Goal: Task Accomplishment & Management: Use online tool/utility

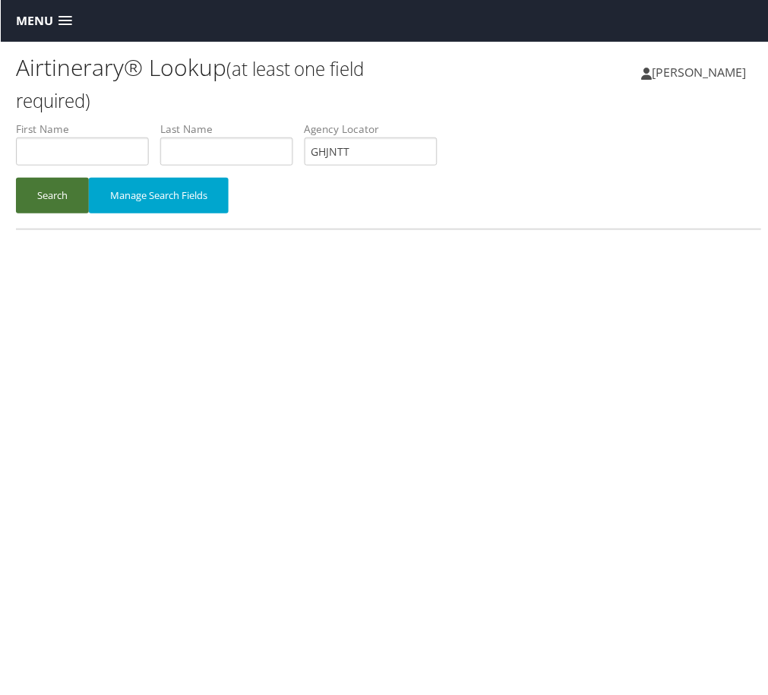
type input "GHJNTT"
drag, startPoint x: 98, startPoint y: 266, endPoint x: 87, endPoint y: 249, distance: 19.8
click at [88, 213] on button "Search" at bounding box center [51, 196] width 73 height 36
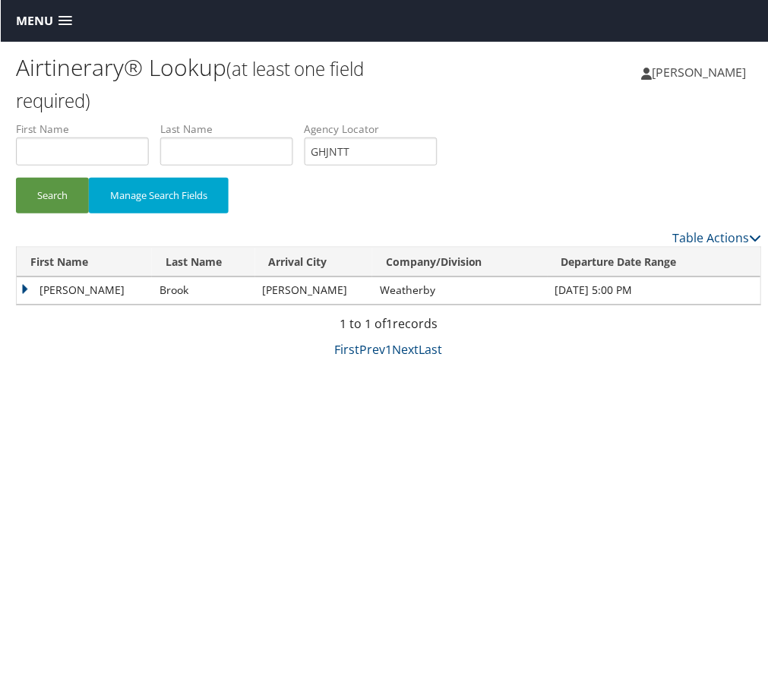
click at [74, 305] on td "Leon" at bounding box center [83, 290] width 135 height 27
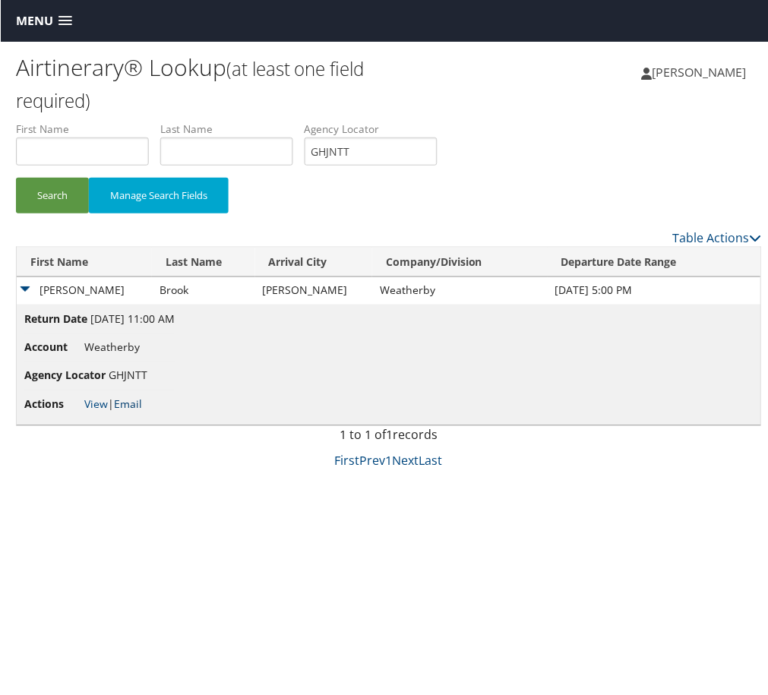
click at [141, 412] on link "Email" at bounding box center [127, 404] width 28 height 14
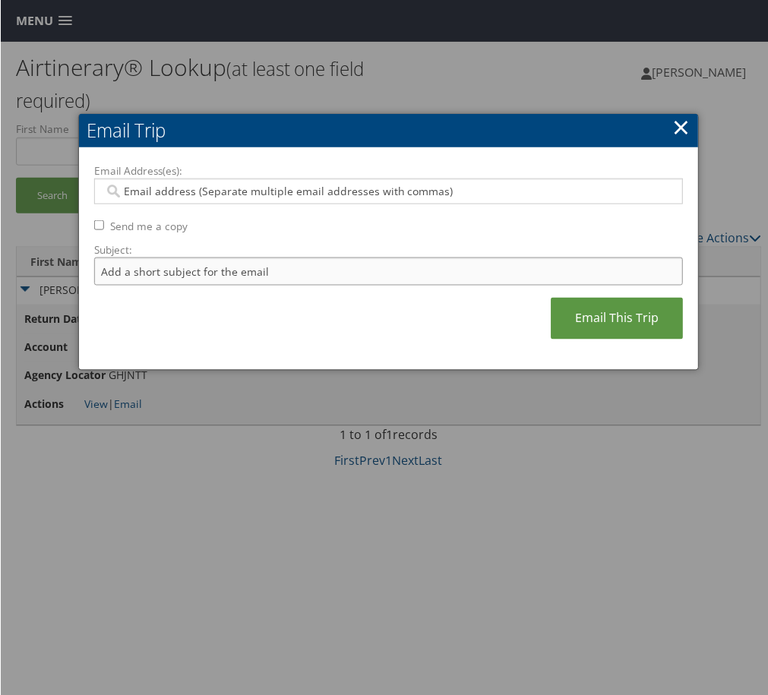
click at [280, 286] on input "Subject:" at bounding box center [387, 272] width 589 height 28
type input "Itinerary Change. Please see notes in TR-748126"
drag, startPoint x: 256, startPoint y: 174, endPoint x: 254, endPoint y: 192, distance: 18.4
click at [254, 180] on div "Email Address(es): Send me a copy Subject: Itinerary Change. Please see notes i…" at bounding box center [388, 259] width 620 height 223
drag, startPoint x: 254, startPoint y: 205, endPoint x: 252, endPoint y: 222, distance: 16.8
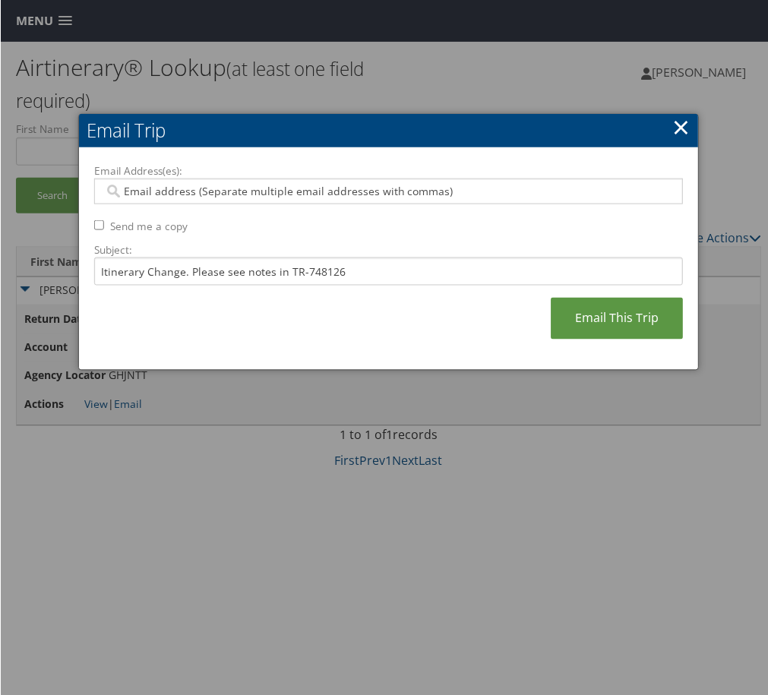
click at [254, 211] on div "Email Address(es): Send me a copy Subject: Itinerary Change. Please see notes i…" at bounding box center [387, 259] width 589 height 192
click at [252, 199] on input "Email Address(es):" at bounding box center [376, 191] width 547 height 15
type input "ke"
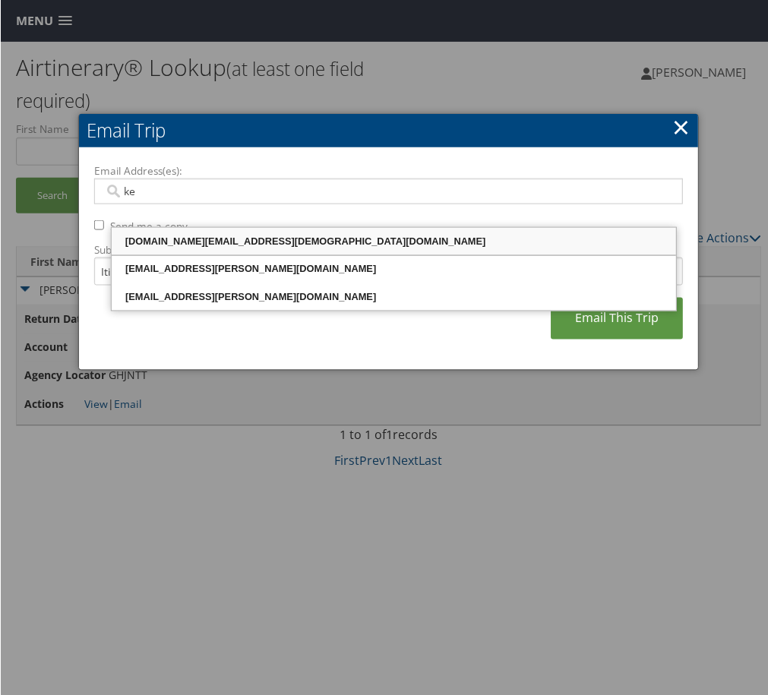
click at [224, 248] on div "kelly.gay@weatherbyhealthcare.com" at bounding box center [393, 241] width 561 height 15
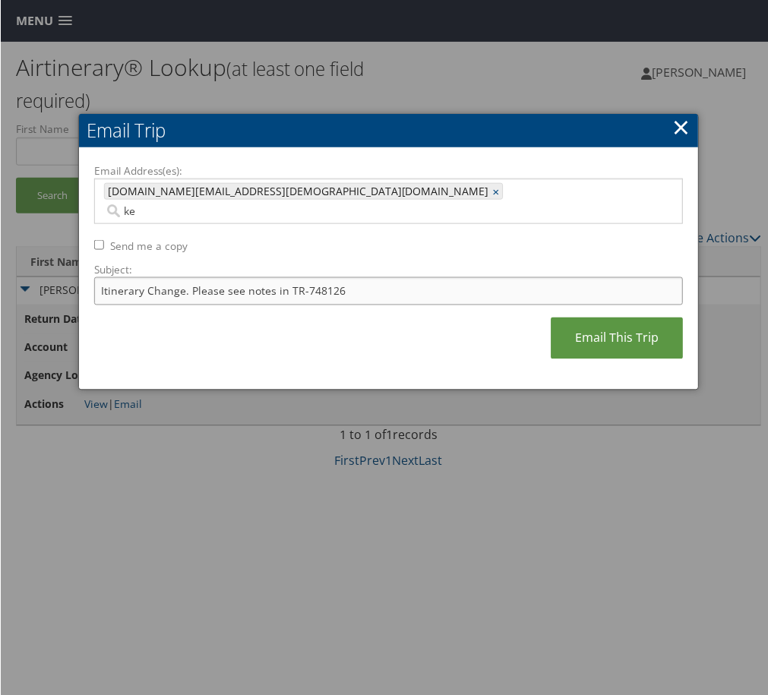
click at [456, 305] on input "Itinerary Change. Please see notes in TR-748126" at bounding box center [387, 291] width 589 height 28
paste input "691"
type input "Itinerary Change. Please see notes in TR-748691"
click at [551, 359] on link "Email This Trip" at bounding box center [617, 339] width 132 height 42
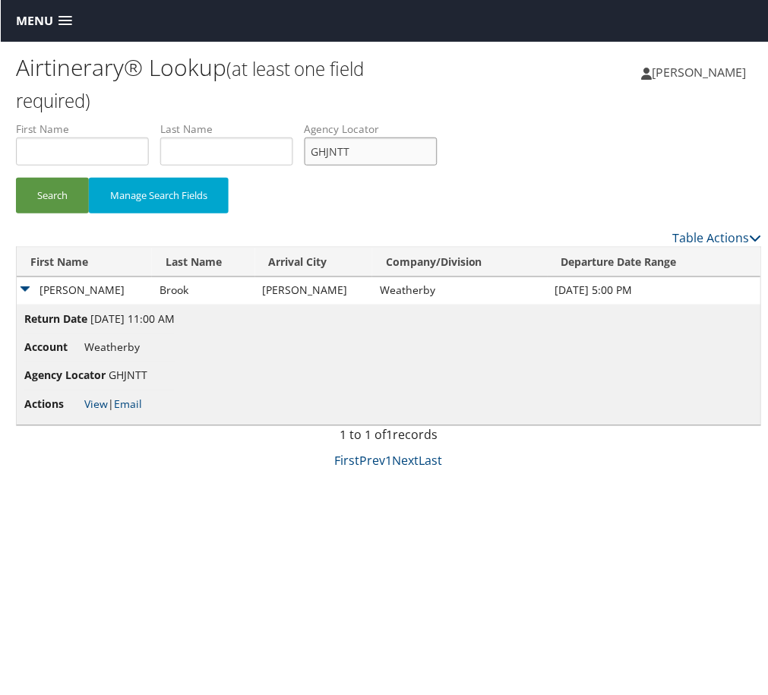
click at [437, 166] on input "GHJNTT" at bounding box center [370, 151] width 133 height 28
paste input "OWQEZU"
click at [437, 166] on input "GHJNTOWQEZUT" at bounding box center [370, 151] width 133 height 28
drag, startPoint x: 518, startPoint y: 204, endPoint x: 161, endPoint y: 227, distance: 357.7
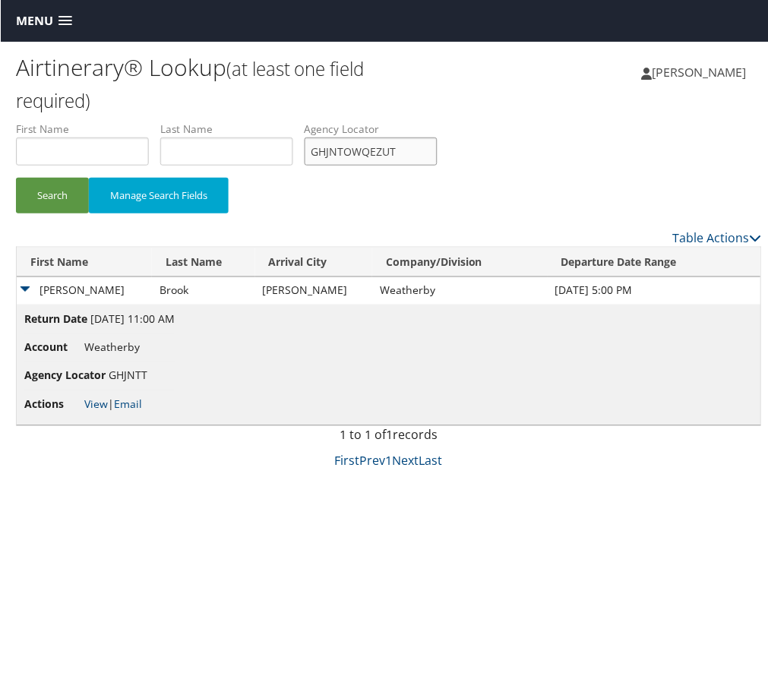
click at [437, 166] on input "GHJNTOWQEZUT" at bounding box center [370, 151] width 133 height 28
paste input "OWQEZU"
click at [85, 213] on button "Search" at bounding box center [51, 196] width 73 height 36
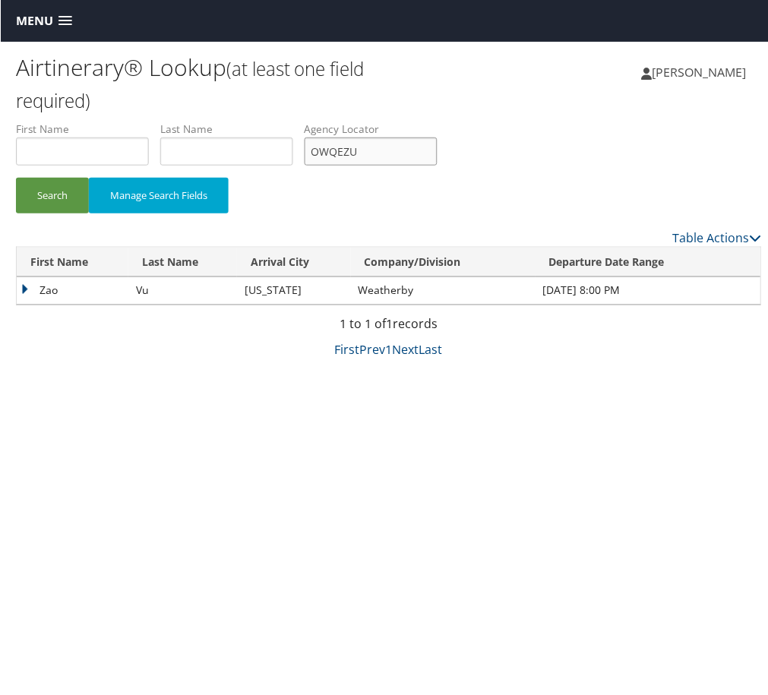
click at [437, 166] on input "OWQEZU" at bounding box center [370, 151] width 133 height 28
click at [55, 305] on td "Zao" at bounding box center [72, 290] width 112 height 27
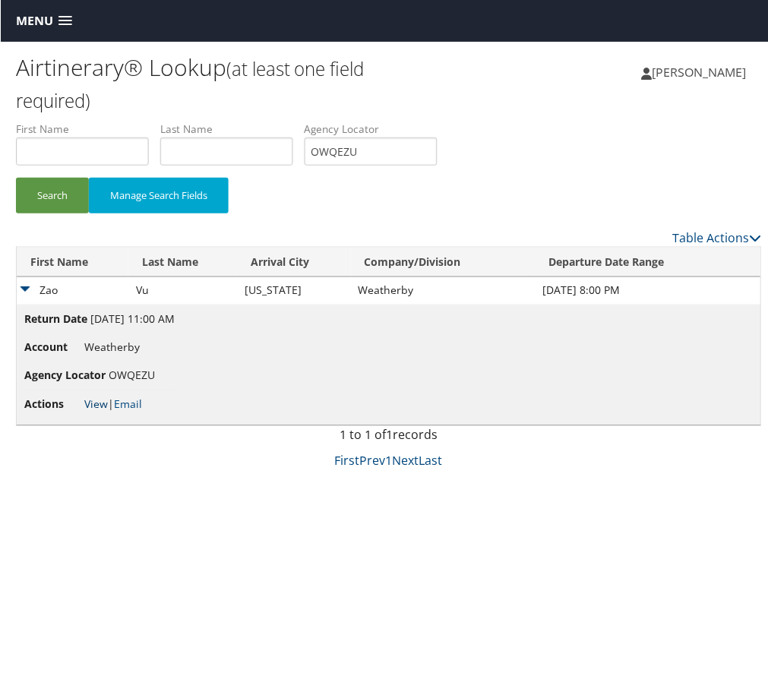
click at [103, 412] on link "View" at bounding box center [96, 404] width 24 height 14
click at [437, 166] on input "OWQEZU" at bounding box center [370, 151] width 133 height 28
paste input "AATVYA"
click at [45, 213] on button "Search" at bounding box center [51, 196] width 73 height 36
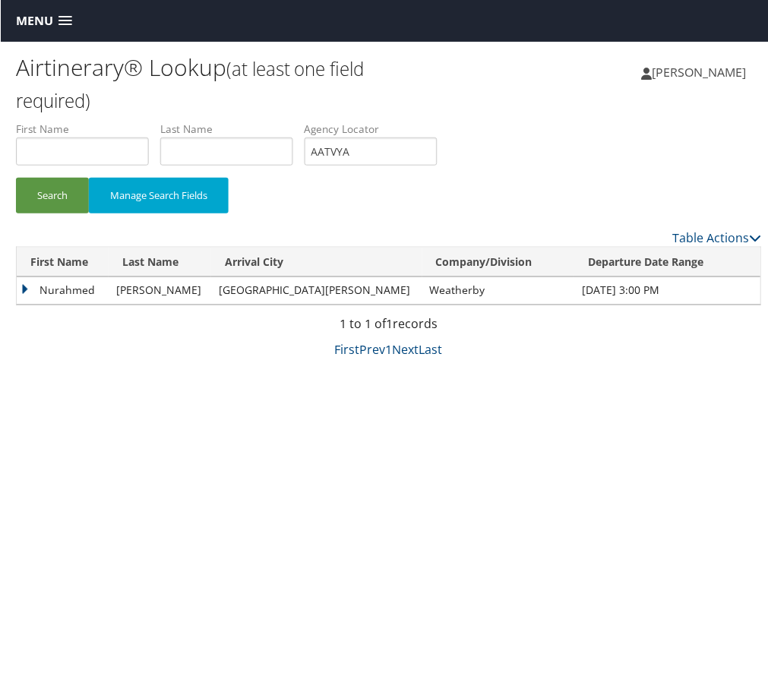
click at [58, 305] on td "Nurahmed" at bounding box center [62, 290] width 92 height 27
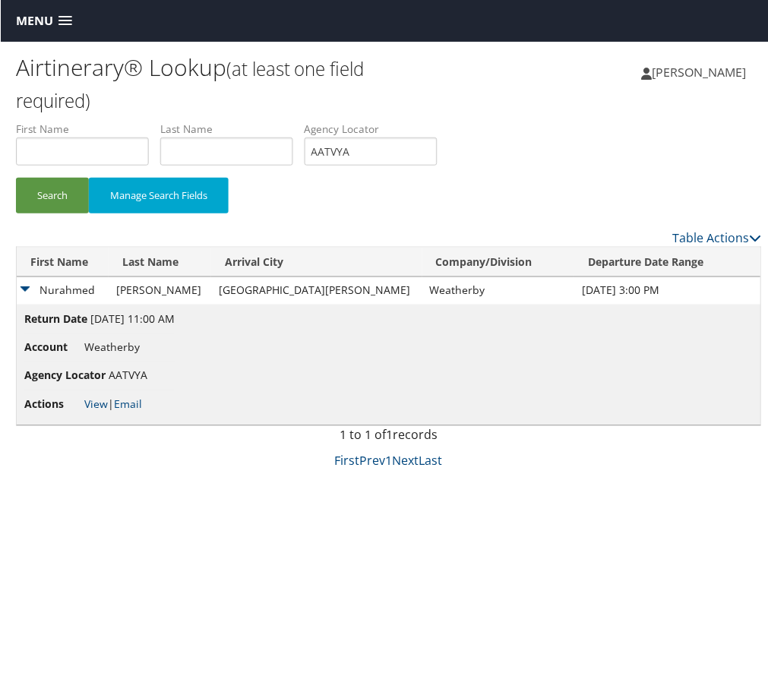
click at [448, 177] on li "Agency Locator AATVYA" at bounding box center [376, 149] width 144 height 55
click at [437, 166] on input "AATVYA" at bounding box center [370, 151] width 133 height 28
paste input "QLUSPV"
type input "QLUSPV"
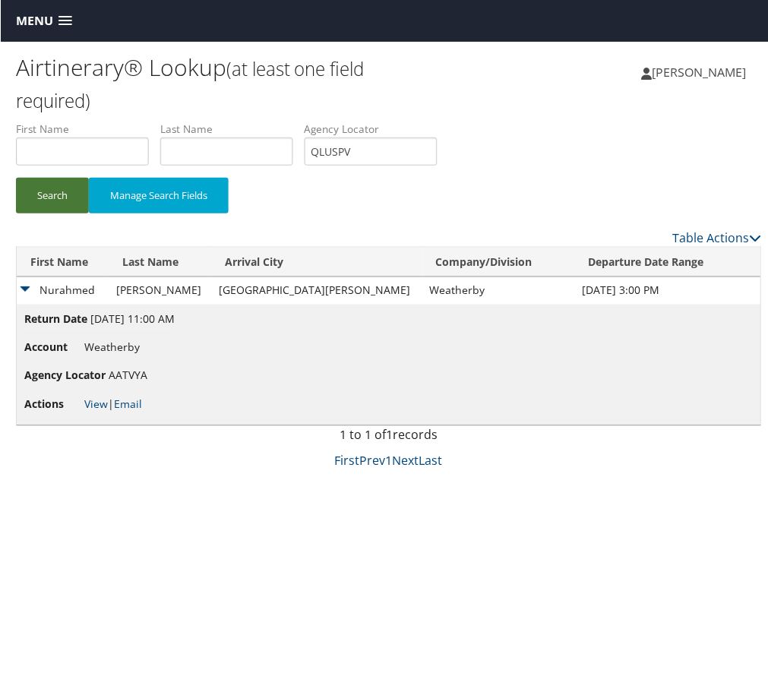
click at [44, 213] on button "Search" at bounding box center [51, 196] width 73 height 36
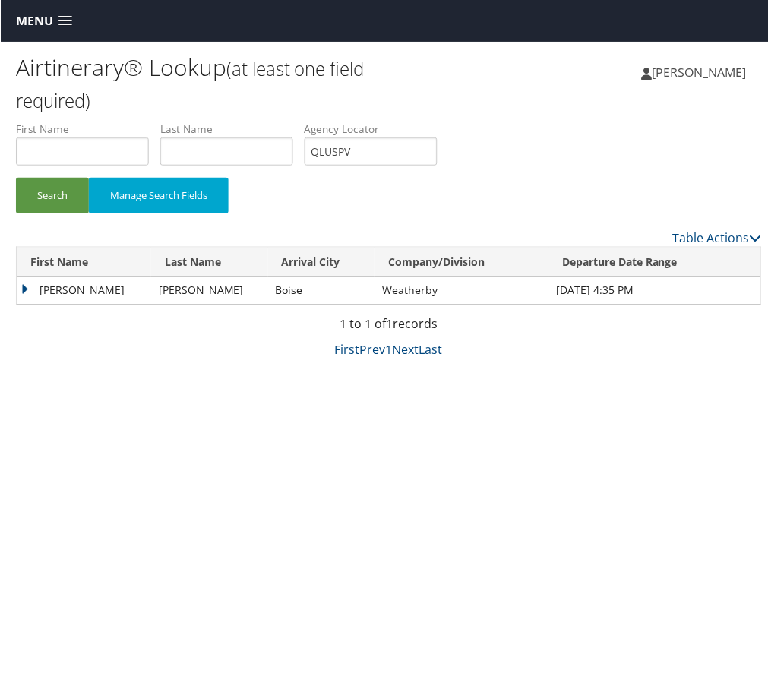
click at [103, 305] on td "Benjamin" at bounding box center [83, 290] width 134 height 27
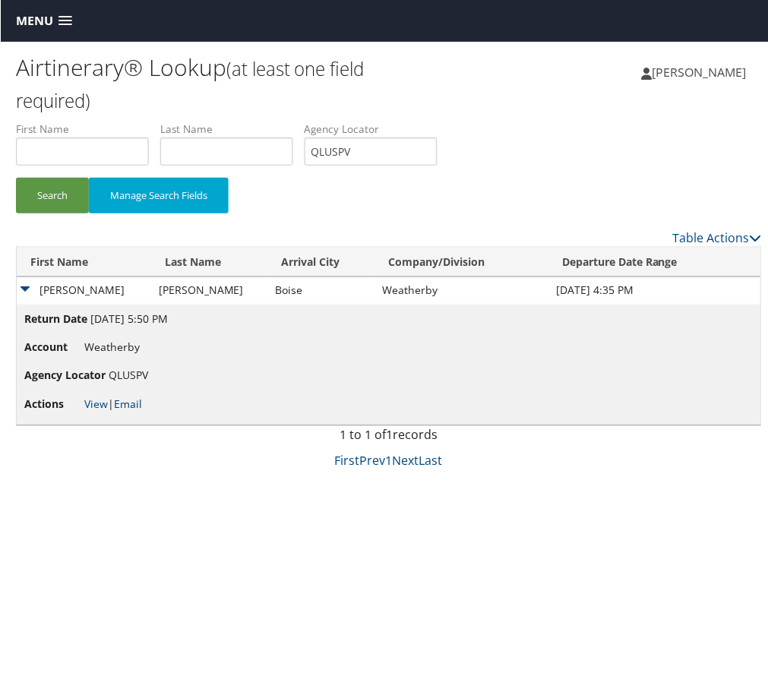
click at [141, 412] on link "Email" at bounding box center [127, 404] width 28 height 14
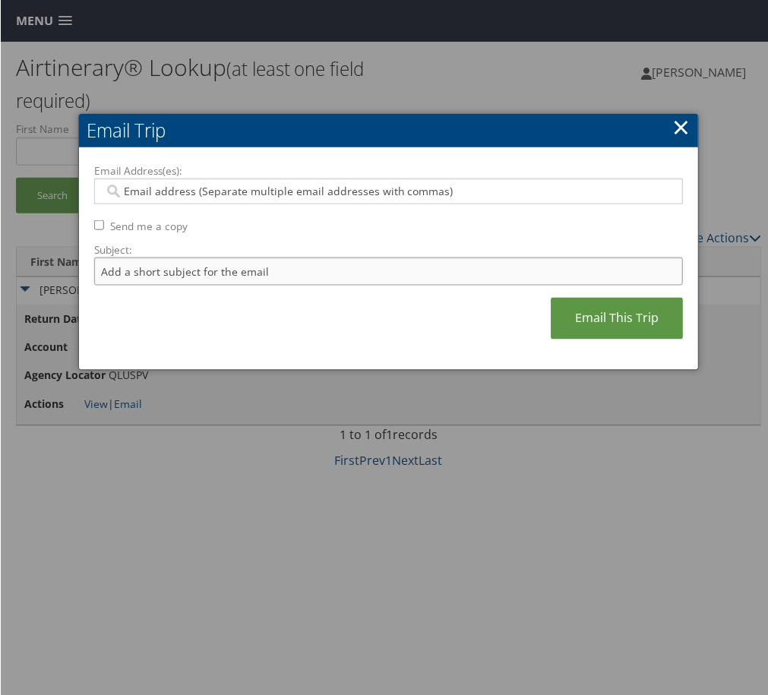
click at [261, 286] on input "Subject:" at bounding box center [387, 272] width 589 height 28
click at [431, 286] on input "Itinerary Change. Please see notes in TR-748126" at bounding box center [387, 272] width 589 height 28
paste input "5310"
type input "Itinerary Change. Please see notes in TR-753106"
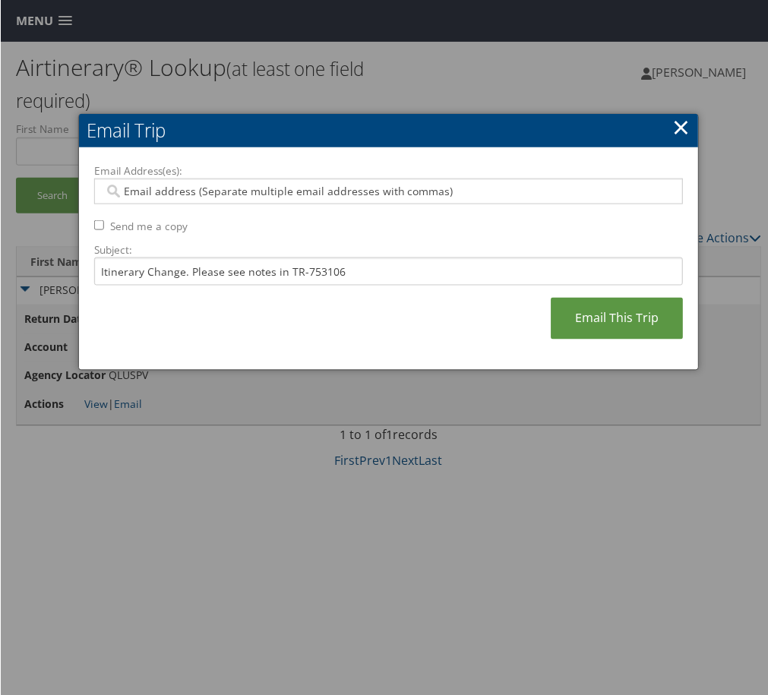
click at [365, 204] on div at bounding box center [387, 192] width 589 height 26
click at [365, 199] on input "Email Address(es):" at bounding box center [376, 191] width 547 height 15
type input "masha"
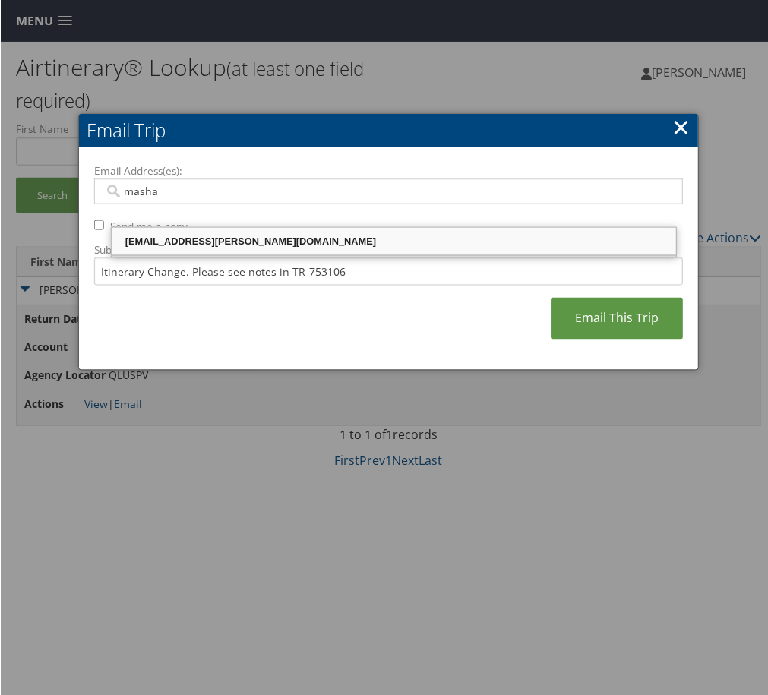
click at [385, 253] on div "mashawndra.davis@weatherbyhealthcare.com" at bounding box center [393, 241] width 561 height 23
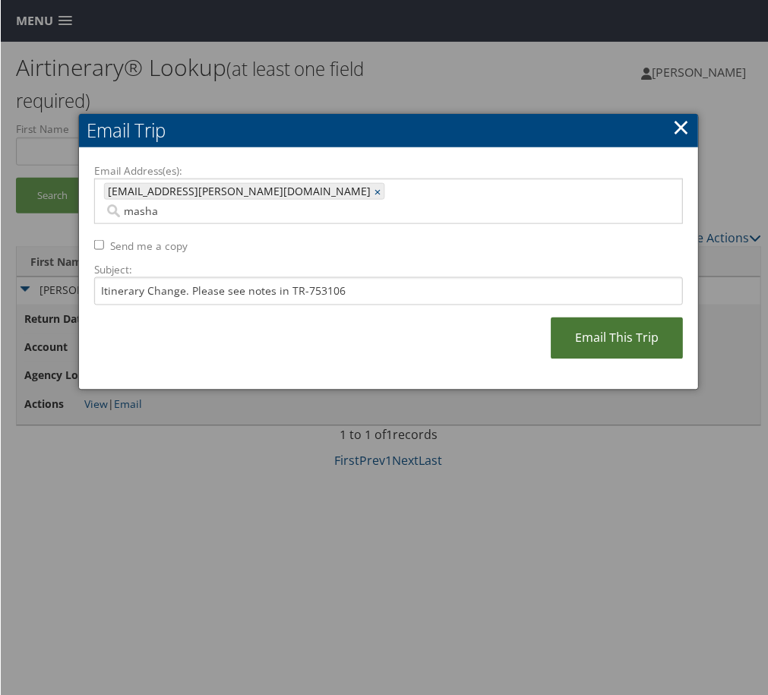
click at [551, 359] on link "Email This Trip" at bounding box center [617, 339] width 132 height 42
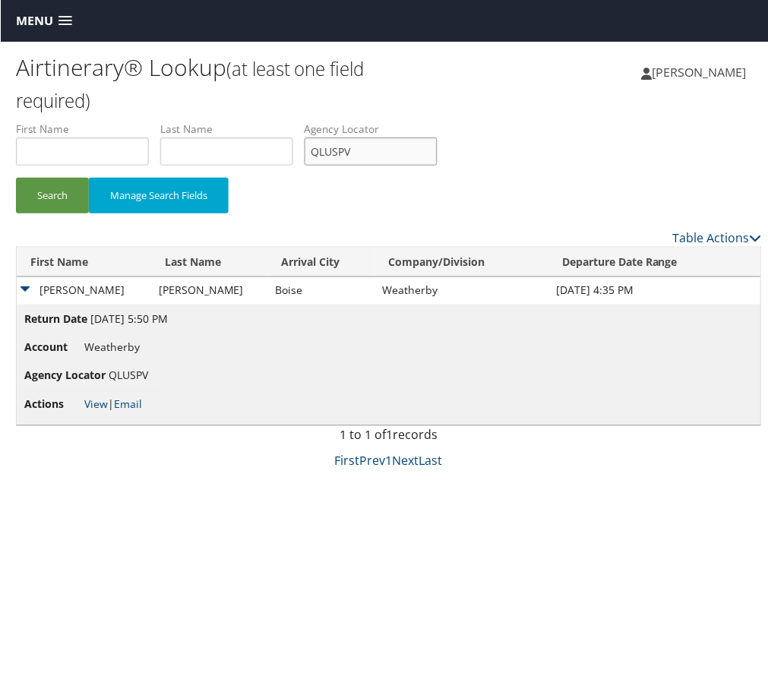
click at [437, 166] on input "QLUSPV" at bounding box center [370, 151] width 133 height 28
paste input "SDNEUE"
type input "SDNEUE"
click at [63, 213] on button "Search" at bounding box center [51, 196] width 73 height 36
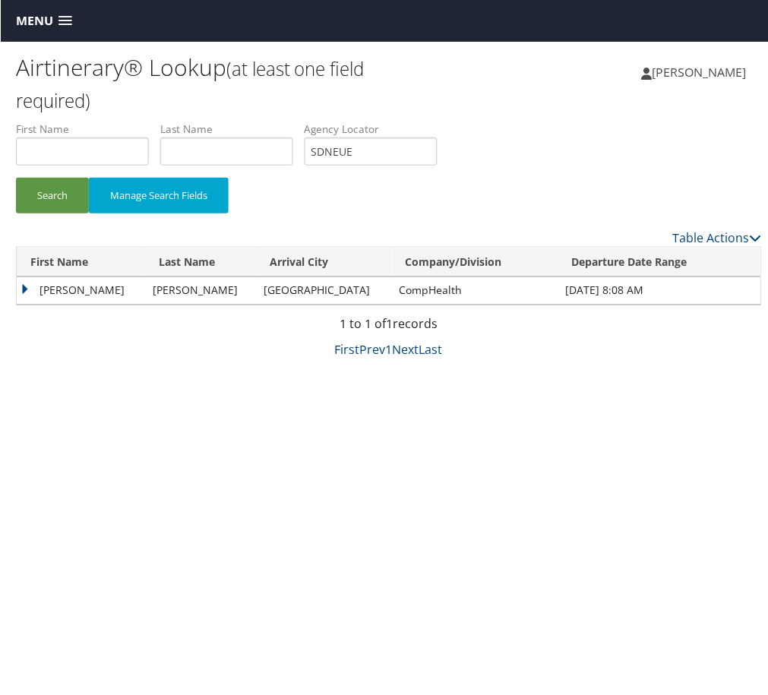
click at [71, 305] on td "Brian" at bounding box center [80, 290] width 128 height 27
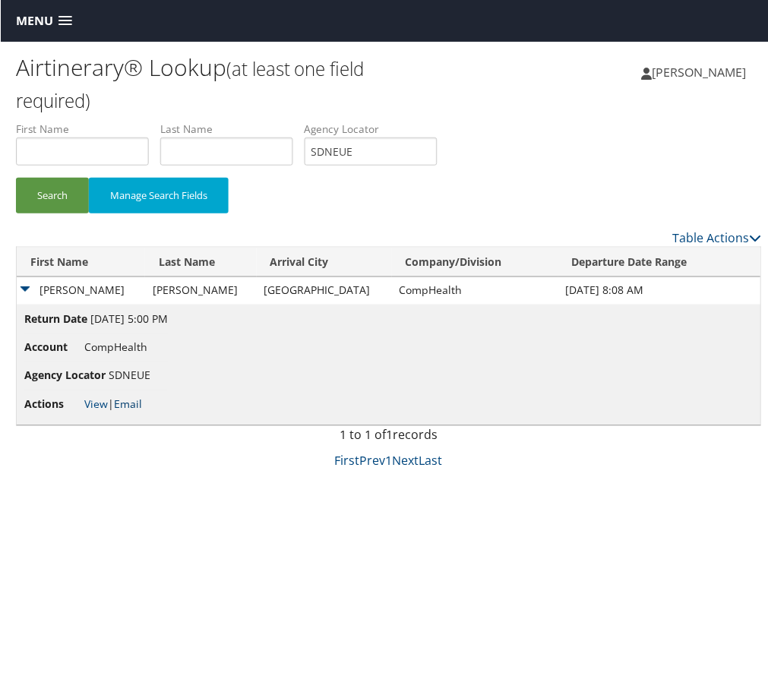
click at [141, 412] on link "Email" at bounding box center [127, 404] width 28 height 14
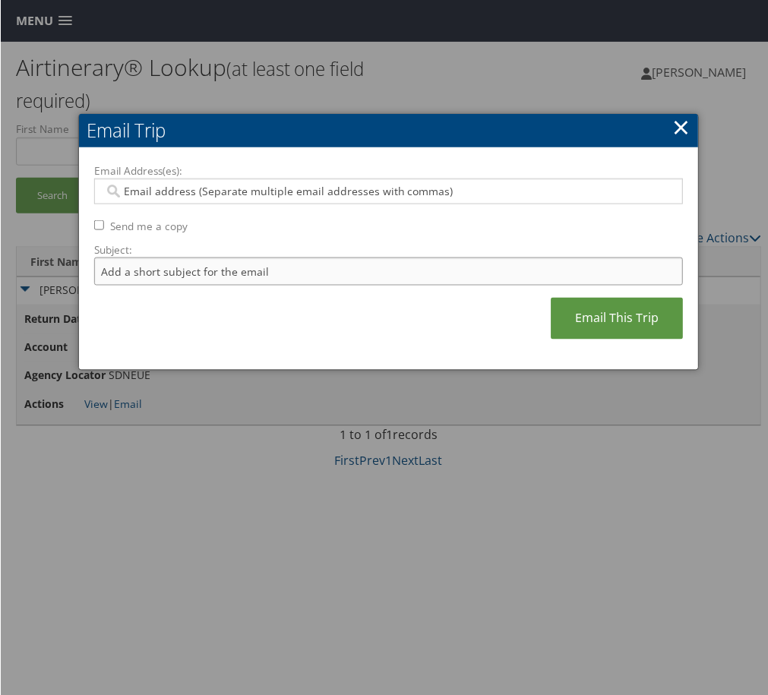
click at [274, 286] on input "Subject:" at bounding box center [387, 272] width 589 height 28
click at [433, 286] on input "Itinerary Change. Please see notes in TR-748126" at bounding box center [387, 272] width 589 height 28
paste input "57138"
type input "Itinerary Change. Please see notes in TR-757138"
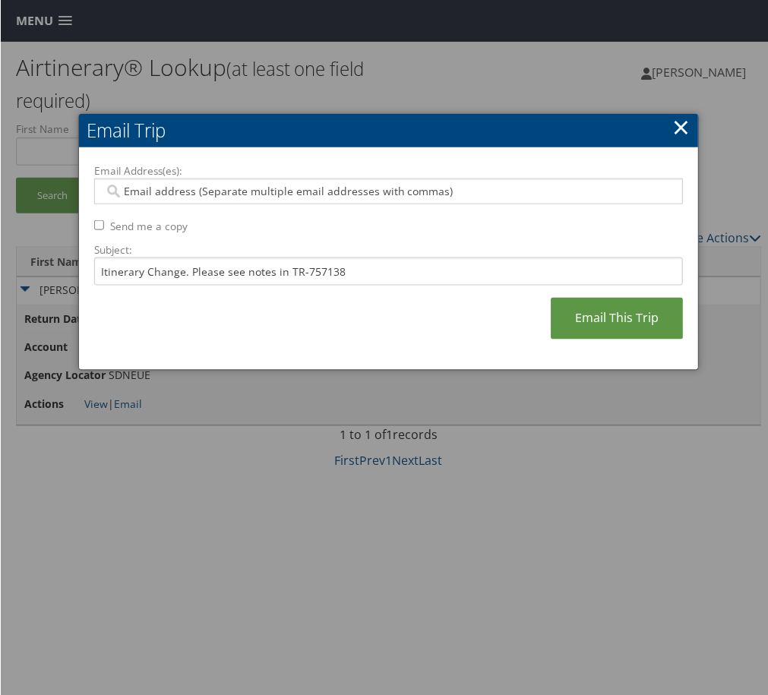
click at [222, 199] on input "Email Address(es):" at bounding box center [376, 191] width 547 height 15
type input "cr"
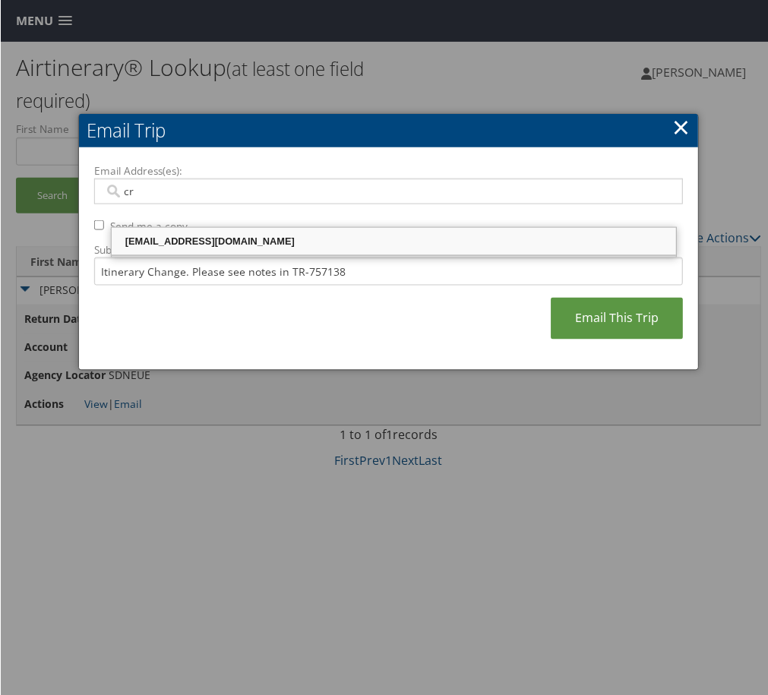
click at [229, 242] on div "cristal.laidley@comphealth.com" at bounding box center [393, 241] width 561 height 15
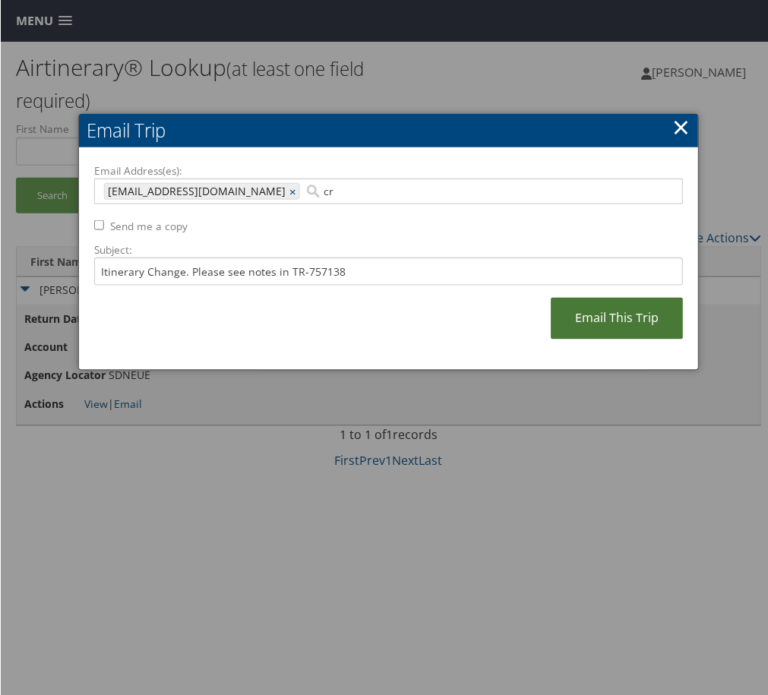
click at [573, 340] on link "Email This Trip" at bounding box center [617, 319] width 132 height 42
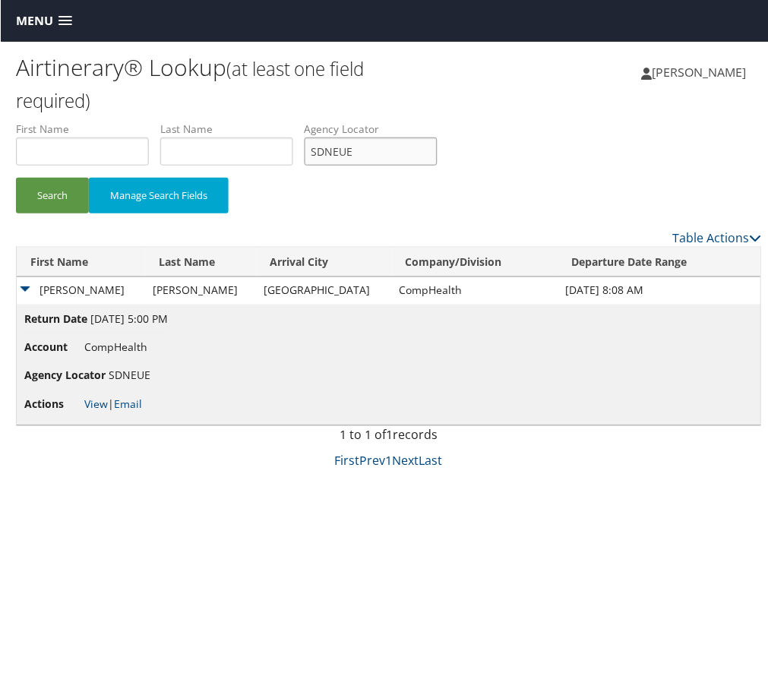
click at [437, 166] on input "SDNEUE" at bounding box center [370, 151] width 133 height 28
paste input "ULJBE"
type input "ULJBEE"
click at [66, 213] on button "Search" at bounding box center [51, 196] width 73 height 36
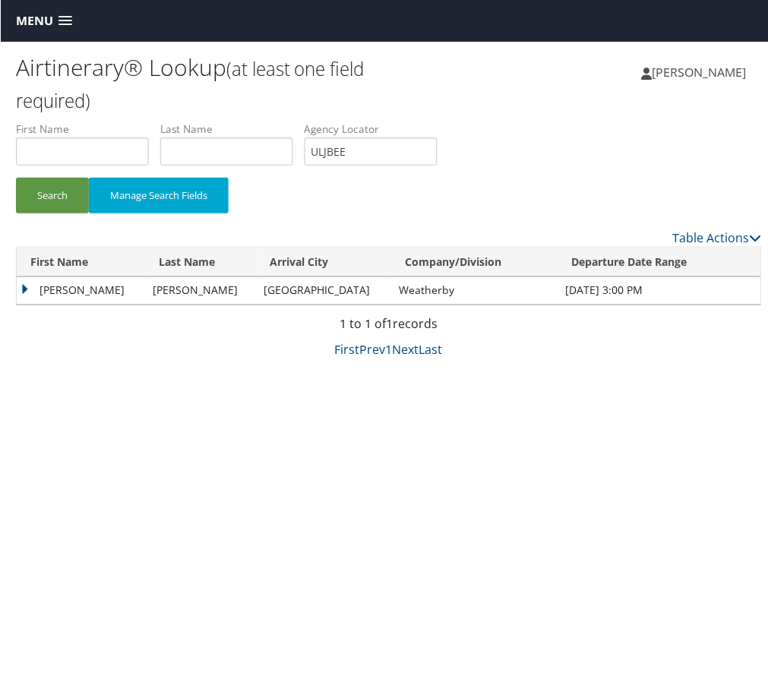
click at [87, 305] on td "Michael" at bounding box center [80, 290] width 128 height 27
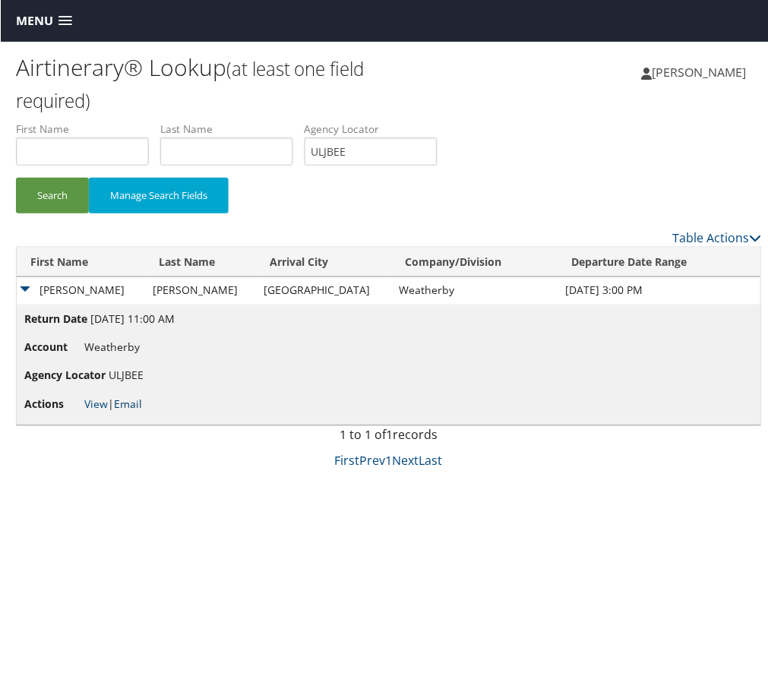
click at [141, 412] on link "Email" at bounding box center [127, 404] width 28 height 14
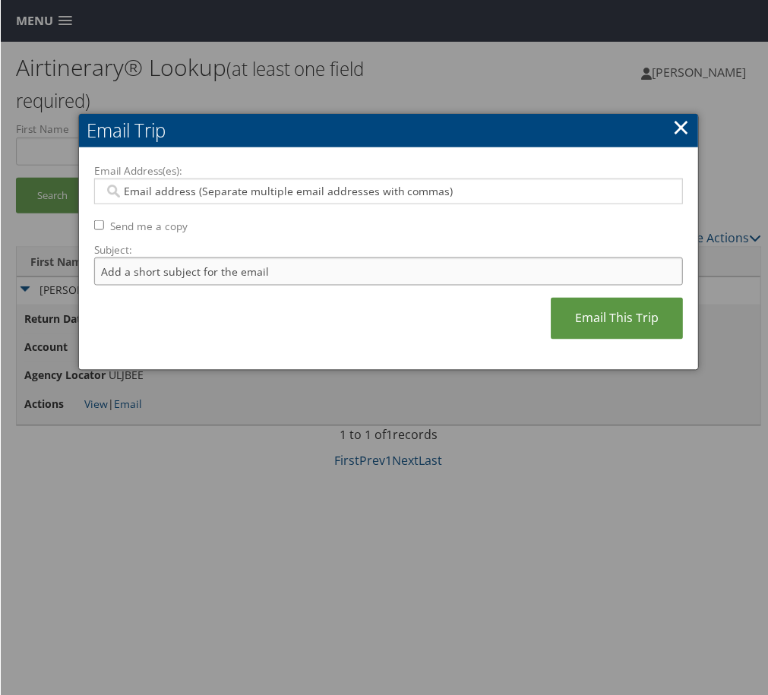
click at [257, 286] on input "Subject:" at bounding box center [387, 272] width 589 height 28
click at [436, 286] on input "Itinerary Change. Please see notes in TR-748126" at bounding box center [387, 272] width 589 height 28
paste input "52559"
type input "Itinerary Change. Please see notes in TR-752559"
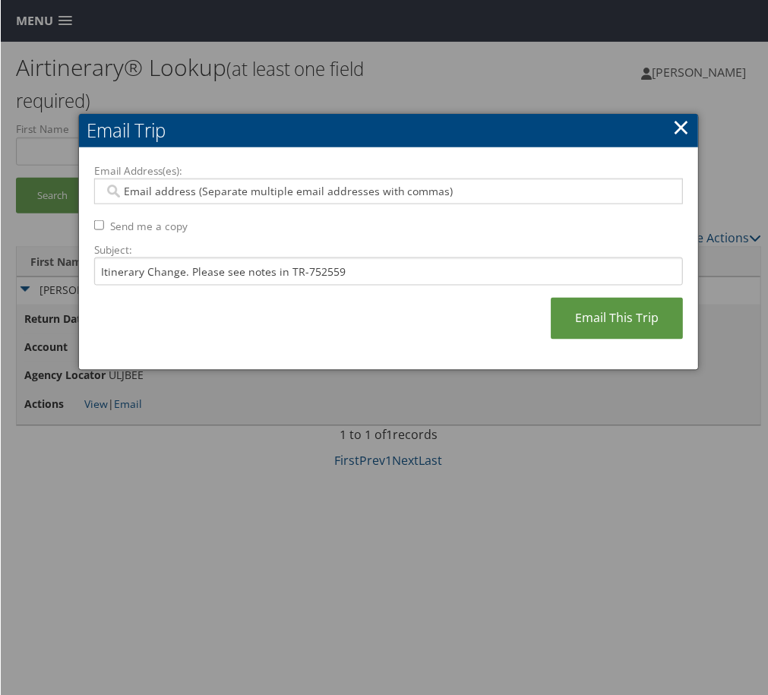
click at [382, 199] on input "Email Address(es):" at bounding box center [376, 191] width 547 height 15
type input "va"
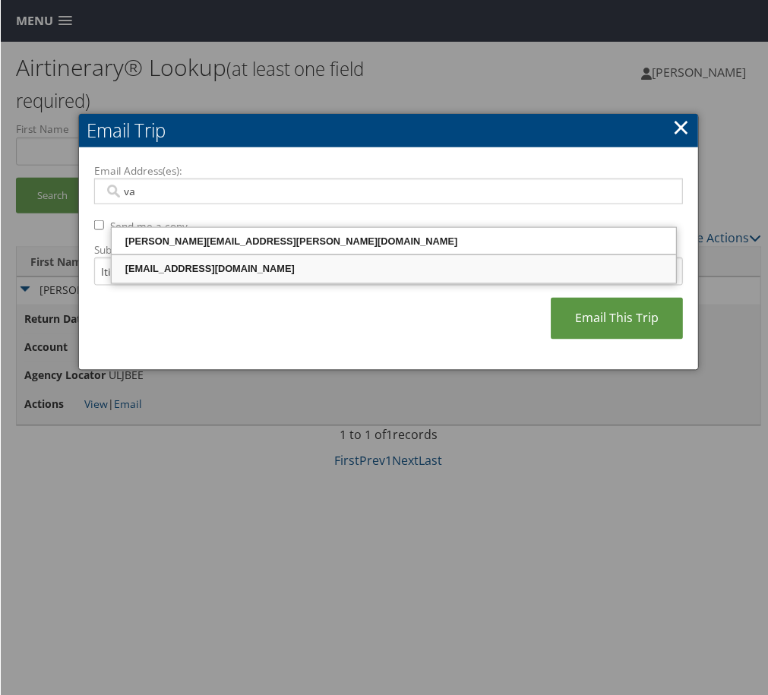
click at [321, 274] on div "valencia.white@weatherbyhealthcare.com" at bounding box center [393, 268] width 561 height 15
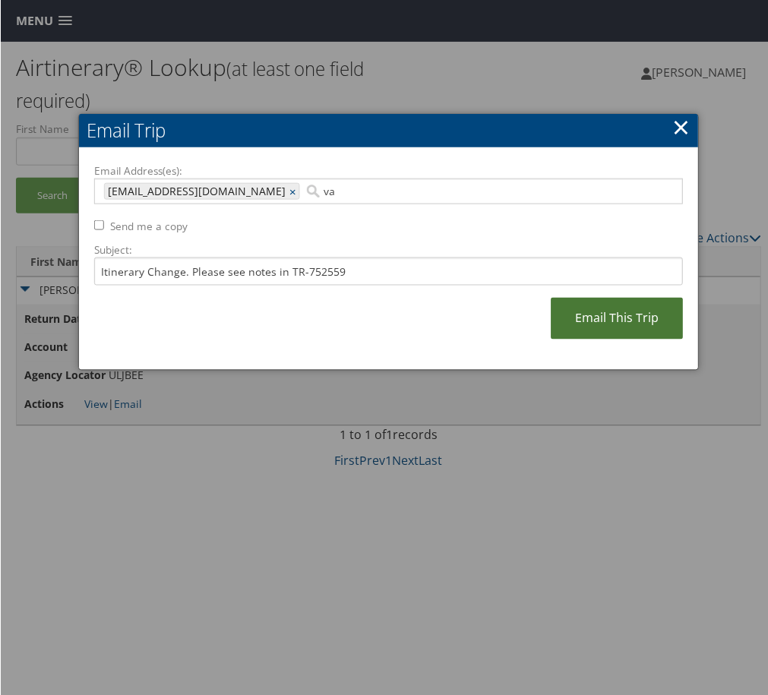
click at [551, 340] on link "Email This Trip" at bounding box center [617, 319] width 132 height 42
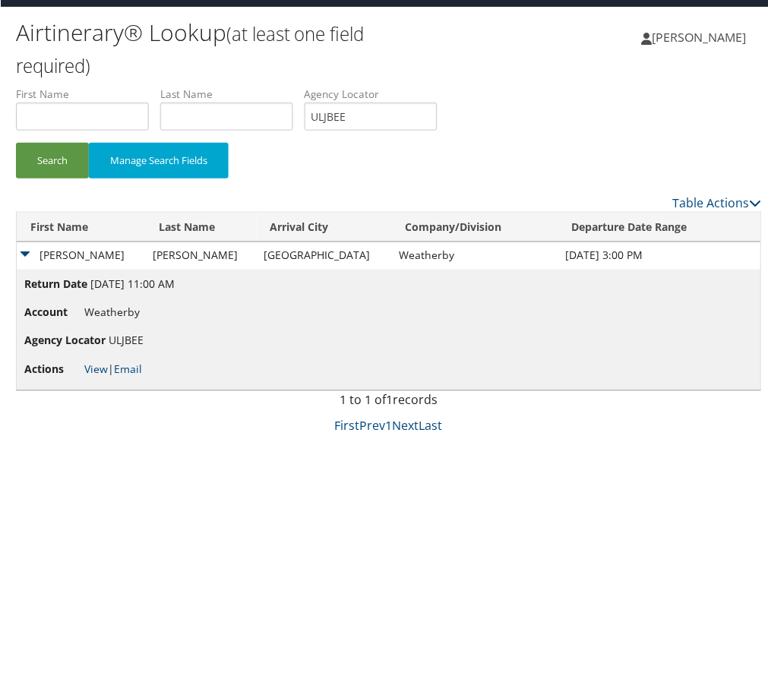
scroll to position [51, 0]
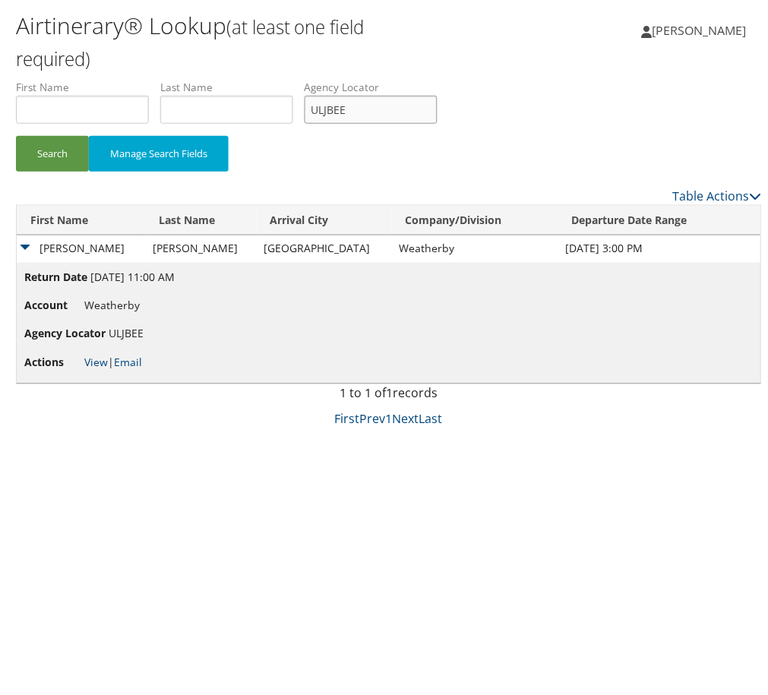
click at [437, 124] on input "ULJBEE" at bounding box center [370, 110] width 133 height 28
drag, startPoint x: 508, startPoint y: 147, endPoint x: 318, endPoint y: 178, distance: 193.2
click at [437, 124] on input "ULJBEE" at bounding box center [370, 110] width 133 height 28
paste input "KMSZCH"
click at [83, 172] on button "Search" at bounding box center [51, 154] width 73 height 36
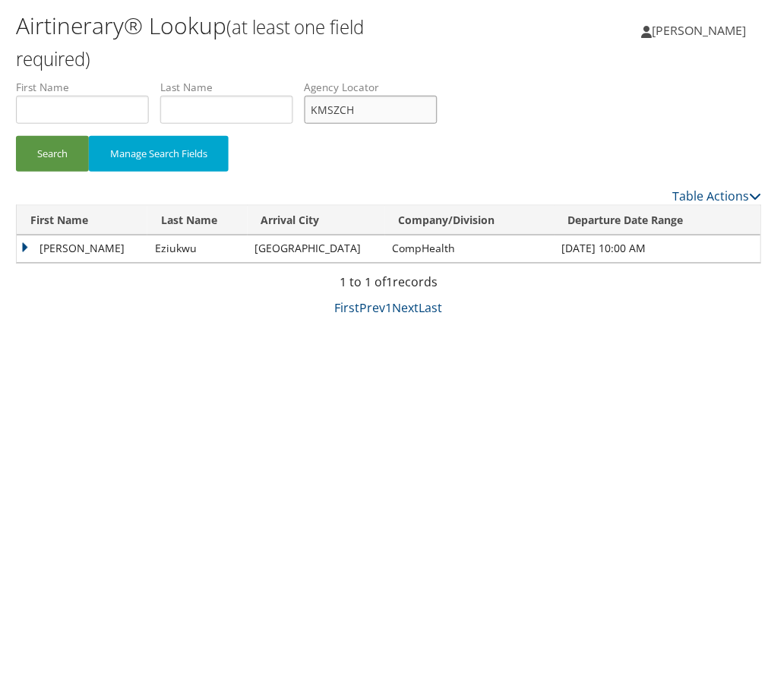
click at [437, 124] on input "KMSZCH" at bounding box center [370, 110] width 133 height 28
paste input "OYXGUJ"
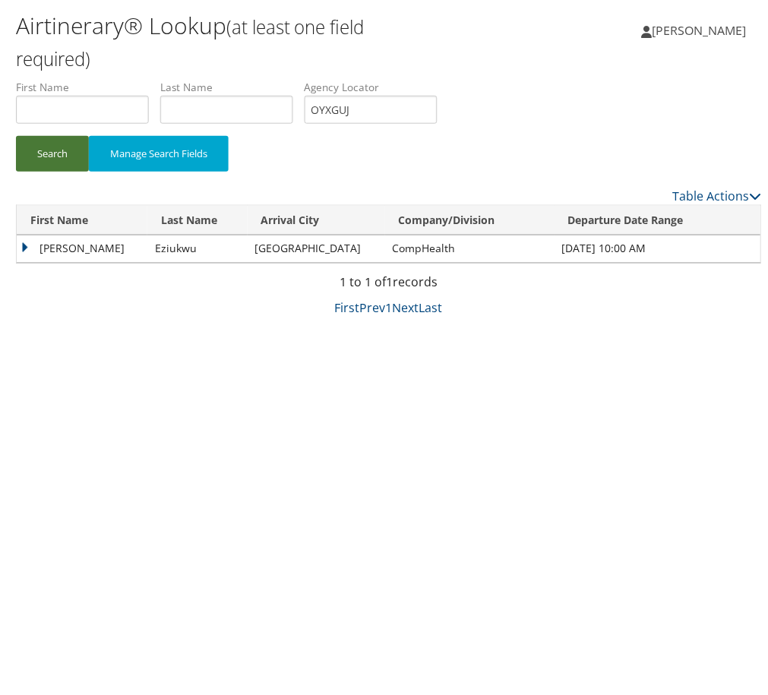
click at [88, 172] on button "Search" at bounding box center [51, 154] width 73 height 36
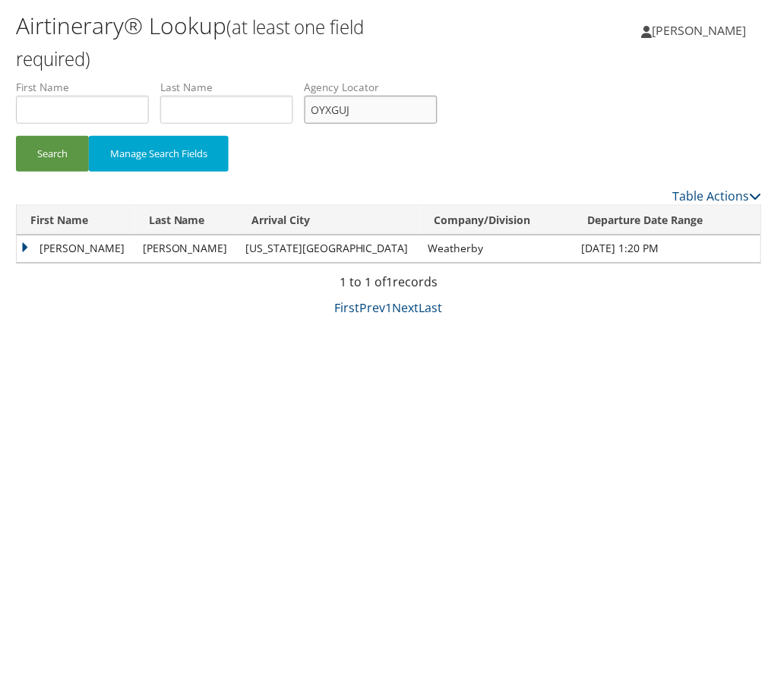
click at [437, 124] on input "OYXGUJ" at bounding box center [370, 110] width 133 height 28
paste input "SQWRAS"
click at [88, 172] on button "Search" at bounding box center [51, 154] width 73 height 36
click at [437, 124] on input "SQWRAS" at bounding box center [370, 110] width 133 height 28
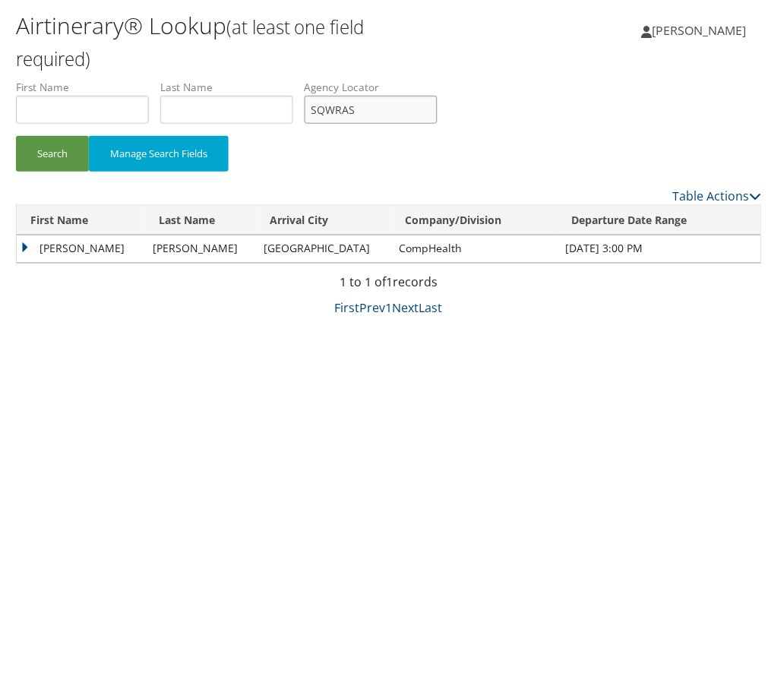
click at [437, 124] on input "SQWRAS" at bounding box center [370, 110] width 133 height 28
paste input "GEGJPR"
type input "GEGJPR"
click at [49, 172] on button "Search" at bounding box center [51, 154] width 73 height 36
click at [24, 263] on td "Amy" at bounding box center [83, 248] width 134 height 27
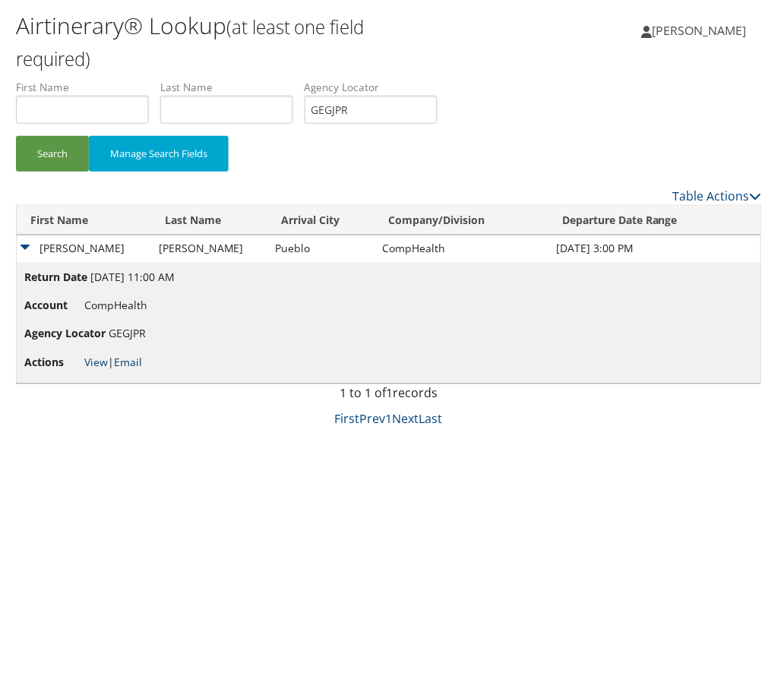
click at [141, 370] on link "Email" at bounding box center [127, 363] width 28 height 14
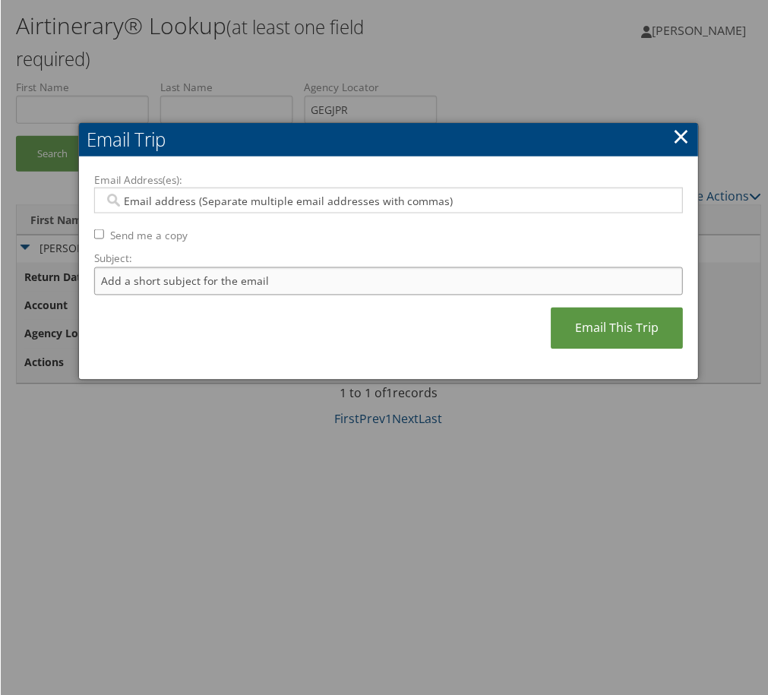
click at [310, 295] on input "Subject:" at bounding box center [387, 281] width 589 height 28
click at [428, 295] on input "Itinerary Change. Please see notes in TR-748126" at bounding box center [387, 281] width 589 height 28
paste input "52058"
type input "Itinerary Change. Please see notes in TR-752058"
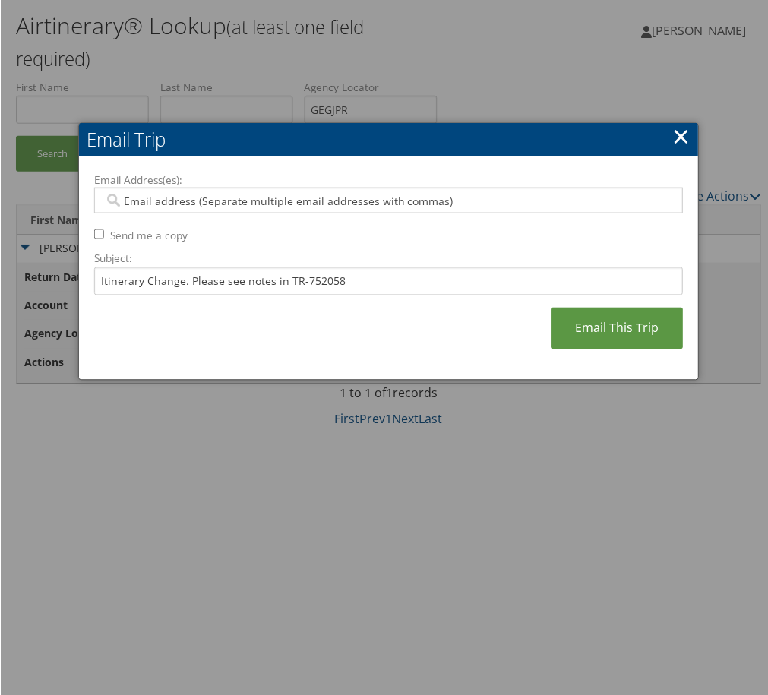
click at [384, 211] on div at bounding box center [387, 201] width 589 height 26
type input "LAC"
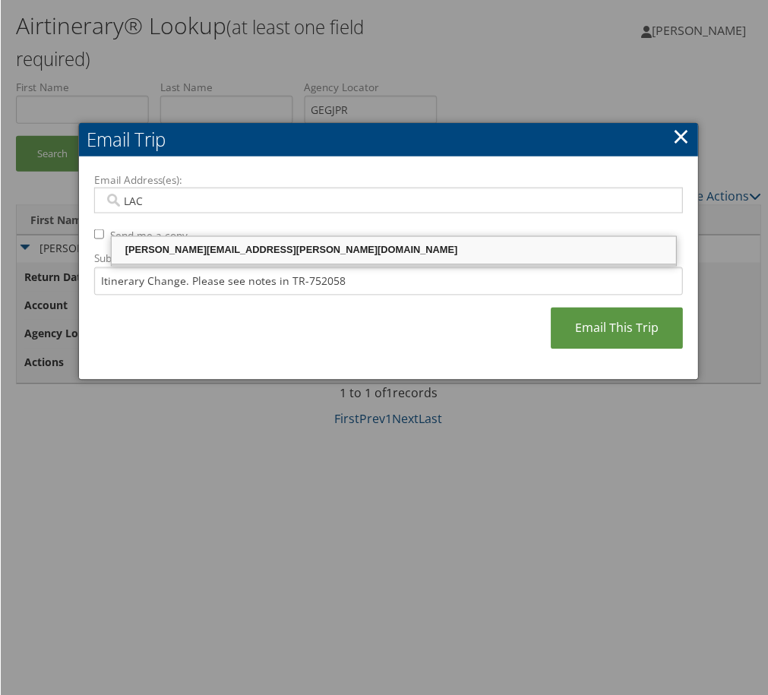
click at [370, 236] on ul "laci.schneider@comphealth.com" at bounding box center [393, 251] width 567 height 30
click at [374, 248] on div "laci.schneider@comphealth.com" at bounding box center [393, 250] width 561 height 15
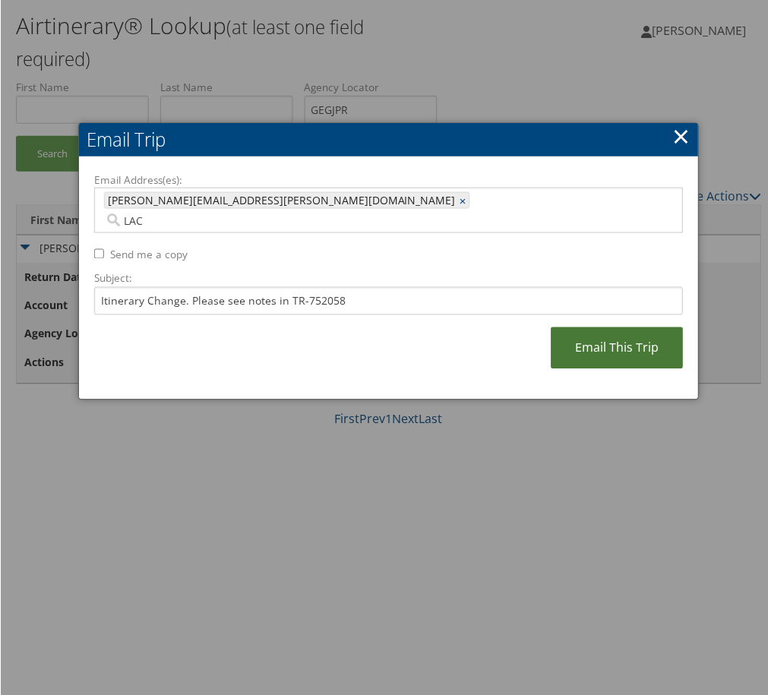
click at [565, 369] on link "Email This Trip" at bounding box center [617, 348] width 132 height 42
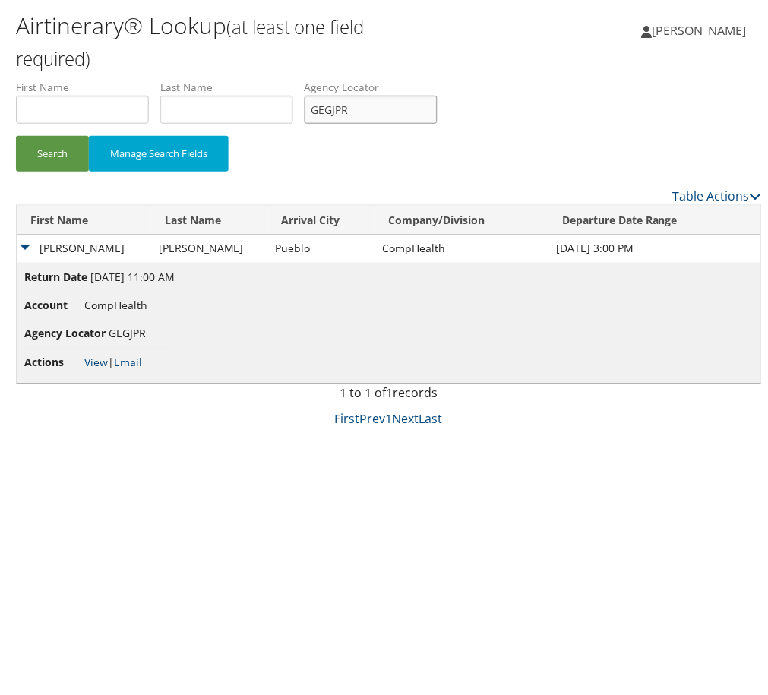
click at [437, 124] on input "GEGJPR" at bounding box center [370, 110] width 133 height 28
paste input "ILVVNU"
type input "ILVVNU"
drag, startPoint x: 95, startPoint y: 203, endPoint x: 108, endPoint y: 104, distance: 99.6
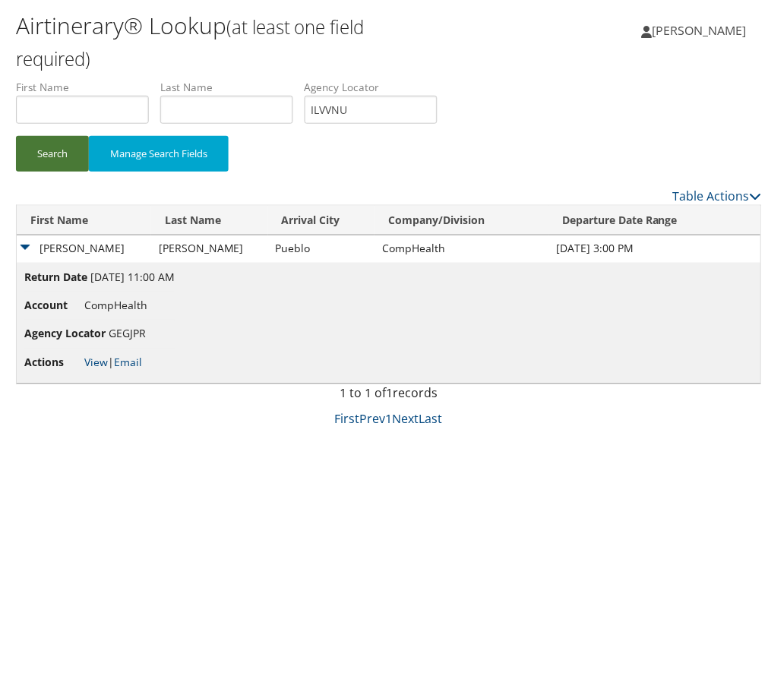
click at [88, 172] on button "Search" at bounding box center [51, 154] width 73 height 36
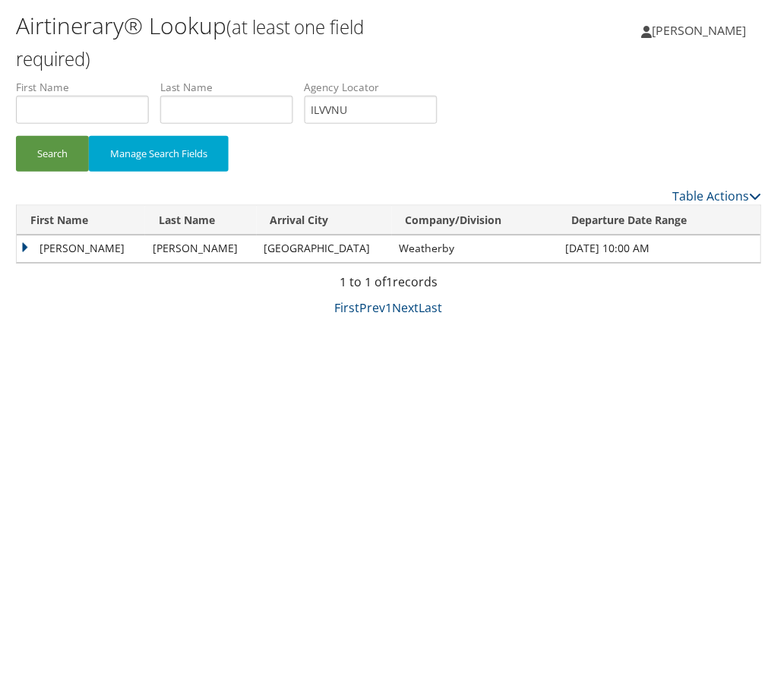
click at [77, 263] on td "Marta" at bounding box center [80, 248] width 128 height 27
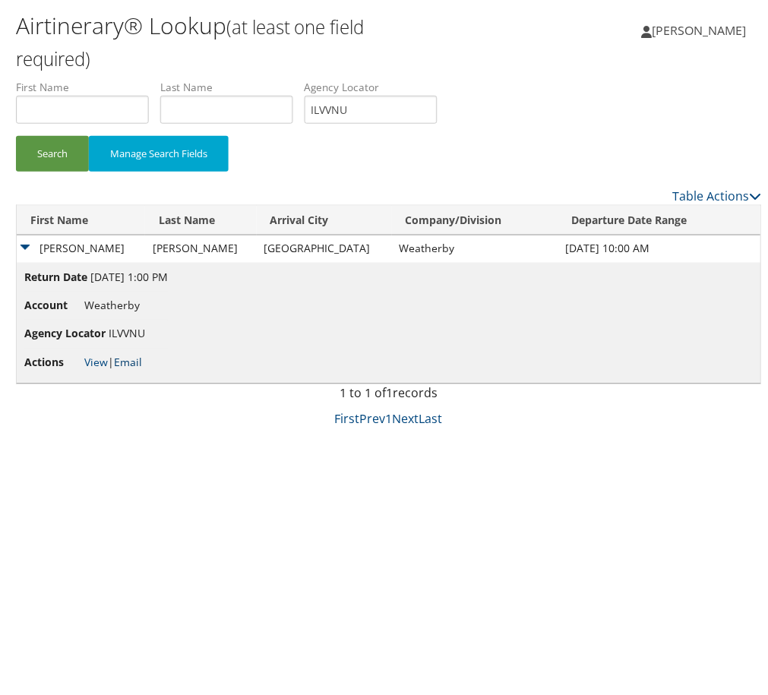
click at [141, 370] on link "Email" at bounding box center [127, 363] width 28 height 14
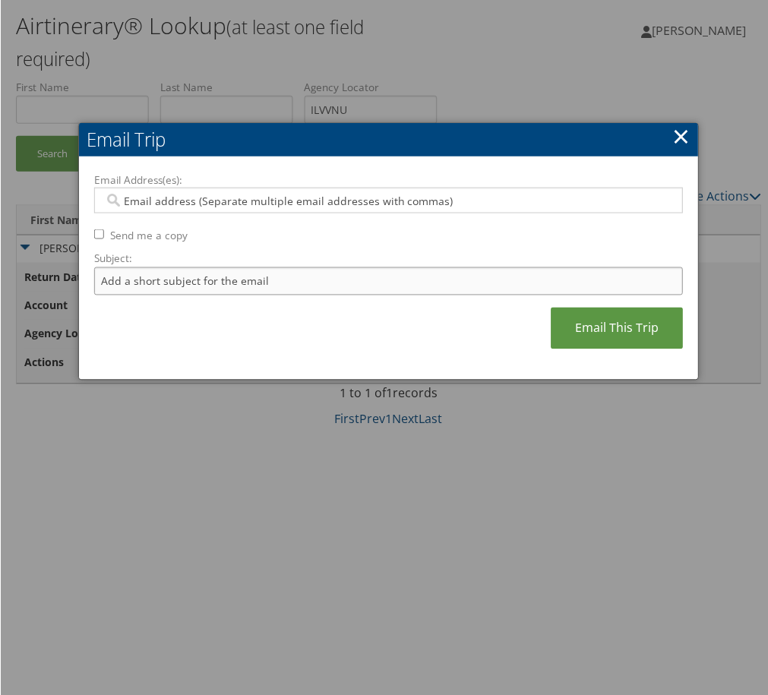
click at [286, 295] on input "Subject:" at bounding box center [387, 281] width 589 height 28
click at [440, 295] on input "Itinerary Change. Please see notes in TR-748126" at bounding box center [387, 281] width 589 height 28
paste input "54850"
type input "Itinerary Change. Please see notes in TR-754850"
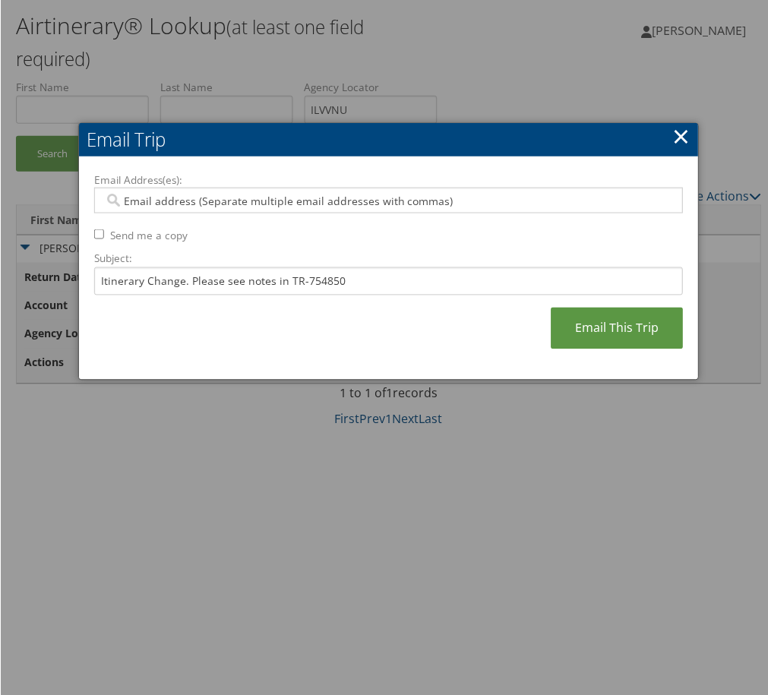
click at [368, 207] on div "Email Address(es): Send me a copy Subject: Itinerary Change. Please see notes i…" at bounding box center [387, 268] width 589 height 192
click at [368, 211] on div at bounding box center [387, 201] width 589 height 26
type input "va"
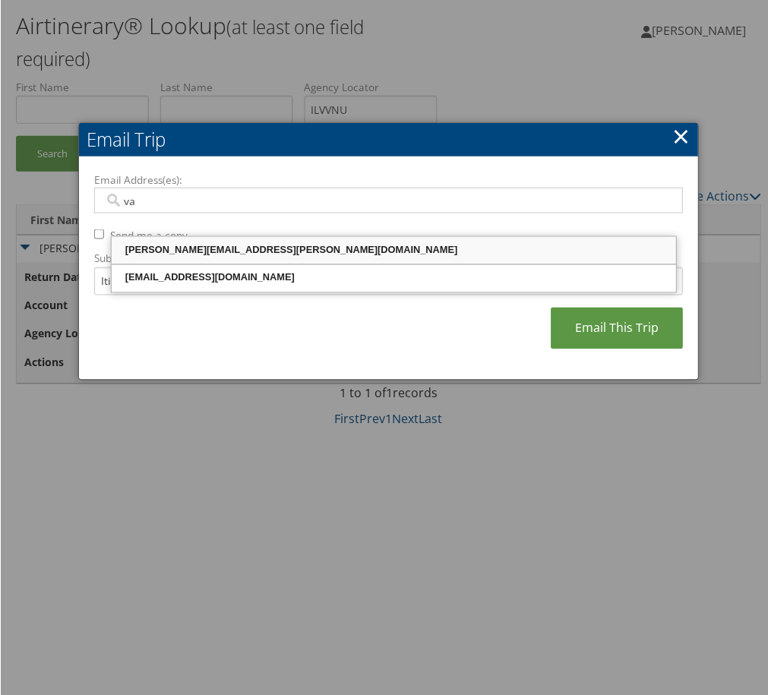
click at [229, 243] on div "vanessa.diaz@weatherbyhealthcare.com" at bounding box center [393, 250] width 561 height 15
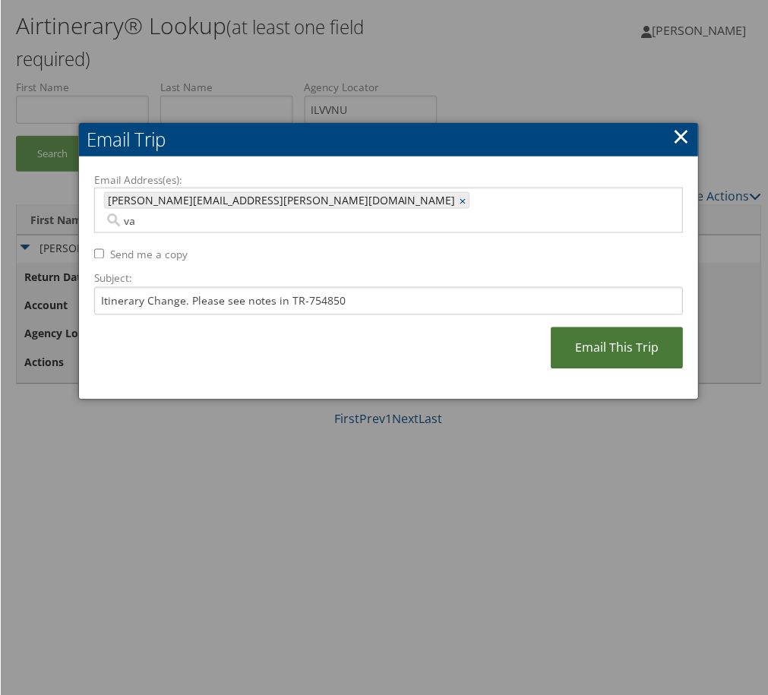
click at [582, 369] on link "Email This Trip" at bounding box center [617, 348] width 132 height 42
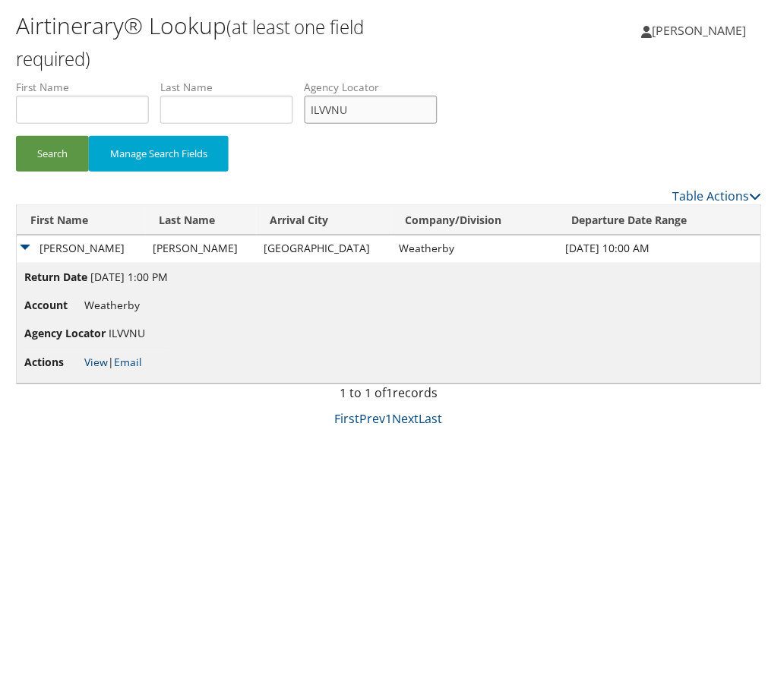
click at [437, 124] on input "ILVVNU" at bounding box center [370, 110] width 133 height 28
paste input "CUQXLL"
click at [44, 172] on button "Search" at bounding box center [51, 154] width 73 height 36
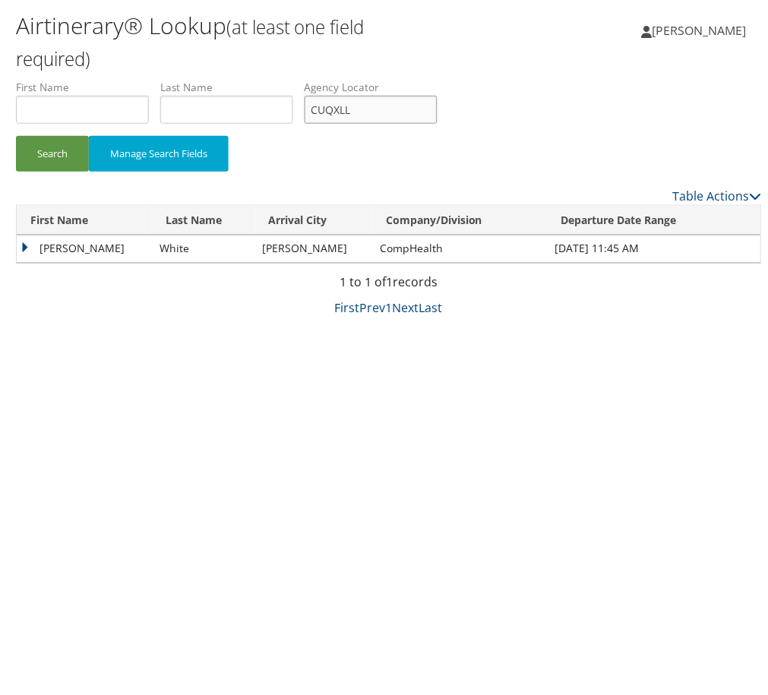
click at [437, 124] on input "CUQXLL" at bounding box center [370, 110] width 133 height 28
paste input "QWXTEZ"
drag, startPoint x: 120, startPoint y: 204, endPoint x: 127, endPoint y: 181, distance: 24.5
click at [88, 172] on button "Search" at bounding box center [51, 154] width 73 height 36
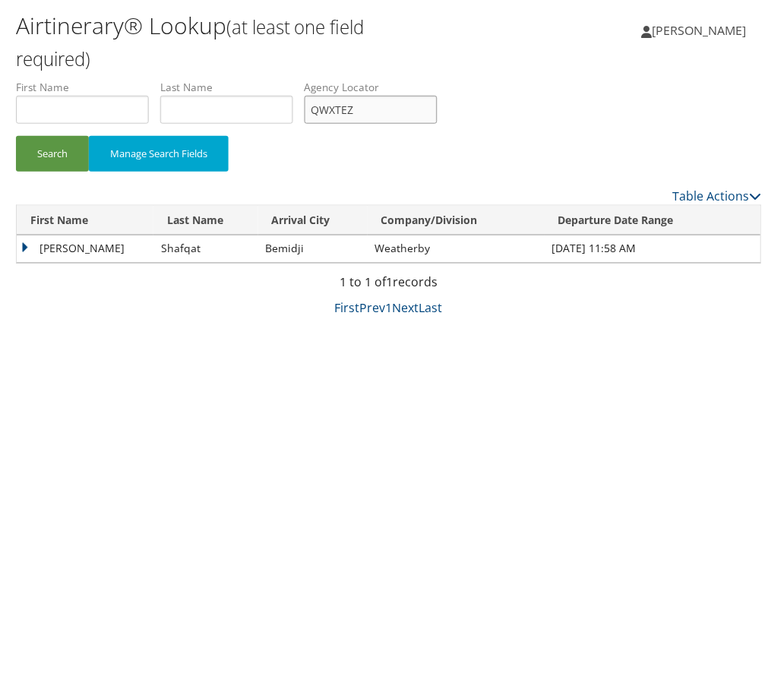
click at [437, 124] on input "QWXTEZ" at bounding box center [370, 110] width 133 height 28
paste input "WOWSZJ"
click at [88, 172] on button "Search" at bounding box center [51, 154] width 73 height 36
click at [437, 124] on input "WOWSZJ" at bounding box center [370, 110] width 133 height 28
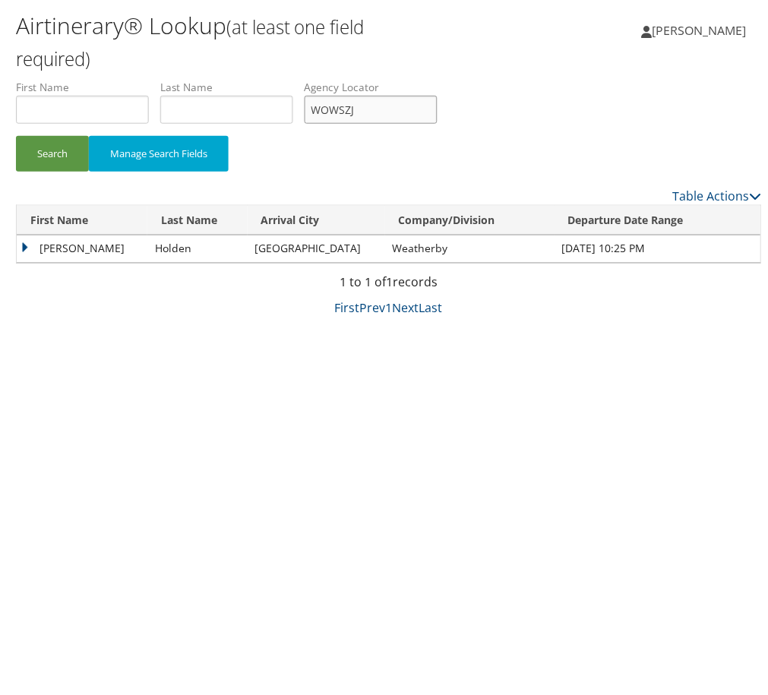
click at [437, 124] on input "WOWSZJ" at bounding box center [370, 110] width 133 height 28
paste input "CAKGPH"
click at [88, 172] on button "Search" at bounding box center [51, 154] width 73 height 36
click at [437, 124] on input "CAKGPH" at bounding box center [370, 110] width 133 height 28
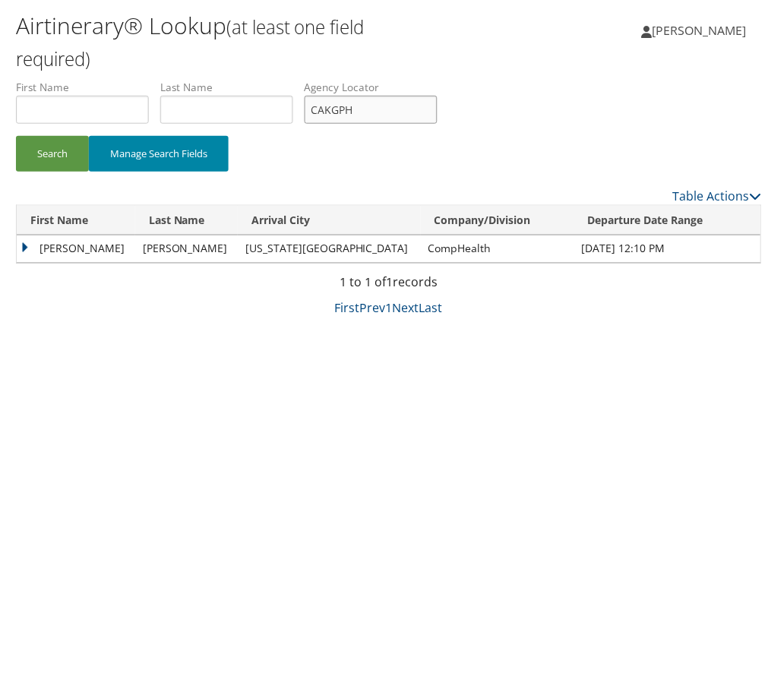
drag, startPoint x: 495, startPoint y: 161, endPoint x: 176, endPoint y: 241, distance: 328.9
click at [437, 124] on input "CAKGPH" at bounding box center [370, 110] width 133 height 28
paste input "HPYADS"
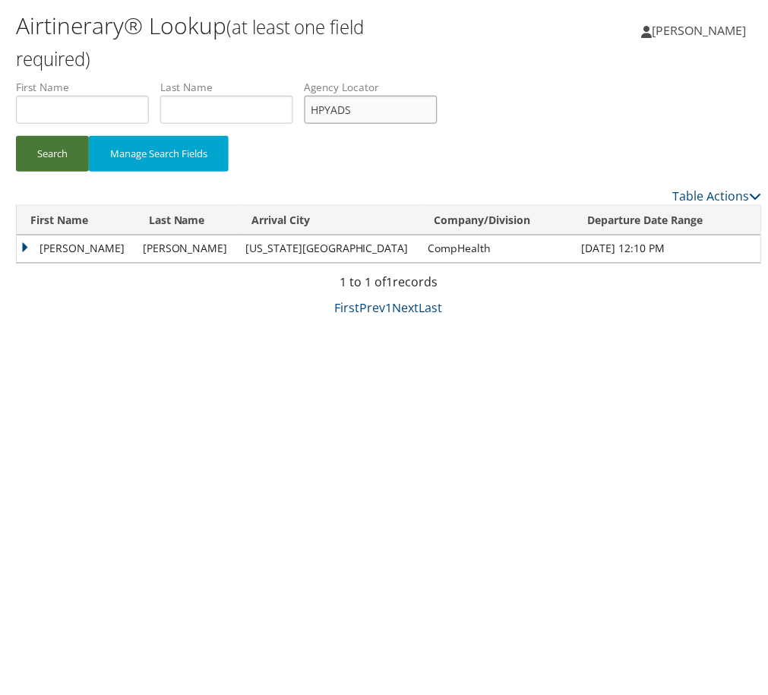
type input "HPYADS"
click at [76, 172] on button "Search" at bounding box center [51, 154] width 73 height 36
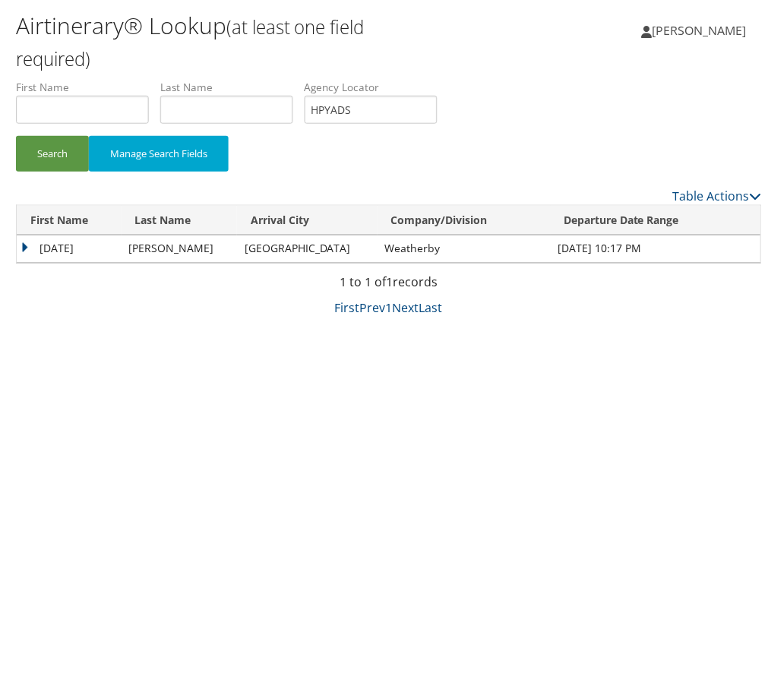
click at [71, 263] on td "Kartik" at bounding box center [68, 248] width 105 height 27
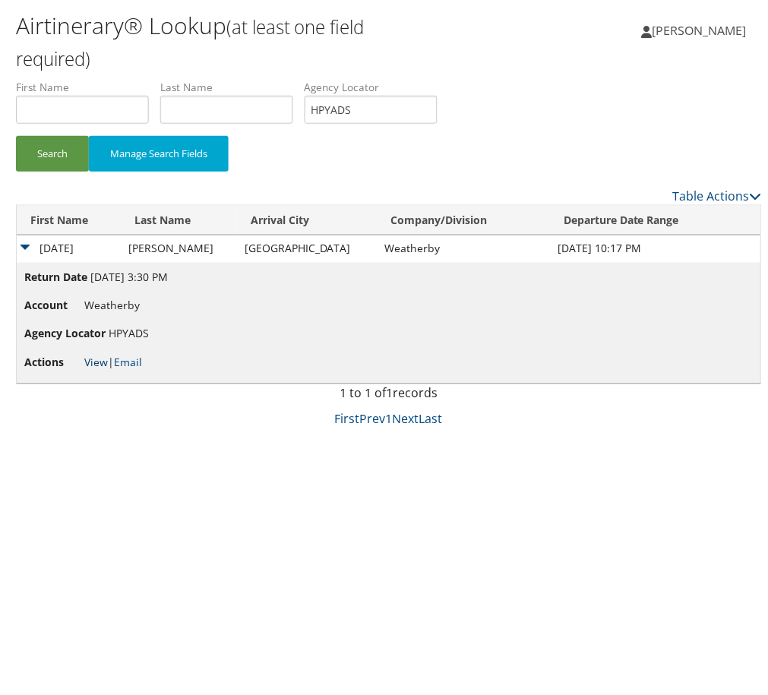
click at [107, 370] on link "View" at bounding box center [96, 363] width 24 height 14
click at [141, 370] on link "Email" at bounding box center [127, 363] width 28 height 14
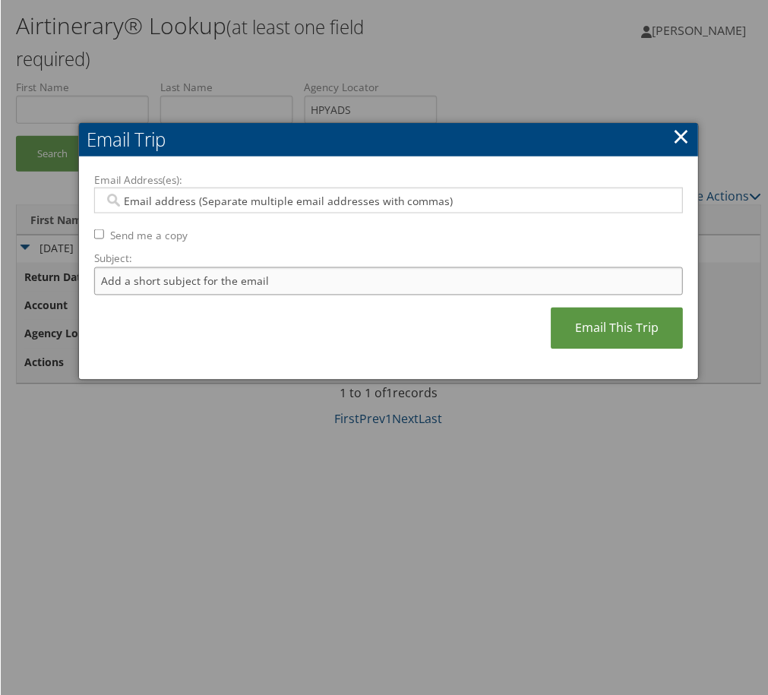
click at [368, 295] on input "Subject:" at bounding box center [387, 281] width 589 height 28
click at [446, 295] on input "Itinerary Change. Please see notes in TR-748126" at bounding box center [387, 281] width 589 height 28
paste input "55792"
type input "Itinerary Change. Please see notes in TR-755792"
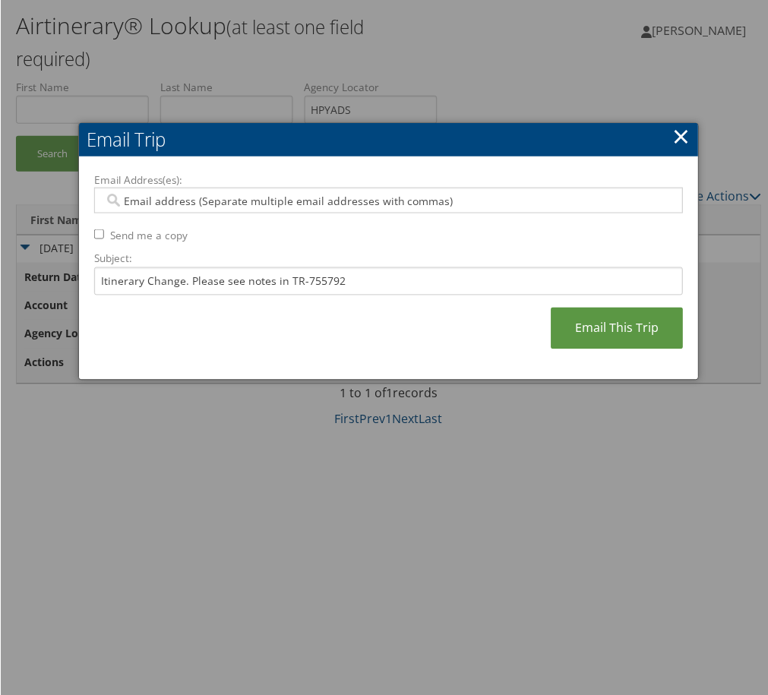
click at [358, 208] on input "Email Address(es):" at bounding box center [376, 200] width 547 height 15
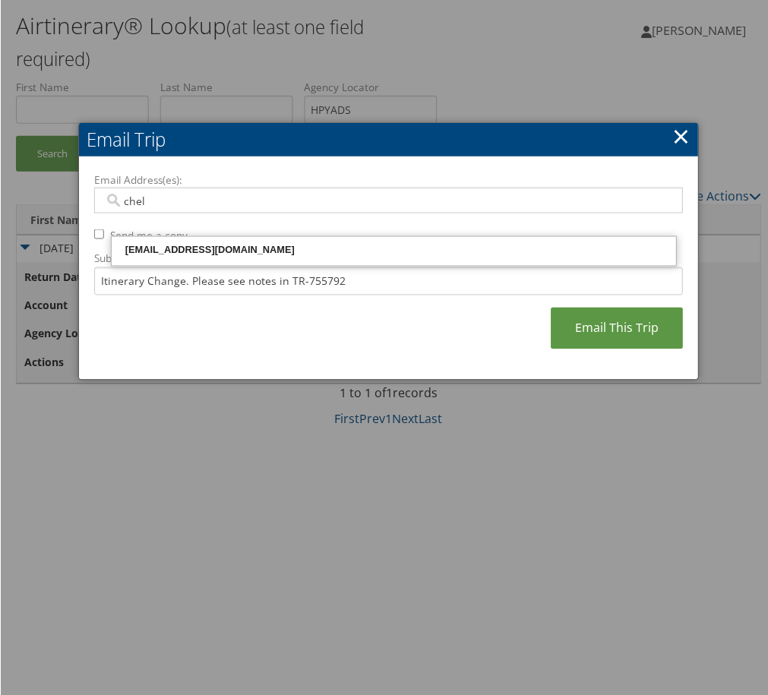
type input "chels"
click at [278, 243] on div "chelsea.ilsley@weatherbyhealthcare.com" at bounding box center [393, 250] width 561 height 15
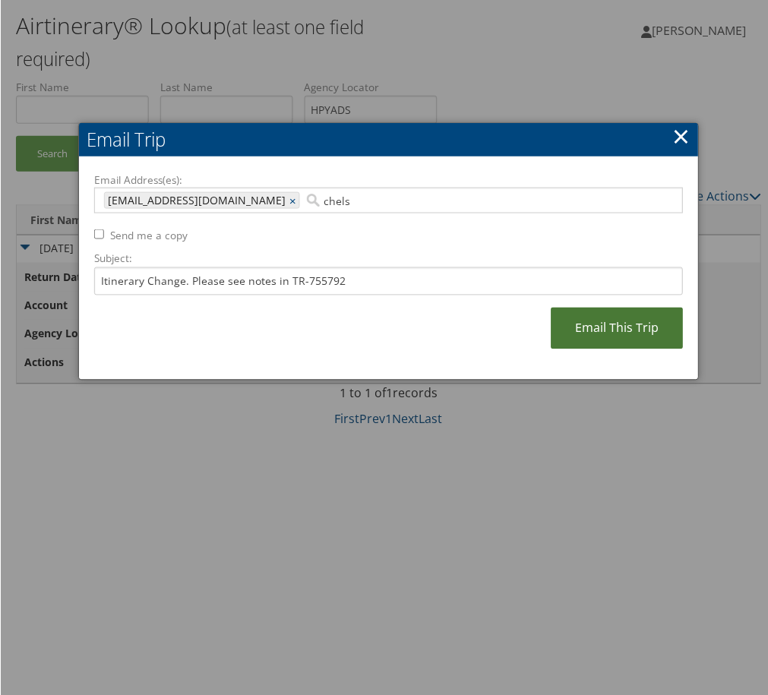
click at [551, 349] on link "Email This Trip" at bounding box center [617, 329] width 132 height 42
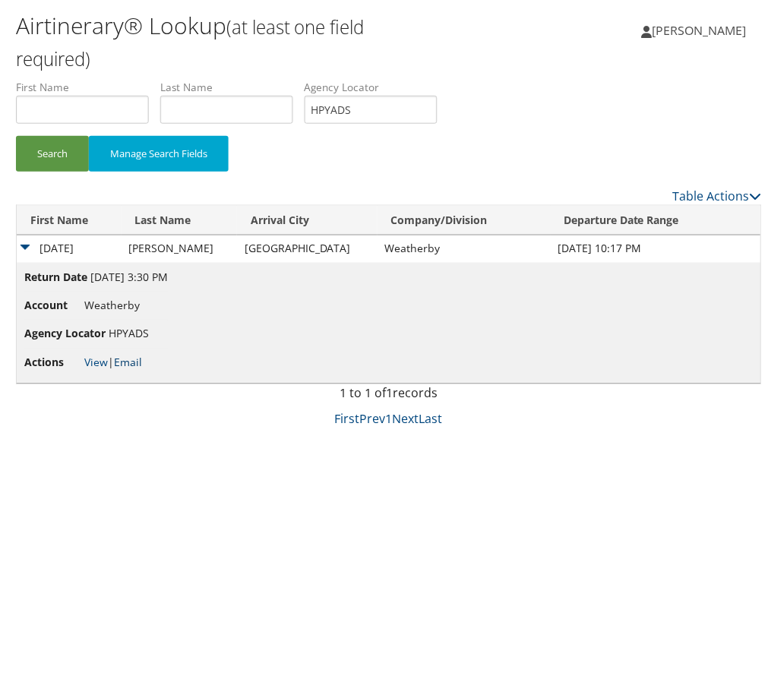
click at [141, 370] on link "Email" at bounding box center [127, 363] width 28 height 14
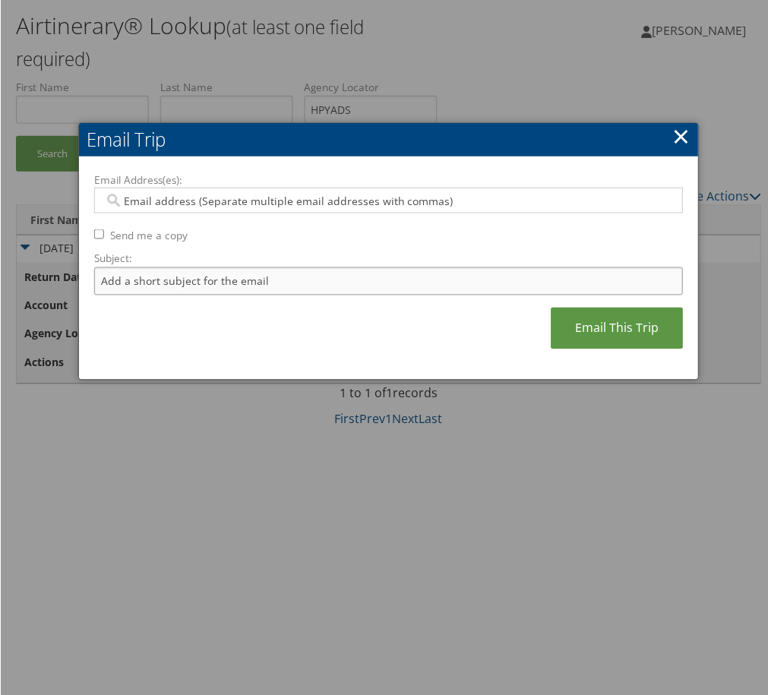
click at [371, 295] on input "Subject:" at bounding box center [387, 281] width 589 height 28
click at [443, 295] on input "Itinerary Change. Please see notes in TR-748126" at bounding box center [387, 281] width 589 height 28
paste input "55792"
type input "Itinerary Change. Please see notes in TR-755792"
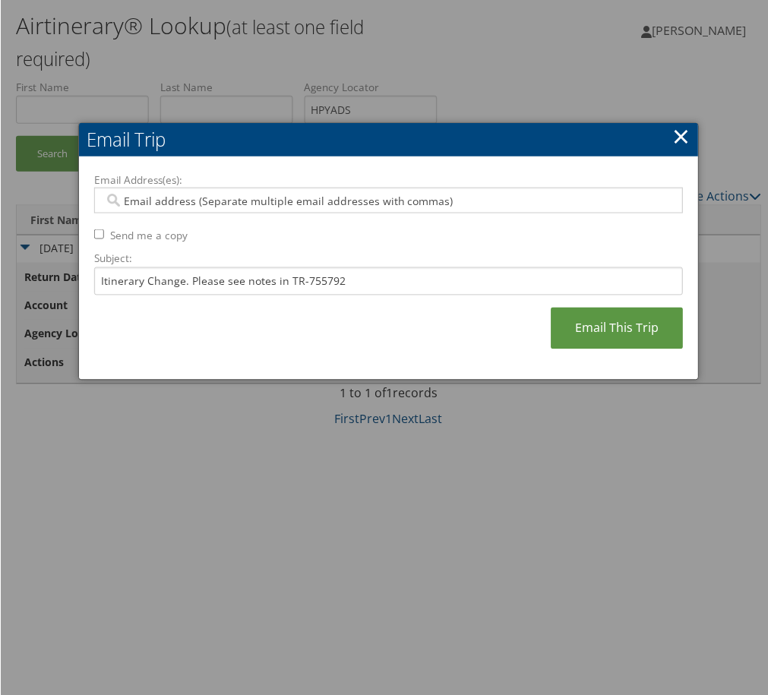
click at [399, 208] on input "Email Address(es):" at bounding box center [376, 200] width 547 height 15
type input "che"
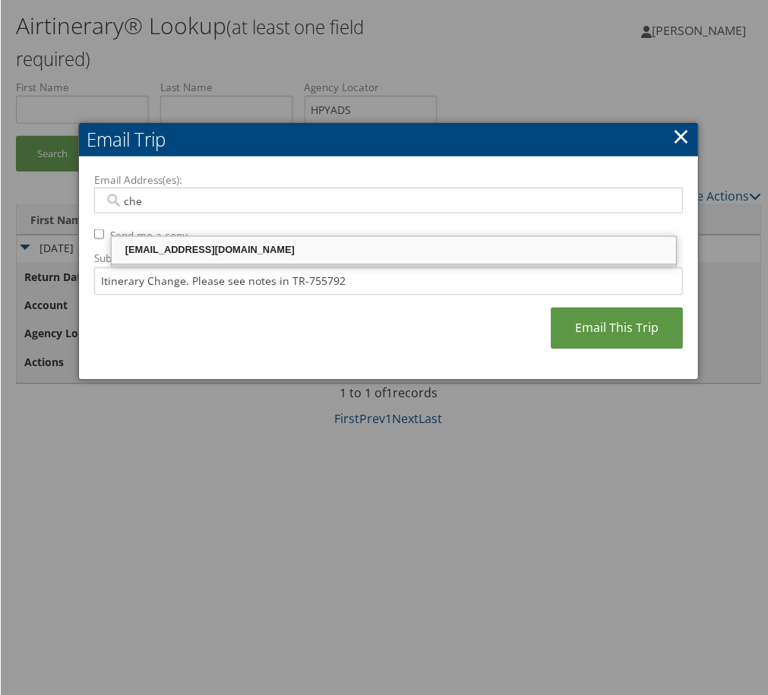
click at [297, 254] on div "chelsea.ilsley@weatherbyhealthcare.com" at bounding box center [393, 250] width 561 height 15
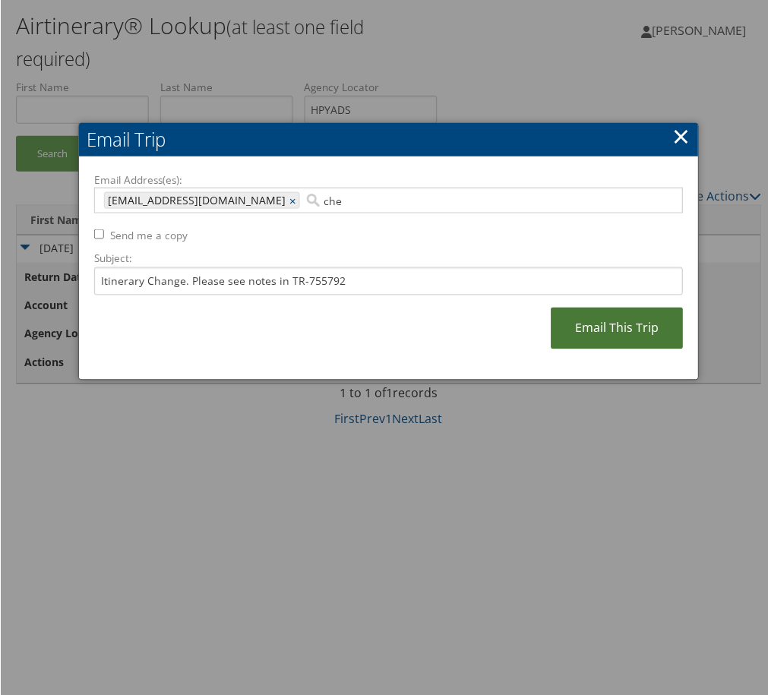
click at [579, 349] on link "Email This Trip" at bounding box center [617, 329] width 132 height 42
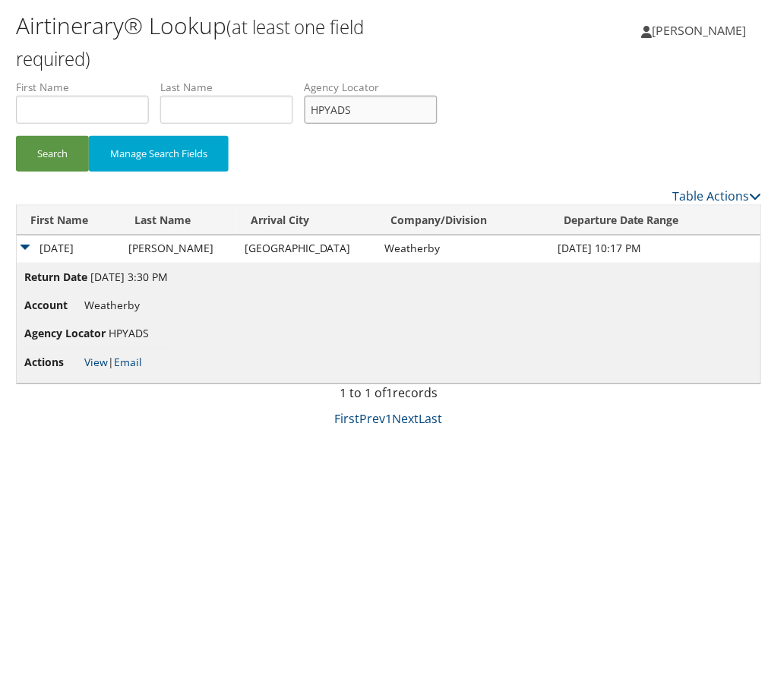
click at [437, 124] on input "HPYADS" at bounding box center [370, 110] width 133 height 28
paste input "IKKMVE"
click at [39, 172] on button "Search" at bounding box center [51, 154] width 73 height 36
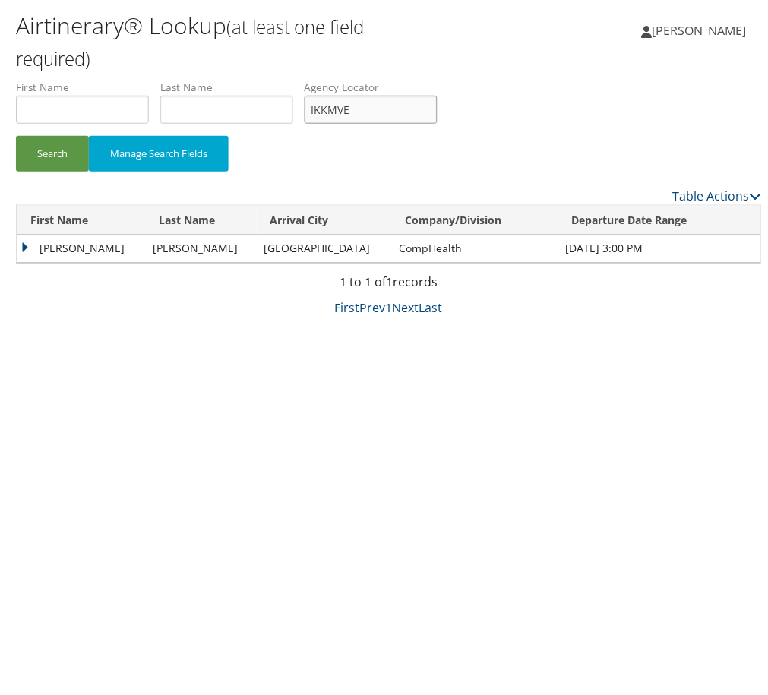
click at [437, 124] on input "IKKMVE" at bounding box center [370, 110] width 133 height 28
click at [63, 263] on td "Cordell" at bounding box center [80, 248] width 128 height 27
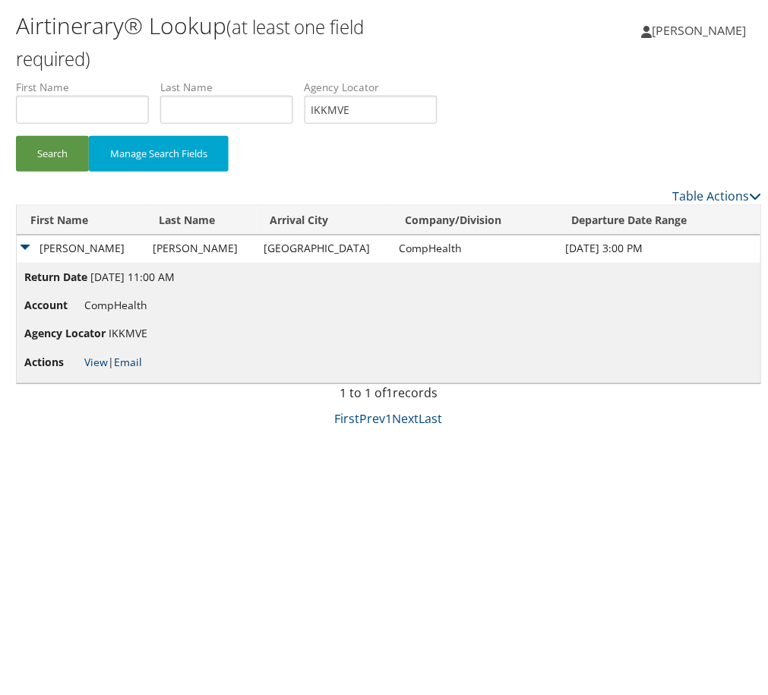
click at [141, 370] on link "Email" at bounding box center [127, 363] width 28 height 14
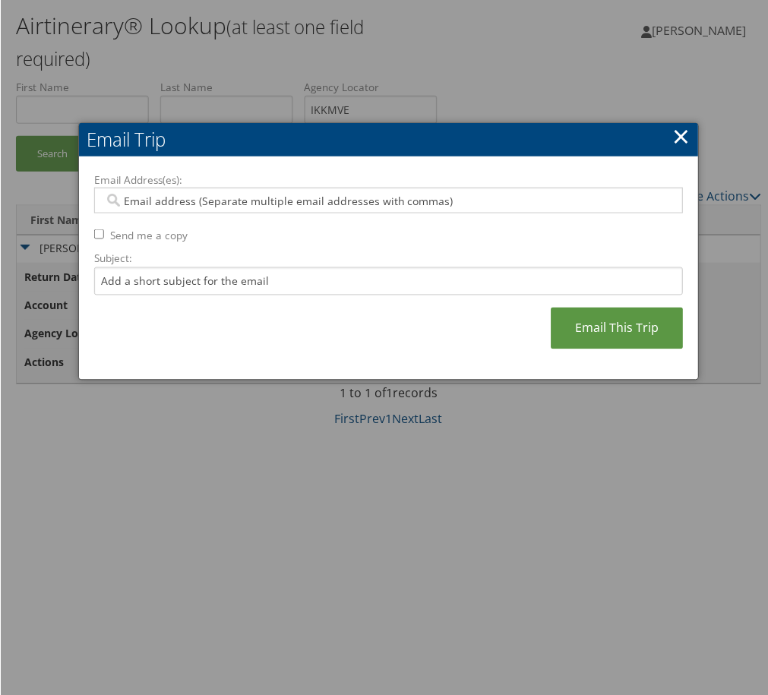
click at [672, 131] on link "×" at bounding box center [680, 136] width 17 height 30
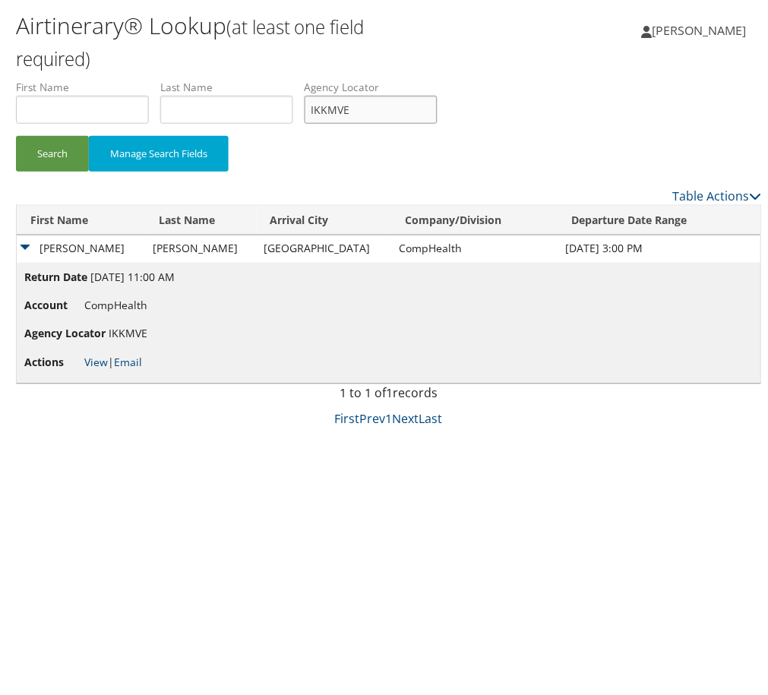
click at [437, 124] on input "IKKMVE" at bounding box center [370, 110] width 133 height 28
paste input "QNJIQY"
drag, startPoint x: 542, startPoint y: 154, endPoint x: 195, endPoint y: 224, distance: 353.4
click at [437, 124] on input "QNJIQY" at bounding box center [370, 110] width 133 height 28
type input "QNJIQY"
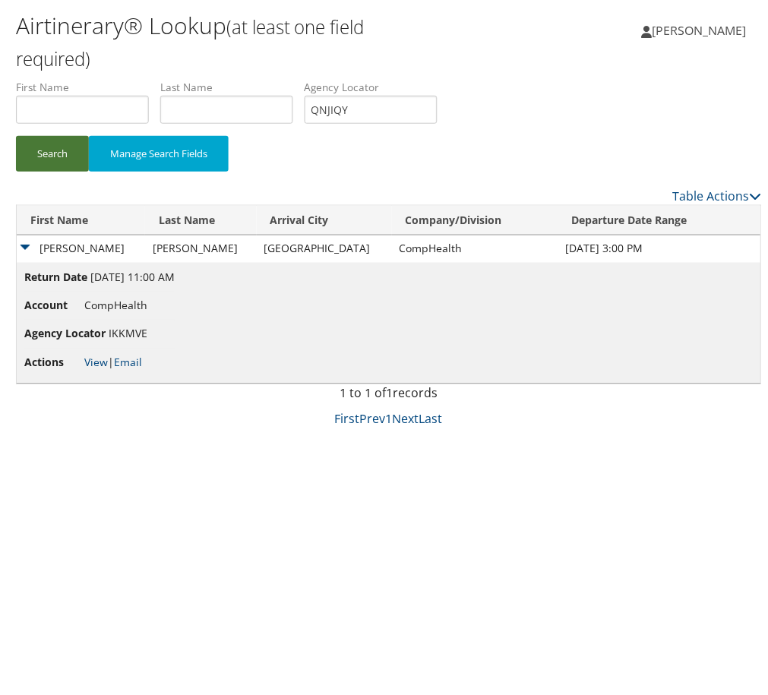
click at [88, 172] on button "Search" at bounding box center [51, 154] width 73 height 36
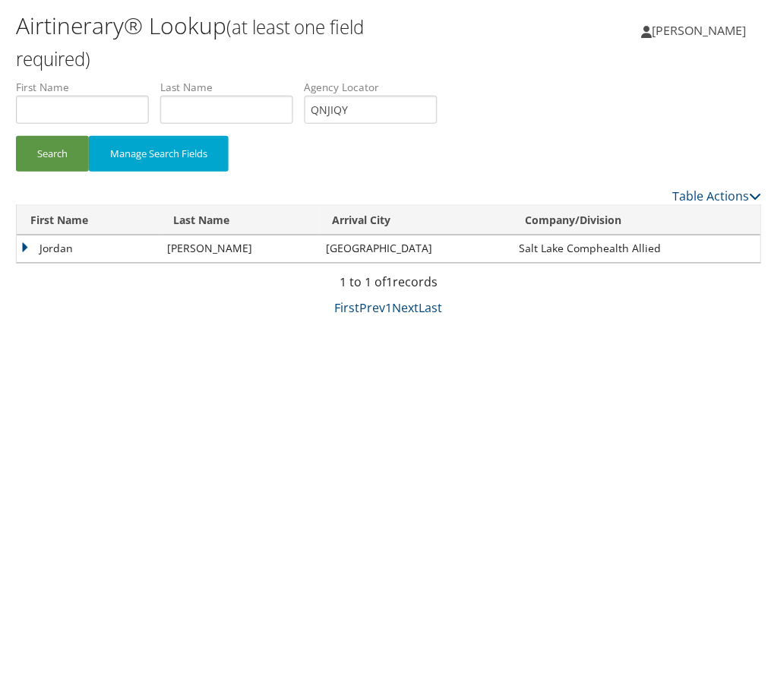
click at [90, 263] on td "Jordan" at bounding box center [88, 248] width 144 height 27
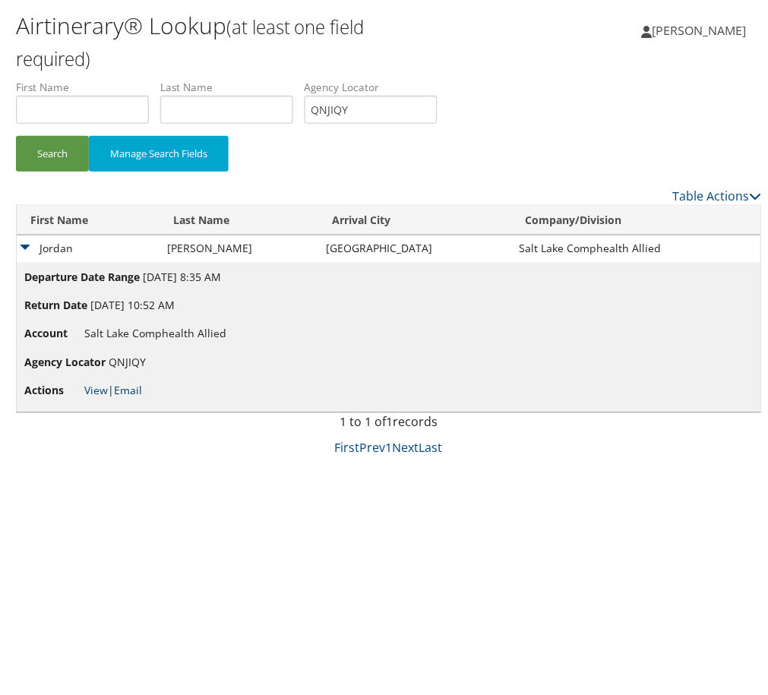
drag, startPoint x: 160, startPoint y: 551, endPoint x: 169, endPoint y: 571, distance: 21.4
click at [164, 405] on li "Actions View | Email" at bounding box center [125, 391] width 202 height 27
click at [141, 398] on link "Email" at bounding box center [127, 391] width 28 height 14
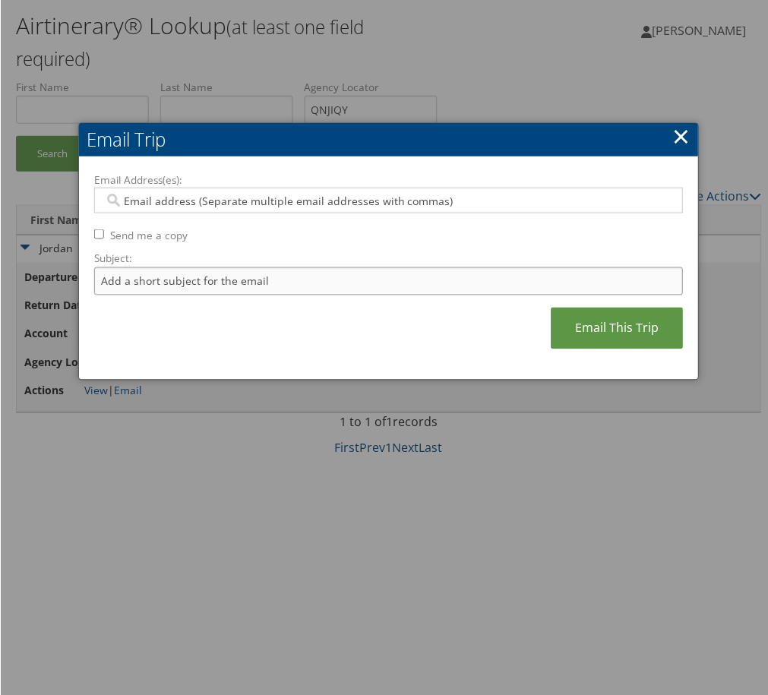
click at [196, 295] on input "Subject:" at bounding box center [387, 281] width 589 height 28
drag, startPoint x: 465, startPoint y: 324, endPoint x: 459, endPoint y: 333, distance: 11.0
click at [463, 295] on input "Itinerary Change. Please see notes in TR-748126" at bounding box center [387, 281] width 589 height 28
click at [459, 295] on input "Itinerary Change. Please see notes in TR-748126" at bounding box center [387, 281] width 589 height 28
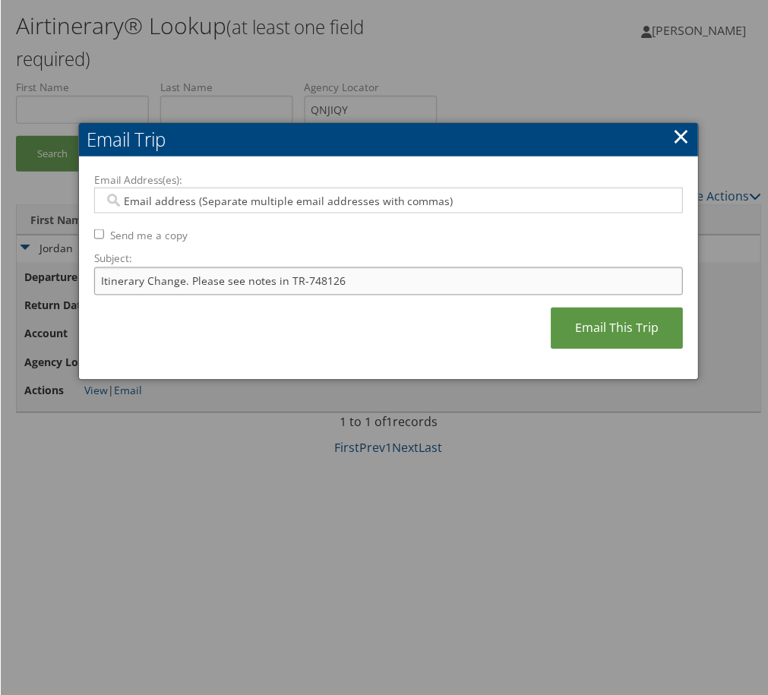
paste input "57130"
type input "Itinerary Change. Please see notes in TR-757130"
click at [409, 208] on input "Email Address(es):" at bounding box center [376, 200] width 547 height 15
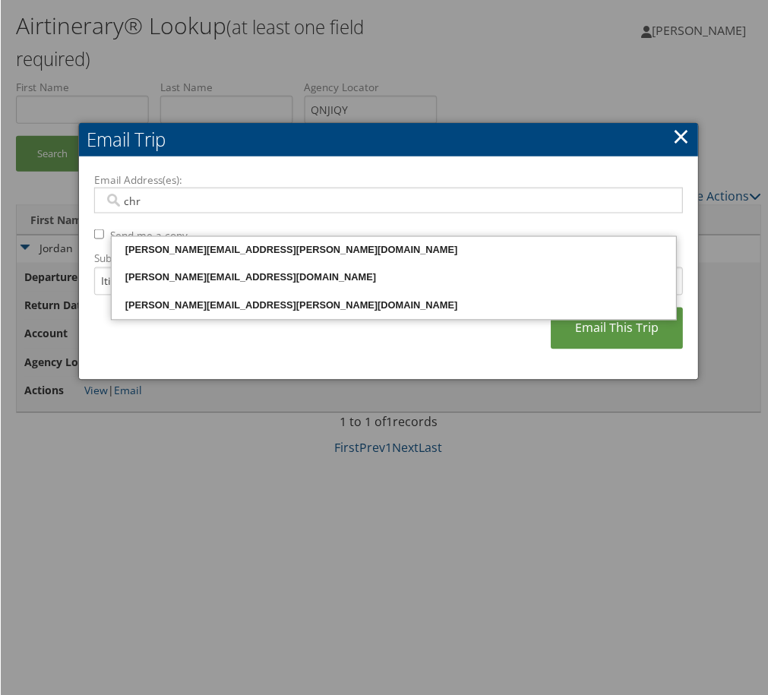
type input "chr"
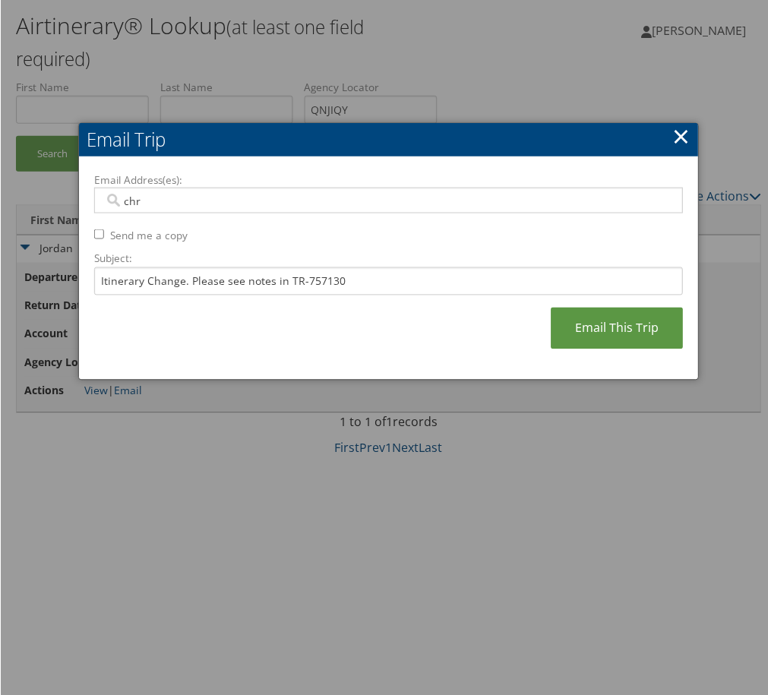
click at [232, 208] on input "chr" at bounding box center [376, 200] width 547 height 15
click at [410, 295] on input "Itinerary Change. Please see notes in TR-757130" at bounding box center [387, 281] width 589 height 28
click at [319, 208] on input "Email Address(es):" at bounding box center [376, 200] width 547 height 15
paste input "chris.taylor@comphealth.com"
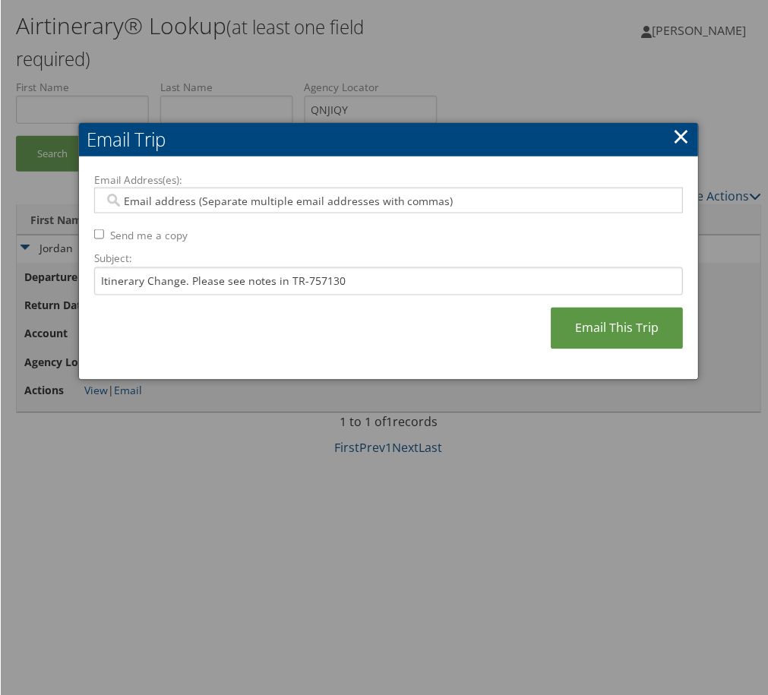
type input "chris.taylor@comphealth.com"
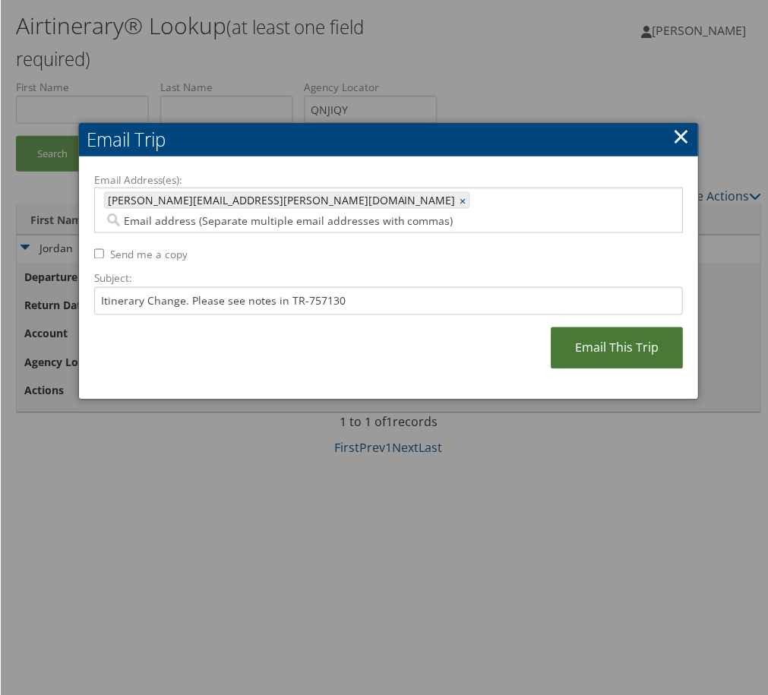
click at [551, 369] on link "Email This Trip" at bounding box center [617, 348] width 132 height 42
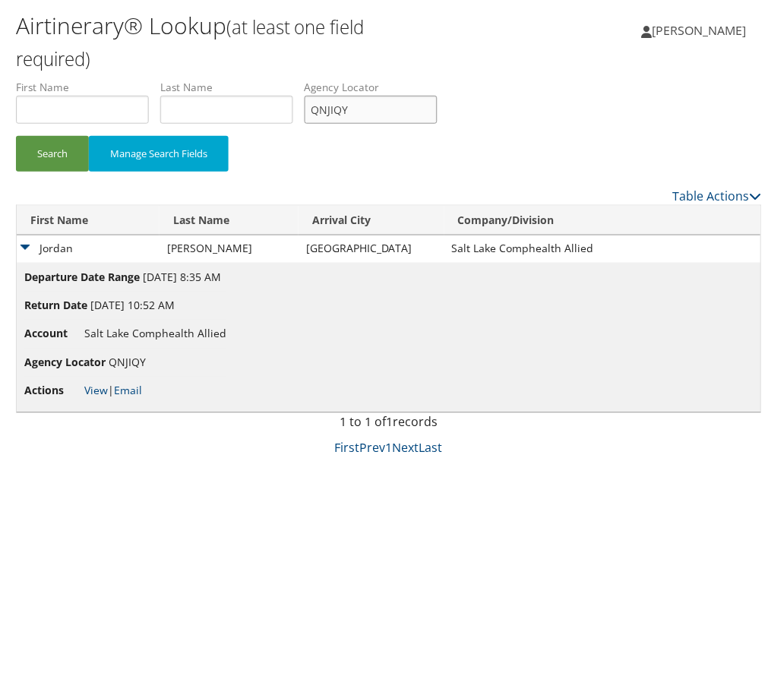
click at [437, 124] on input "QNJIQY" at bounding box center [370, 110] width 133 height 28
paste input "GSZTPQ"
type input "GSZTPQ"
click at [88, 172] on button "Search" at bounding box center [51, 154] width 73 height 36
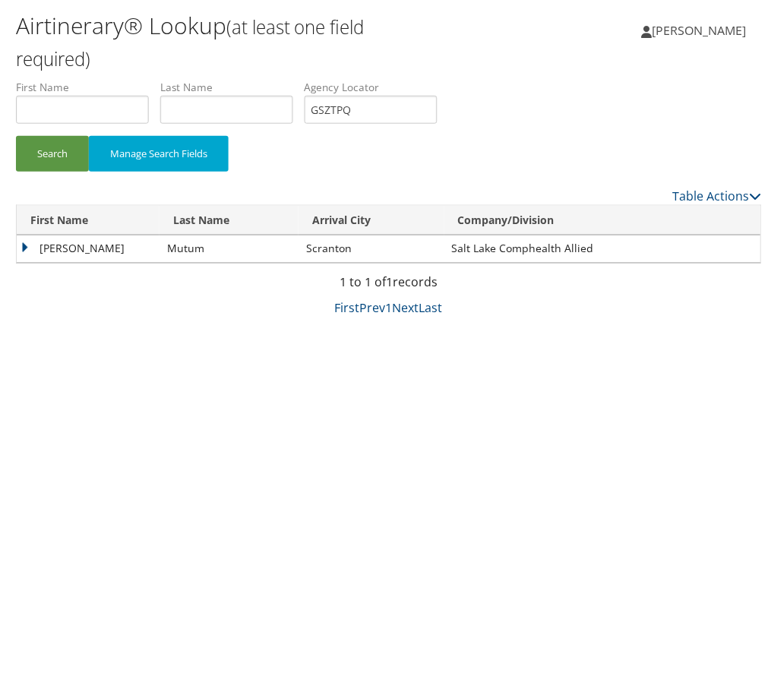
click at [56, 263] on td "Cassaundra" at bounding box center [87, 248] width 143 height 27
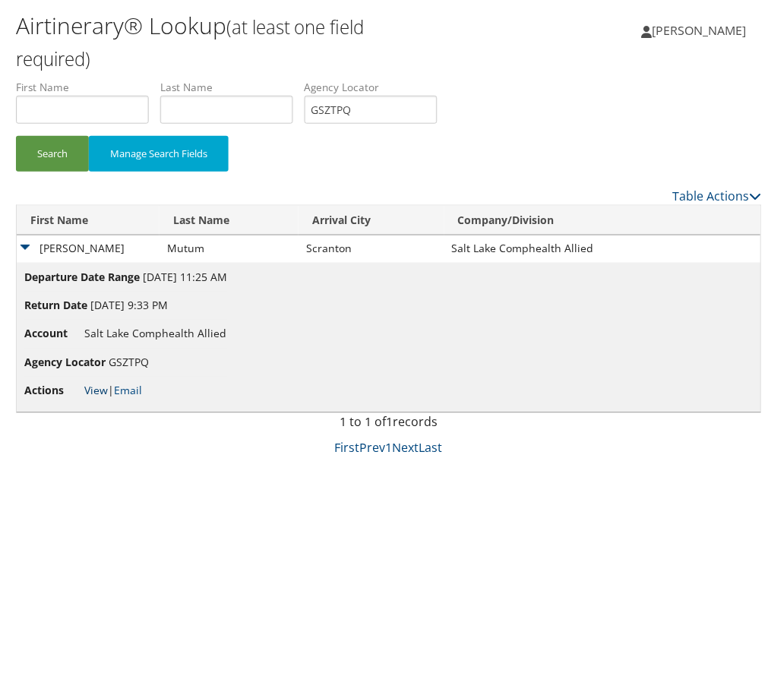
click at [107, 398] on link "View" at bounding box center [96, 391] width 24 height 14
drag, startPoint x: 247, startPoint y: 444, endPoint x: 199, endPoint y: 580, distance: 143.4
click at [199, 406] on ul "Departure Date Range Sep 28, 2025 11:25 AM Return Date Oct 1, 2025 9:33 PM Acco…" at bounding box center [125, 338] width 203 height 136
click at [141, 398] on link "Email" at bounding box center [127, 391] width 28 height 14
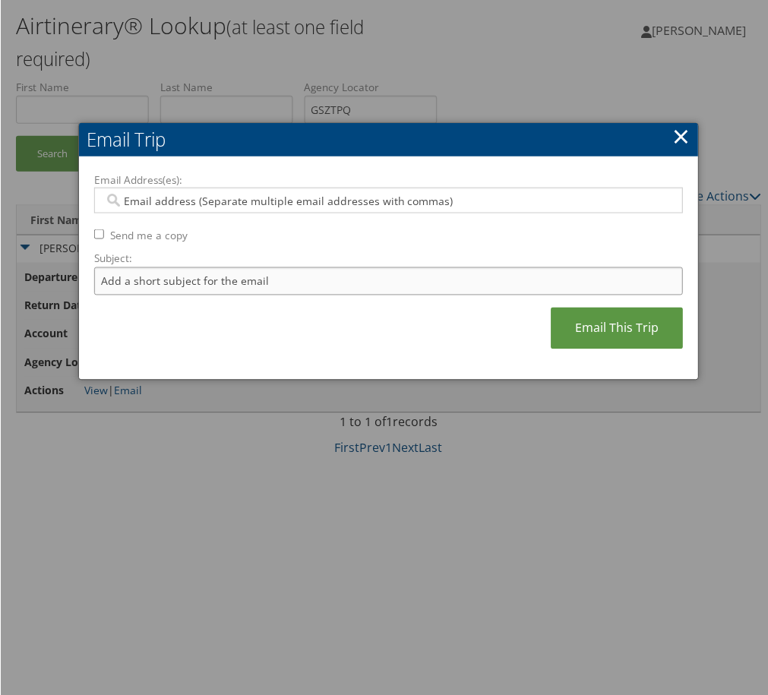
click at [298, 295] on input "Subject:" at bounding box center [387, 281] width 589 height 28
click at [441, 295] on input "Itinerary Change. Please see notes in TR-748126" at bounding box center [387, 281] width 589 height 28
paste input "YQILKP"
click at [428, 295] on input "Itinerary Change. Please see notes in TR-YQILKP" at bounding box center [387, 281] width 589 height 28
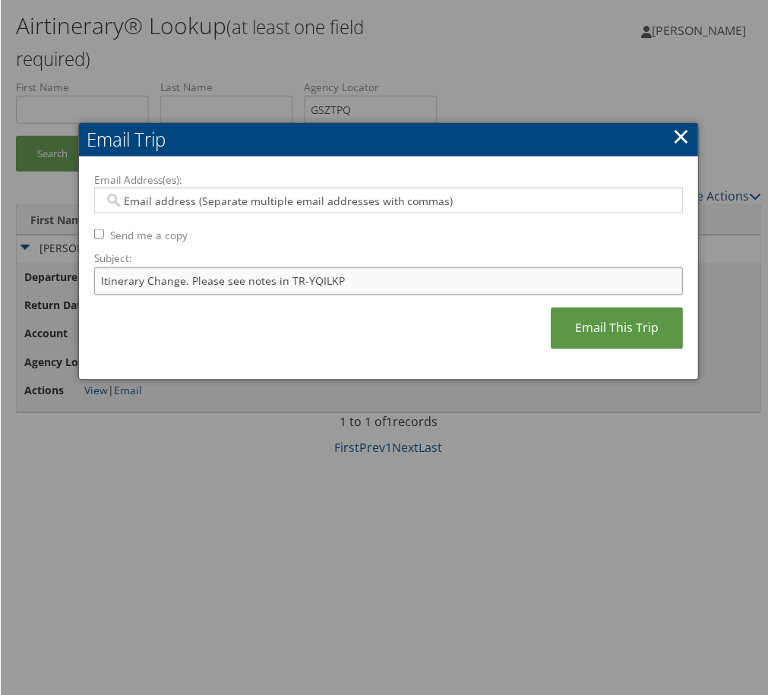
drag, startPoint x: 428, startPoint y: 337, endPoint x: 429, endPoint y: 308, distance: 28.9
click at [428, 295] on input "Itinerary Change. Please see notes in TR-YQILKP" at bounding box center [387, 281] width 589 height 28
click at [416, 208] on input "Email Address(es):" at bounding box center [376, 200] width 547 height 15
click at [428, 295] on input "Itinerary Change. Please see notes in TR-YQILKP" at bounding box center [387, 281] width 589 height 28
drag, startPoint x: 428, startPoint y: 338, endPoint x: 419, endPoint y: 317, distance: 23.5
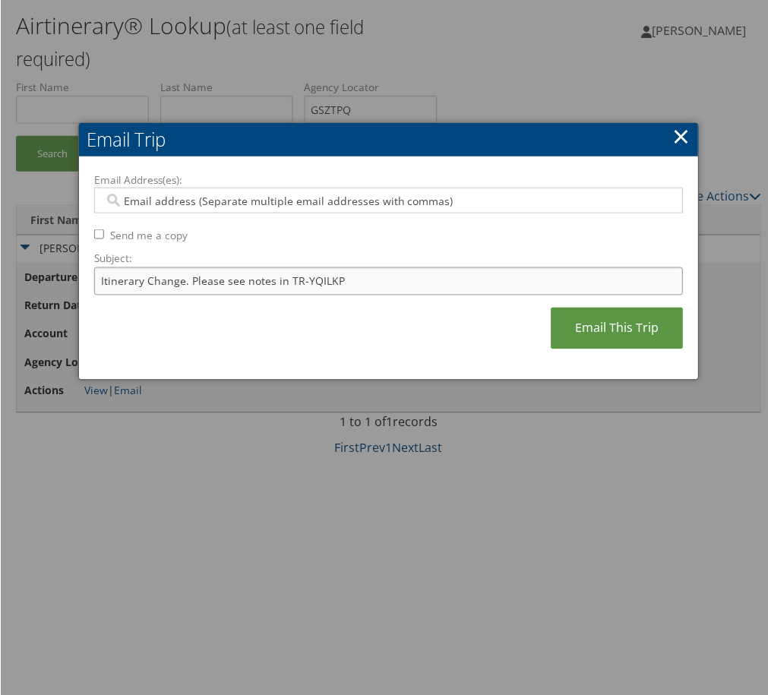
click at [424, 295] on input "Itinerary Change. Please see notes in TR-YQILKP" at bounding box center [387, 281] width 589 height 28
paste input "755564"
type input "Itinerary Change. Please see notes in TR-755564"
click at [383, 213] on div at bounding box center [387, 201] width 589 height 26
type input "kat"
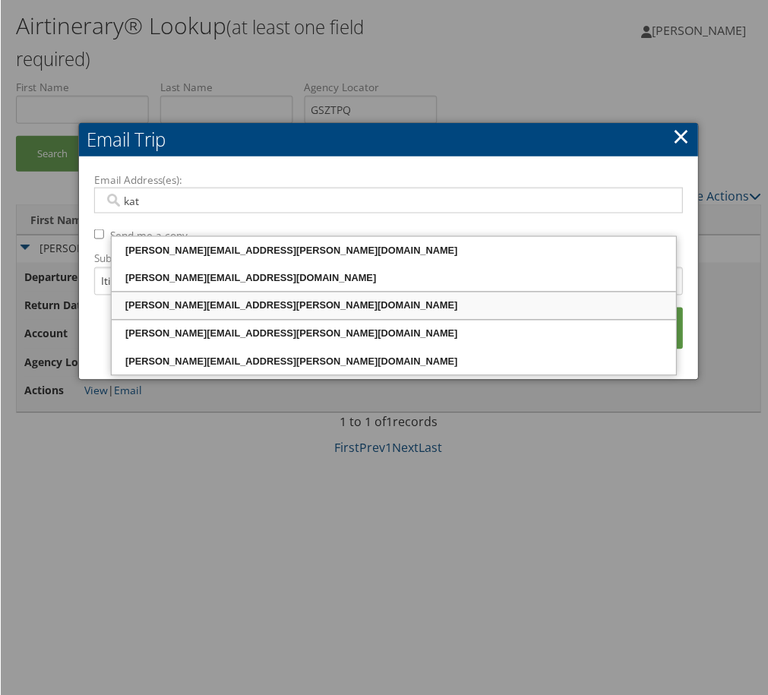
click at [380, 313] on div "katie.williams@comphealth.com" at bounding box center [393, 306] width 561 height 15
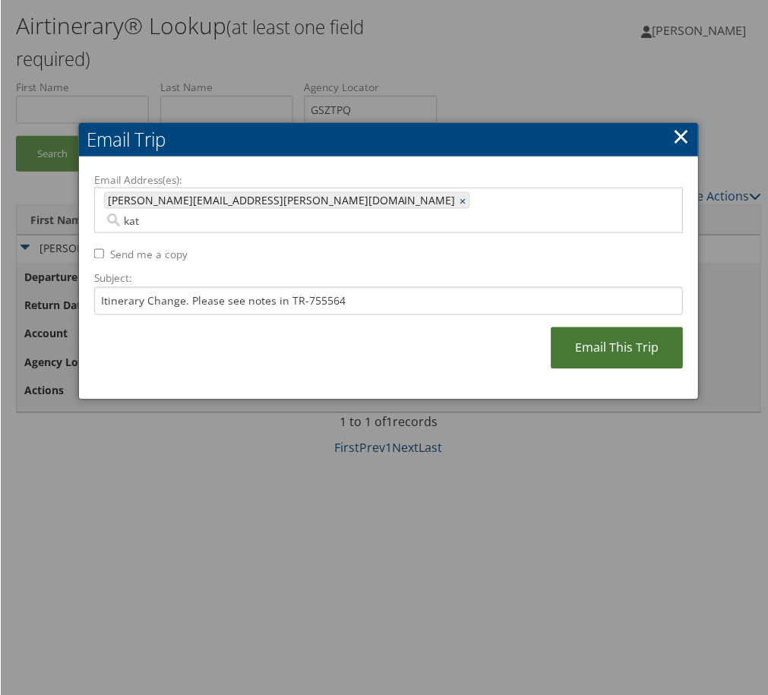
click at [551, 369] on link "Email This Trip" at bounding box center [617, 348] width 132 height 42
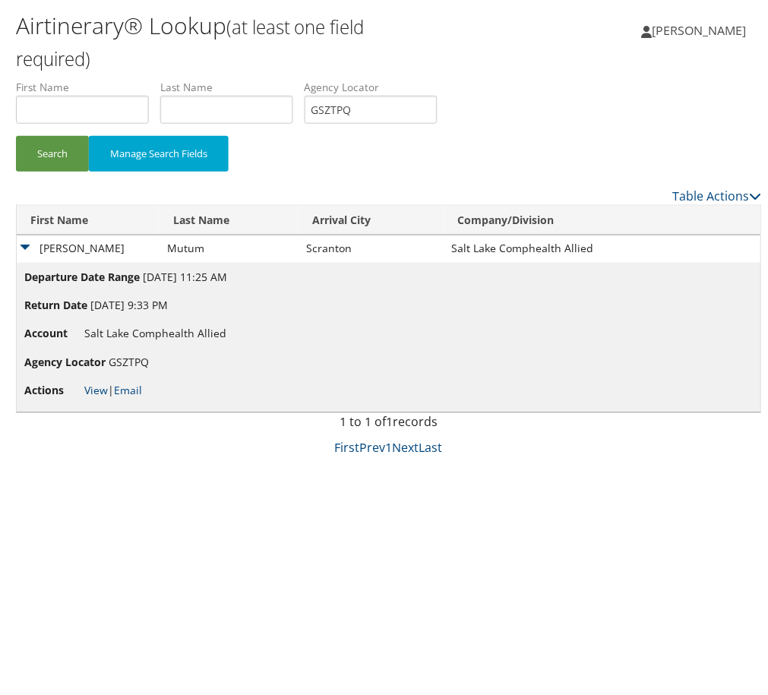
click at [448, 135] on li "Agency Locator GSZTPQ" at bounding box center [376, 107] width 144 height 55
click at [437, 124] on input "GSZTPQ" at bounding box center [370, 110] width 133 height 28
paste input "DSWYHE"
type input "DSWYHE"
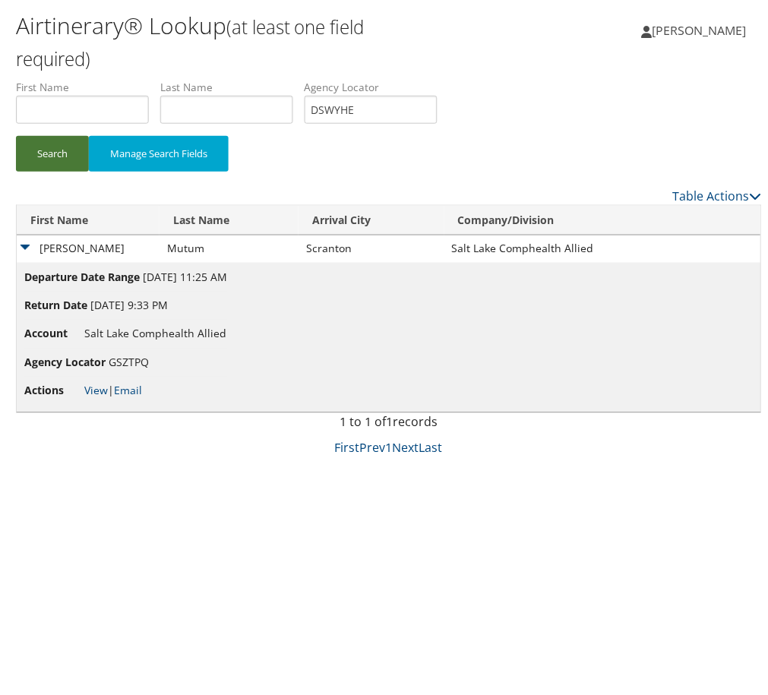
click at [88, 172] on button "Search" at bounding box center [51, 154] width 73 height 36
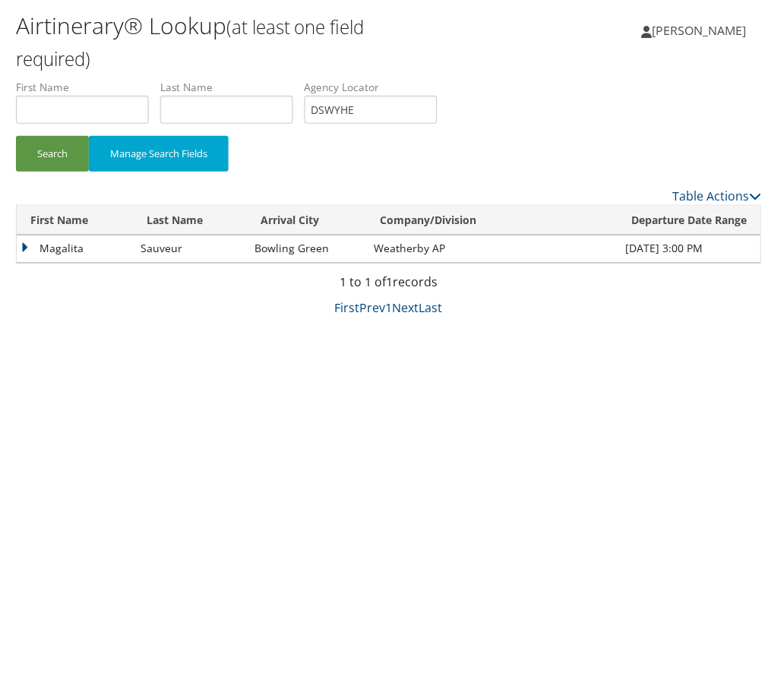
click at [80, 263] on td "Magalita" at bounding box center [74, 248] width 117 height 27
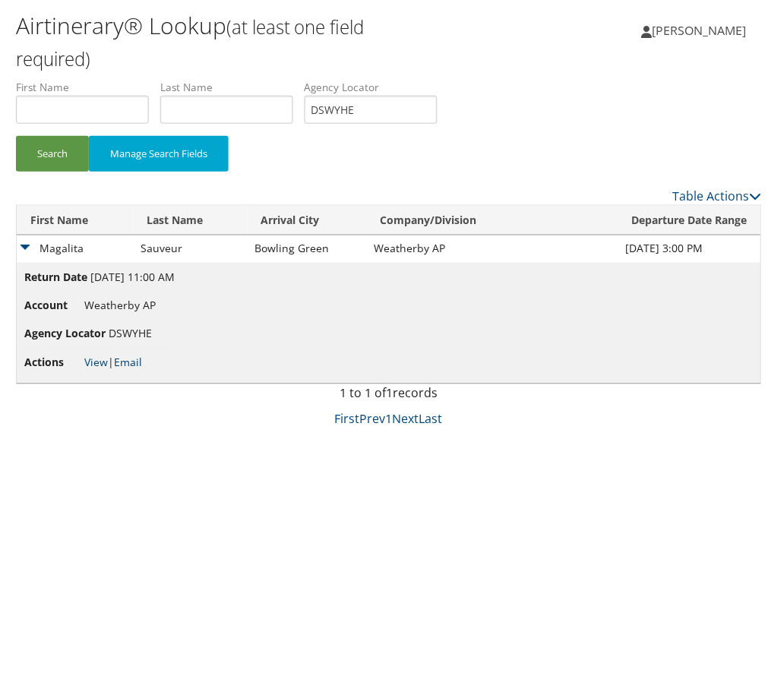
click at [141, 370] on link "Email" at bounding box center [127, 363] width 28 height 14
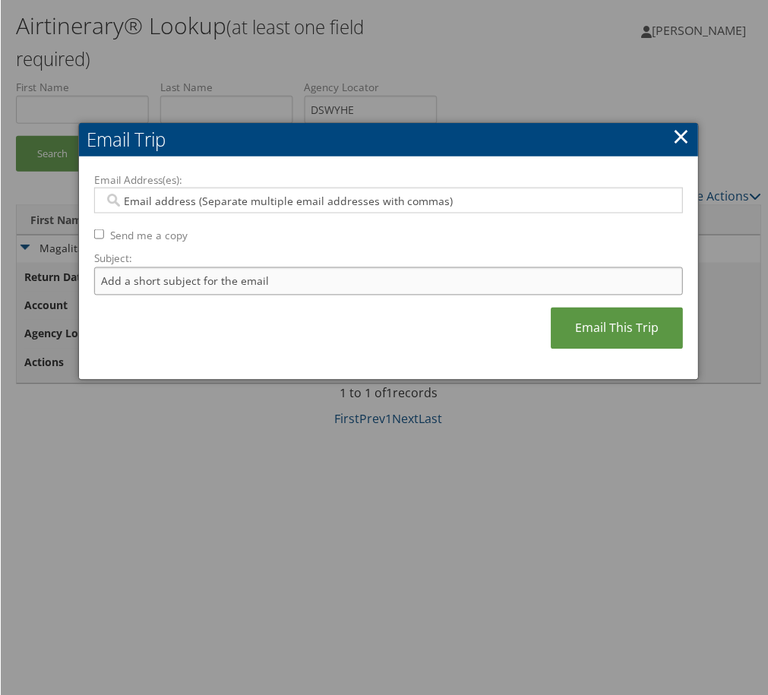
drag, startPoint x: 305, startPoint y: 340, endPoint x: 316, endPoint y: 351, distance: 16.1
click at [305, 295] on input "Subject:" at bounding box center [387, 281] width 589 height 28
click at [450, 295] on input "Itinerary Change. Please see notes in TR-748126" at bounding box center [387, 281] width 589 height 28
paste input "54250"
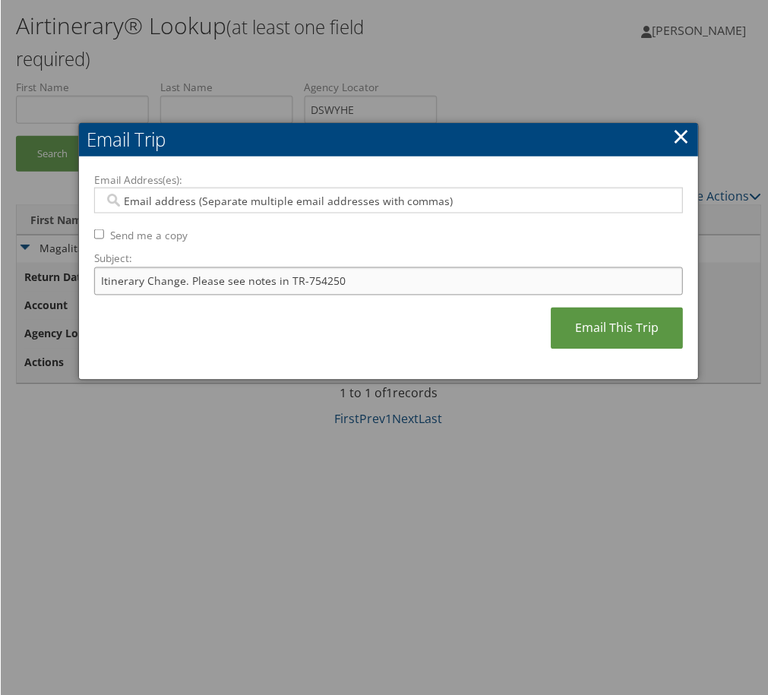
type input "Itinerary Change. Please see notes in TR-754250"
click at [424, 213] on div at bounding box center [387, 201] width 589 height 26
type input "todd"
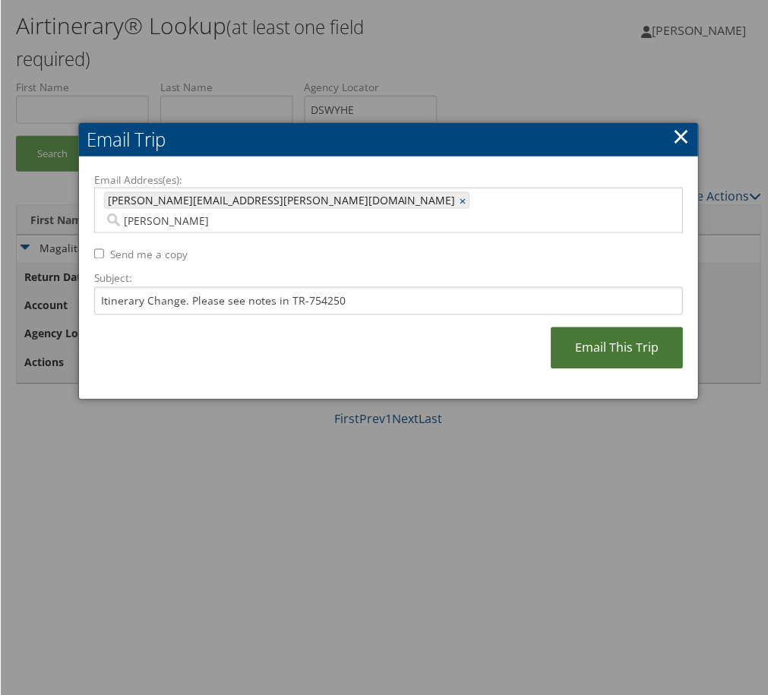
click at [559, 369] on link "Email This Trip" at bounding box center [617, 348] width 132 height 42
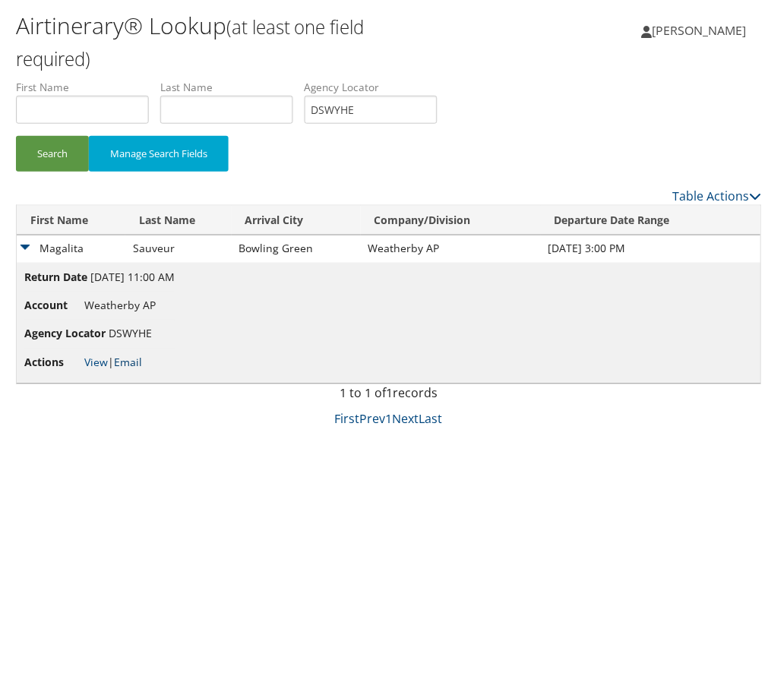
click at [141, 370] on link "Email" at bounding box center [127, 363] width 28 height 14
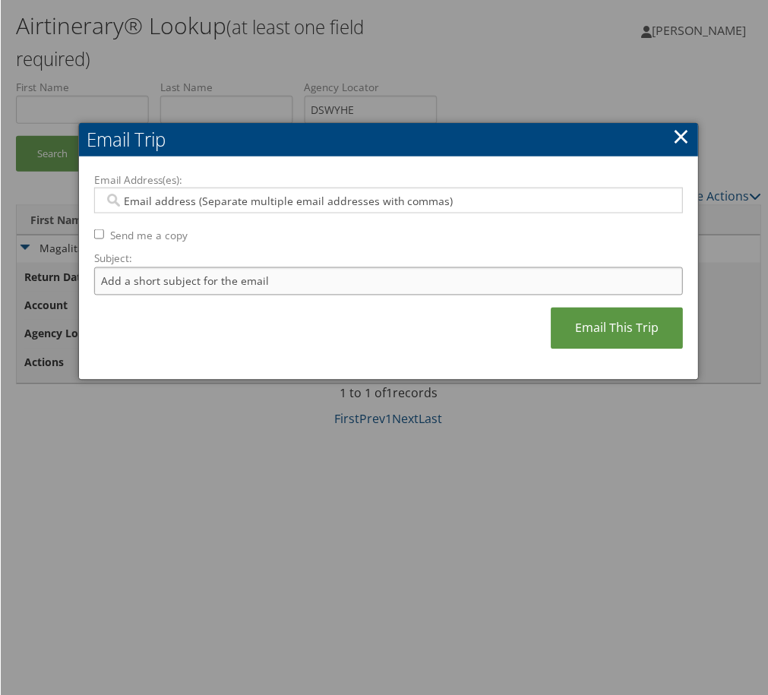
drag, startPoint x: 280, startPoint y: 341, endPoint x: 314, endPoint y: 353, distance: 36.3
click at [283, 295] on input "Subject:" at bounding box center [387, 281] width 589 height 28
click at [431, 295] on input "Itinerary Change. Please see notes in TR-748126" at bounding box center [387, 281] width 589 height 28
paste input "54250"
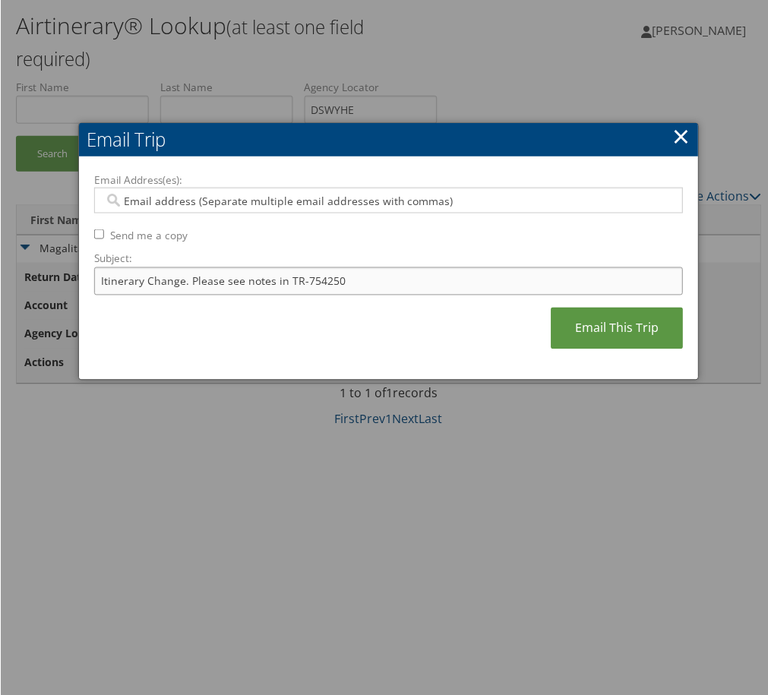
type input "Itinerary Change. Please see notes in TR-754250"
click at [399, 208] on input "Email Address(es):" at bounding box center [376, 200] width 547 height 15
type input "t"
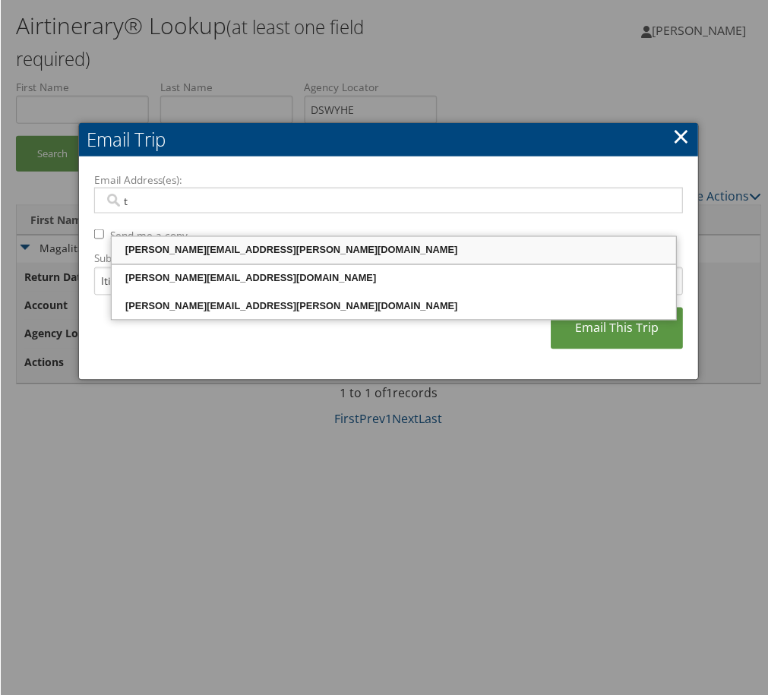
click at [386, 243] on div "todd.trillo@weatherbyhealthcare.com" at bounding box center [393, 250] width 561 height 15
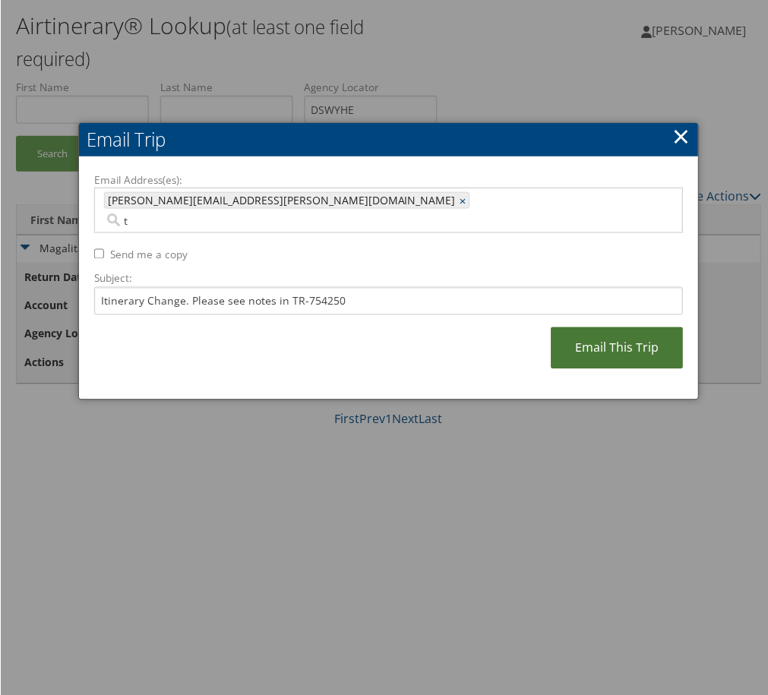
drag, startPoint x: 484, startPoint y: 377, endPoint x: 506, endPoint y: 387, distance: 24.1
click at [551, 369] on link "Email This Trip" at bounding box center [617, 348] width 132 height 42
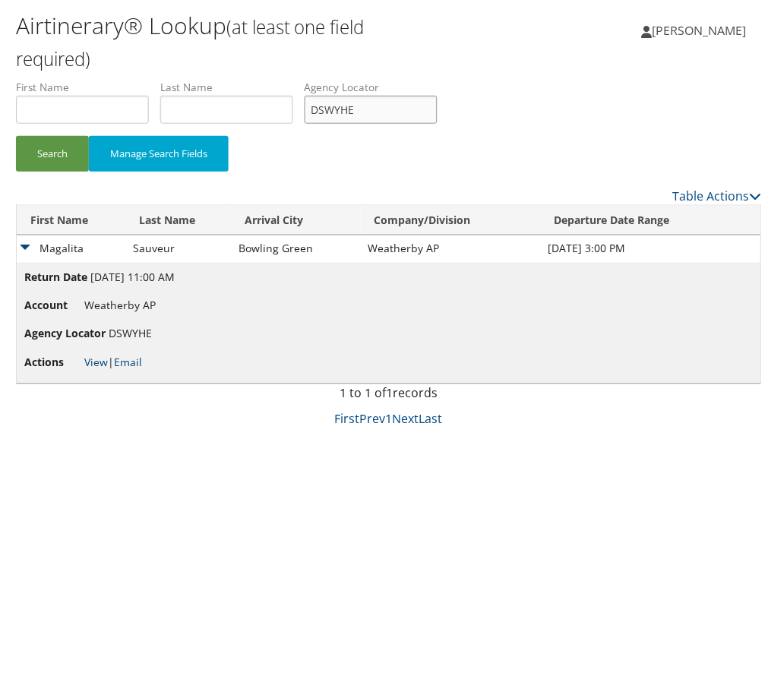
click at [437, 124] on input "DSWYHE" at bounding box center [370, 110] width 133 height 28
paste input "RWXFA"
type input "DRWXFA"
click at [87, 172] on button "Search" at bounding box center [51, 154] width 73 height 36
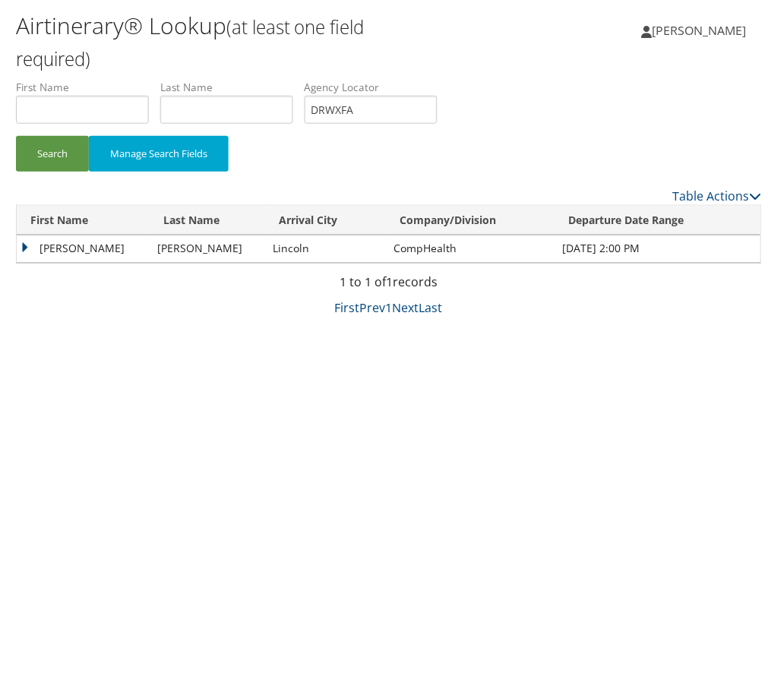
click at [88, 263] on td "Tiesha" at bounding box center [82, 248] width 133 height 27
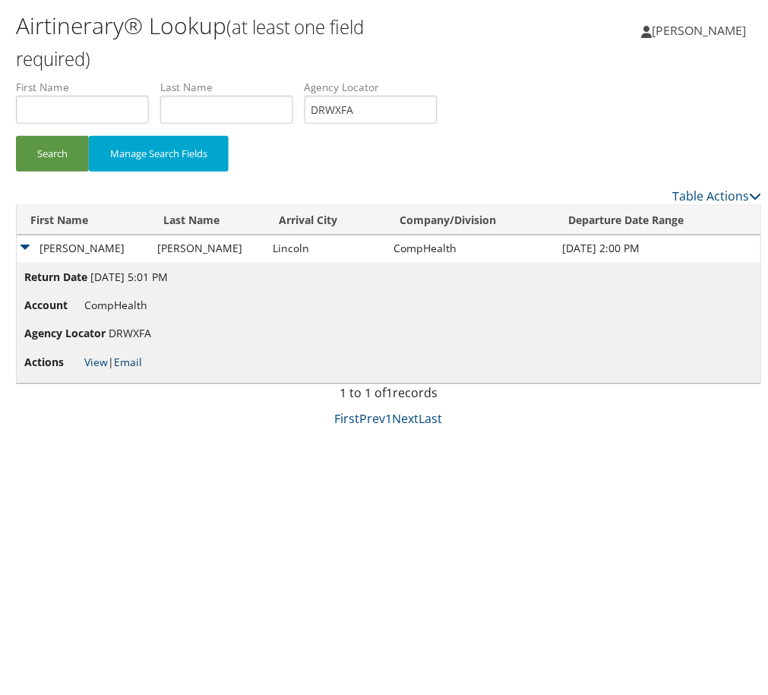
click at [141, 370] on link "Email" at bounding box center [127, 363] width 28 height 14
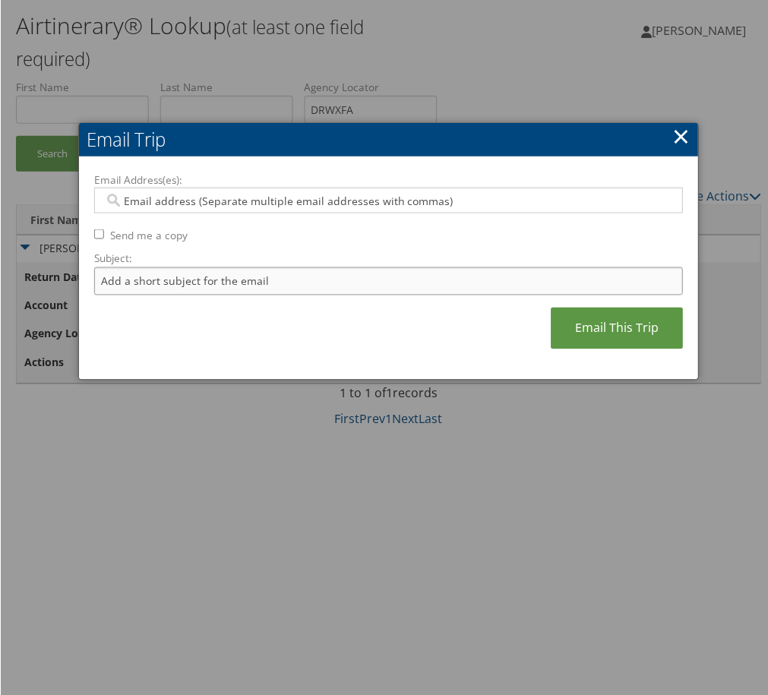
click at [275, 295] on input "Subject:" at bounding box center [387, 281] width 589 height 28
click at [434, 295] on input "Itinerary Change. Please see notes in TR-748126" at bounding box center [387, 281] width 589 height 28
paste input "67075"
type input "Itinerary Change. Please see notes in TR-767075"
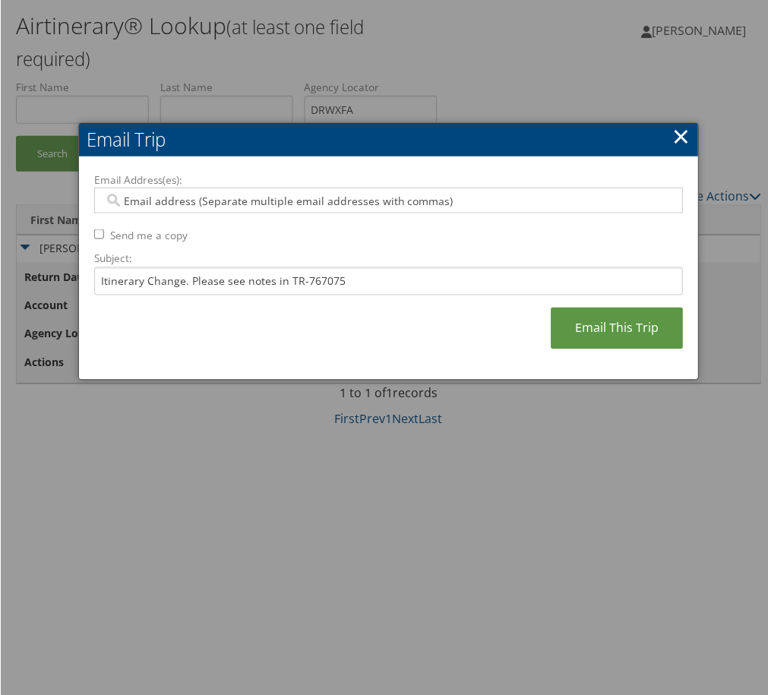
click at [371, 208] on div at bounding box center [387, 201] width 589 height 26
type input "gab"
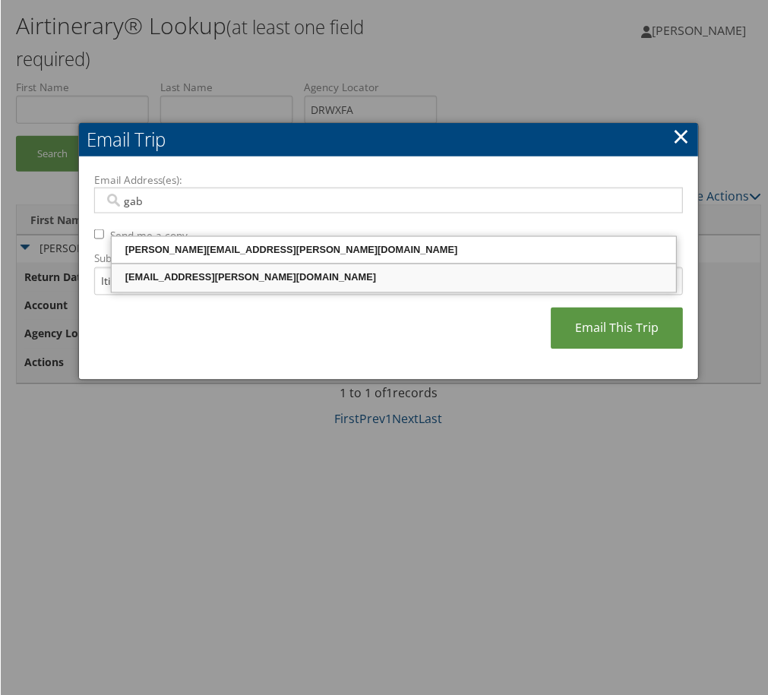
click at [330, 286] on div "gaby.maradiaga@comphealth.com" at bounding box center [393, 277] width 561 height 15
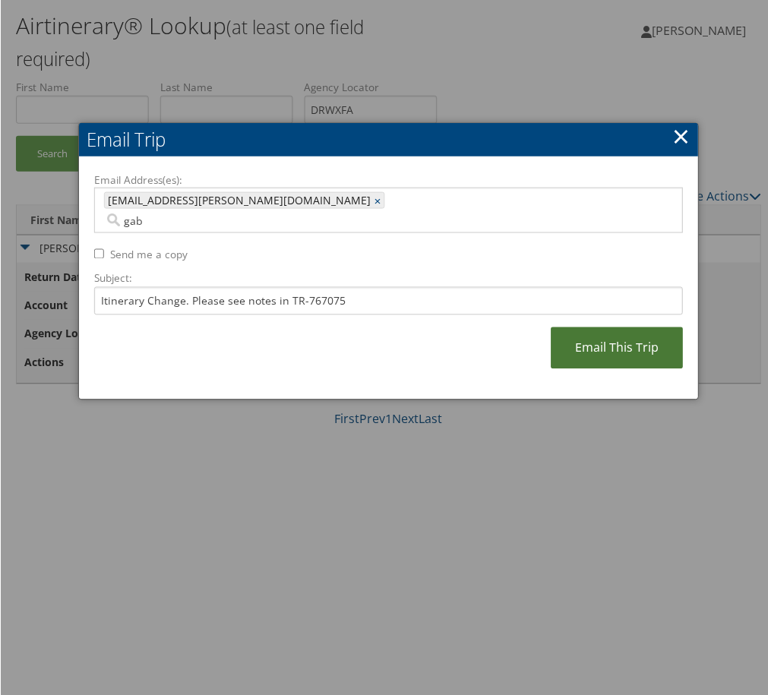
click at [551, 369] on link "Email This Trip" at bounding box center [617, 348] width 132 height 42
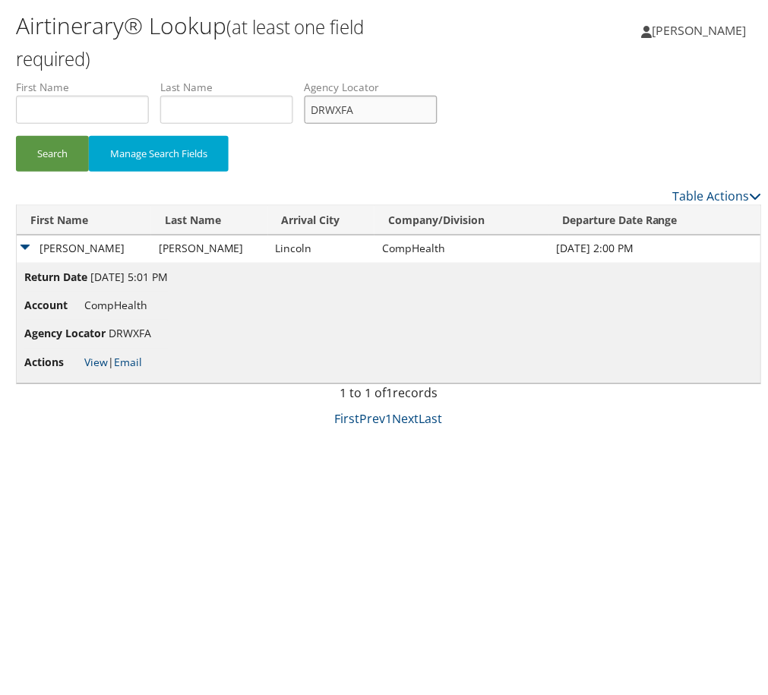
click at [437, 124] on input "DRWXFA" at bounding box center [370, 110] width 133 height 28
paste input "IYYVDB"
type input "IYYVDB"
click at [79, 172] on button "Search" at bounding box center [51, 154] width 73 height 36
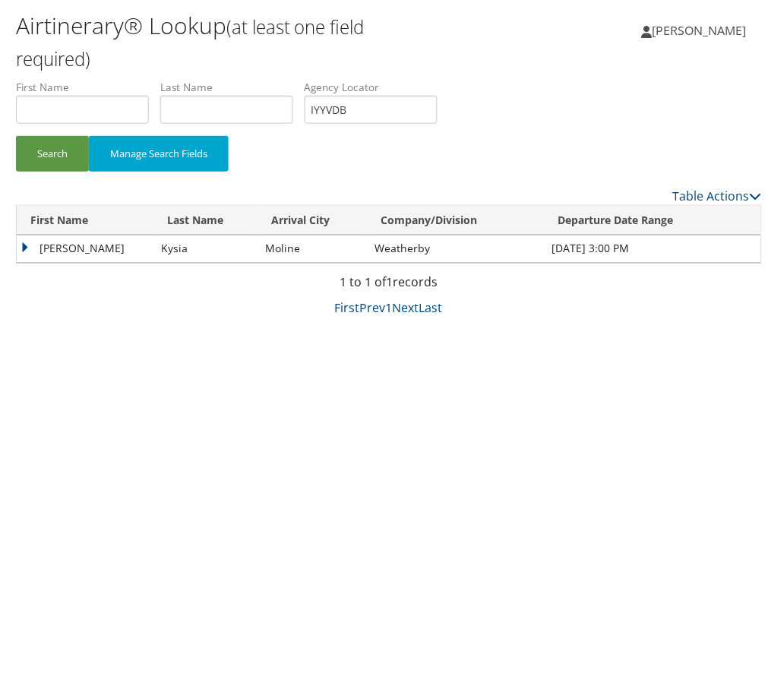
click at [95, 263] on td "Rashid" at bounding box center [84, 248] width 137 height 27
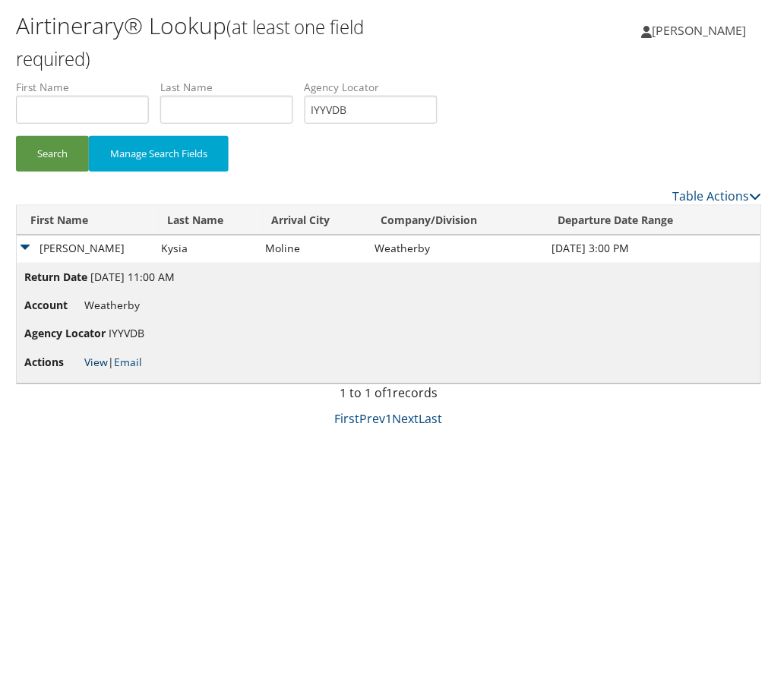
click at [107, 370] on link "View" at bounding box center [96, 363] width 24 height 14
click at [141, 370] on link "Email" at bounding box center [127, 363] width 28 height 14
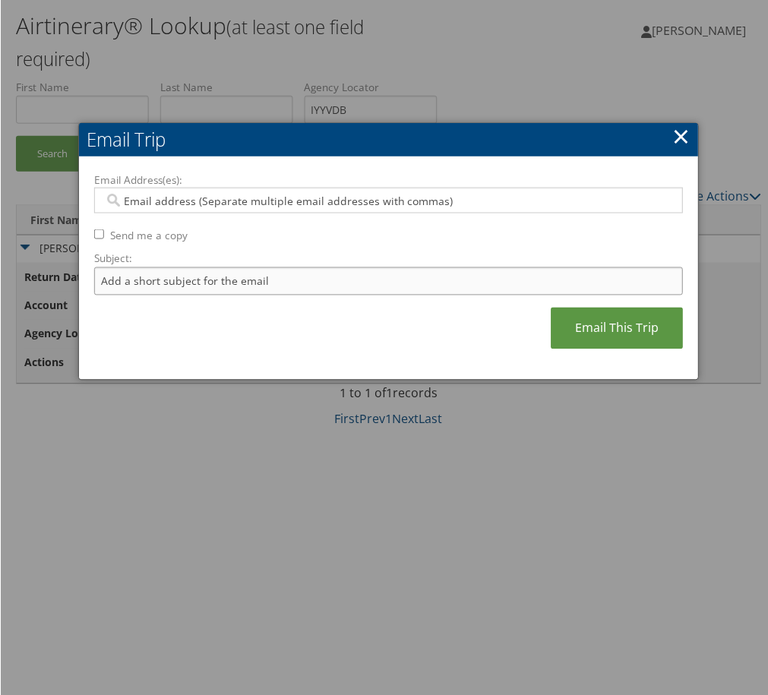
click at [283, 295] on input "Subject:" at bounding box center [387, 281] width 589 height 28
click at [447, 295] on input "Itinerary Change. Please see notes in TR-748126" at bounding box center [387, 281] width 589 height 28
paste input "55614"
type input "Itinerary Change. Please see notes in TR-755614"
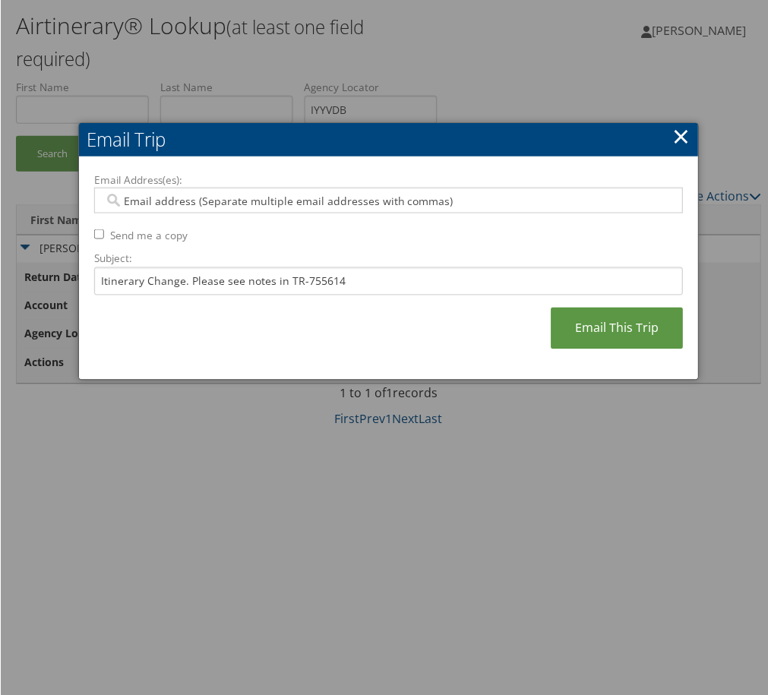
click at [380, 208] on input "Email Address(es):" at bounding box center [376, 200] width 547 height 15
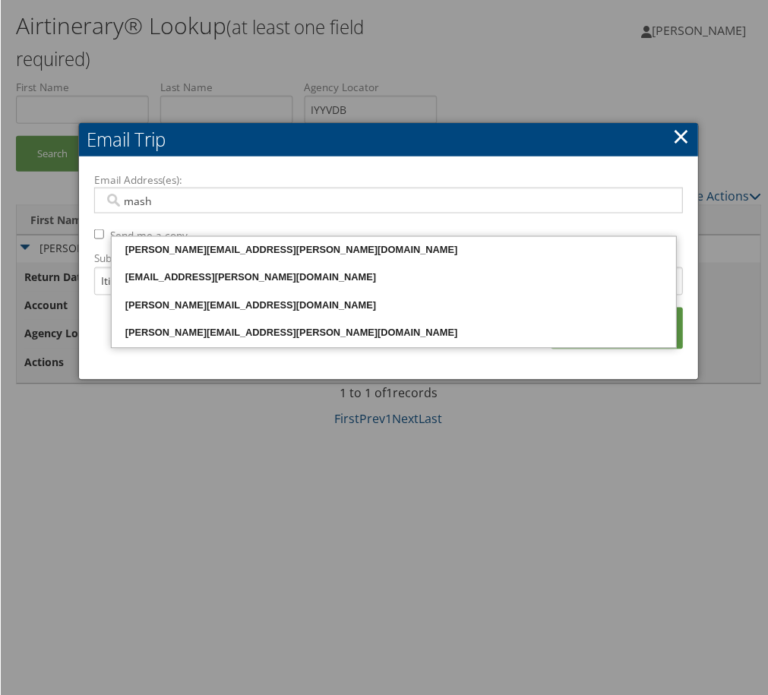
type input "masha"
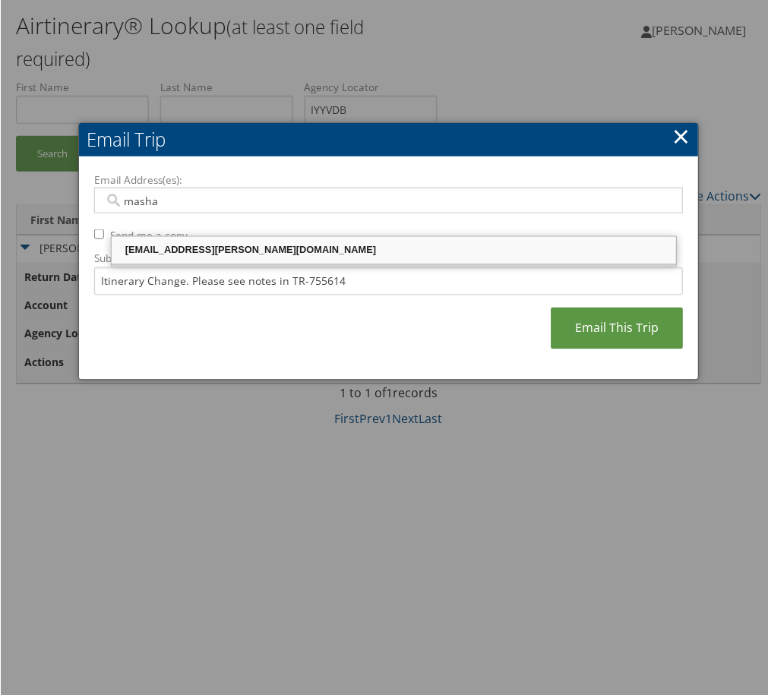
click at [378, 249] on div "mashawndra.davis@weatherbyhealthcare.com" at bounding box center [393, 250] width 561 height 15
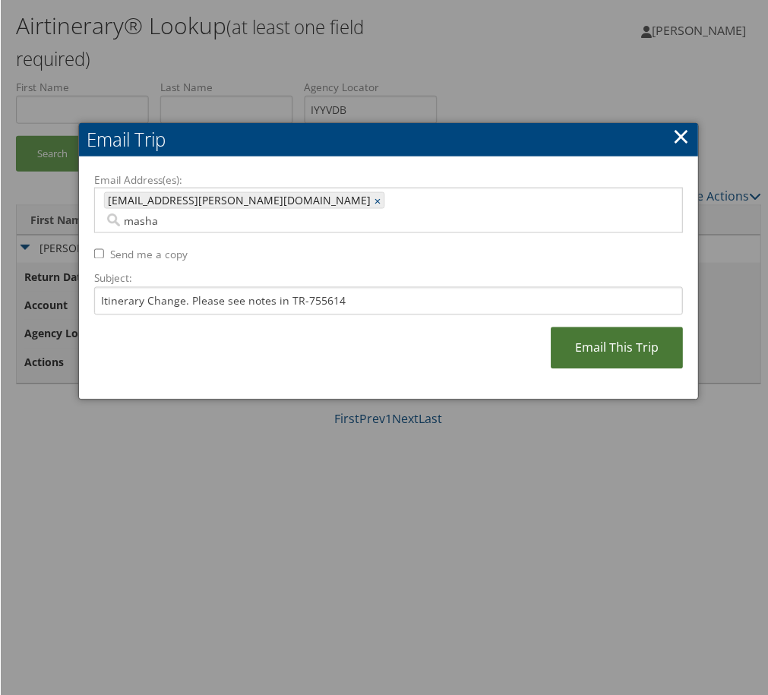
click at [551, 369] on link "Email This Trip" at bounding box center [617, 348] width 132 height 42
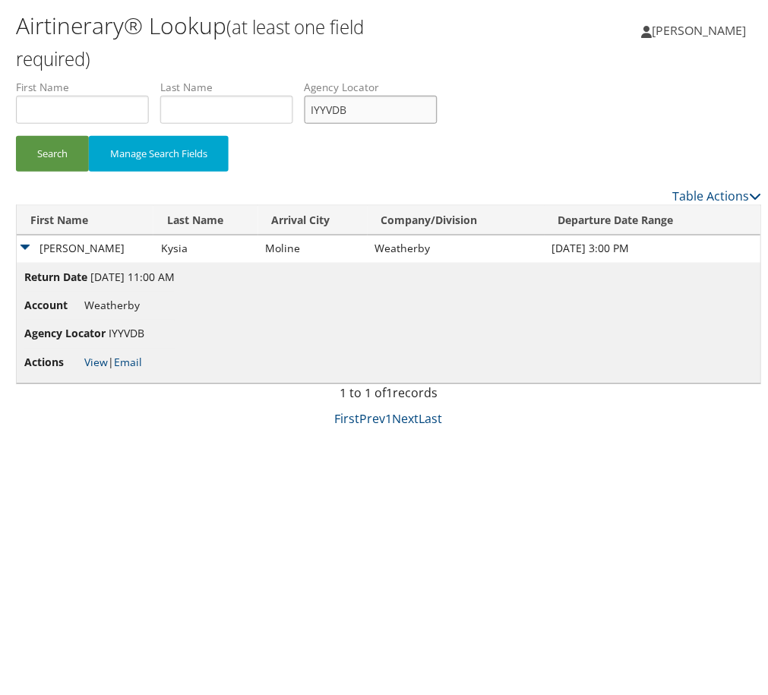
click at [437, 124] on input "IYYVDB" at bounding box center [370, 110] width 133 height 28
paste input "KGUYTO"
type input "KGUYTO"
drag, startPoint x: 84, startPoint y: 239, endPoint x: 87, endPoint y: 226, distance: 12.7
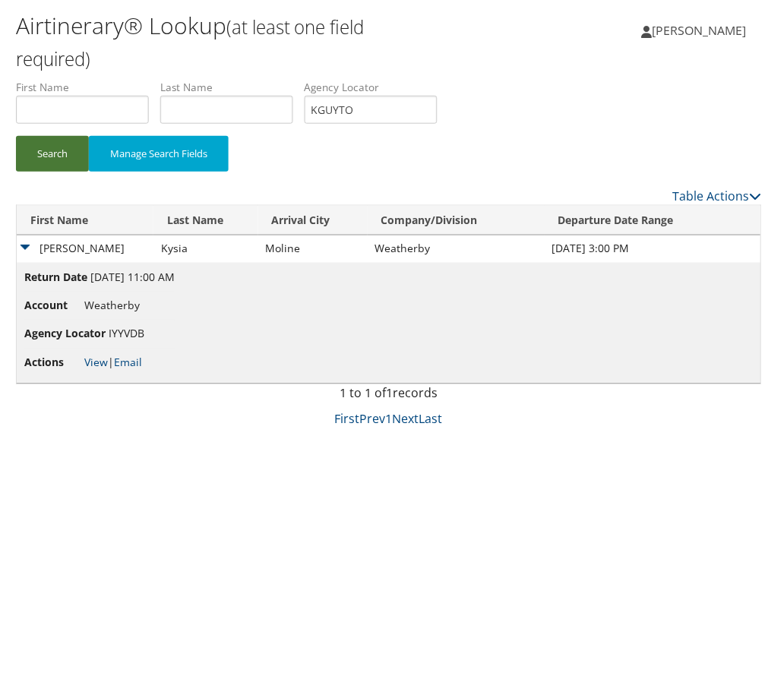
click at [85, 172] on button "Search" at bounding box center [51, 154] width 73 height 36
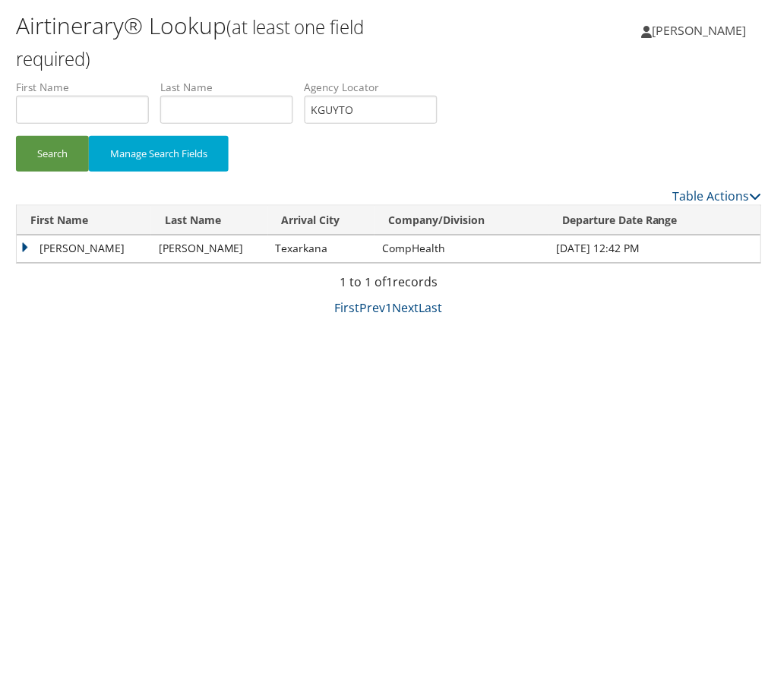
click at [91, 263] on td "Pavel" at bounding box center [83, 248] width 134 height 27
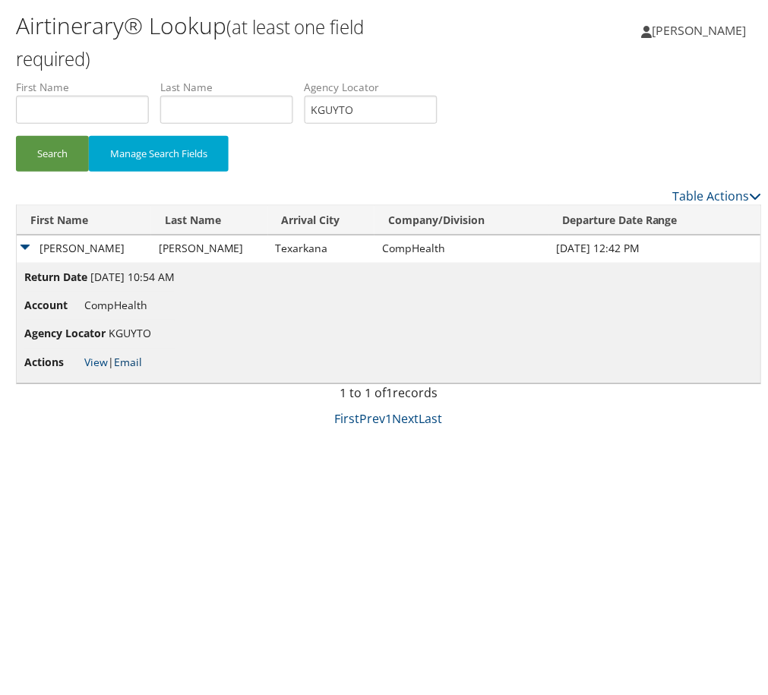
click at [141, 370] on link "Email" at bounding box center [127, 363] width 28 height 14
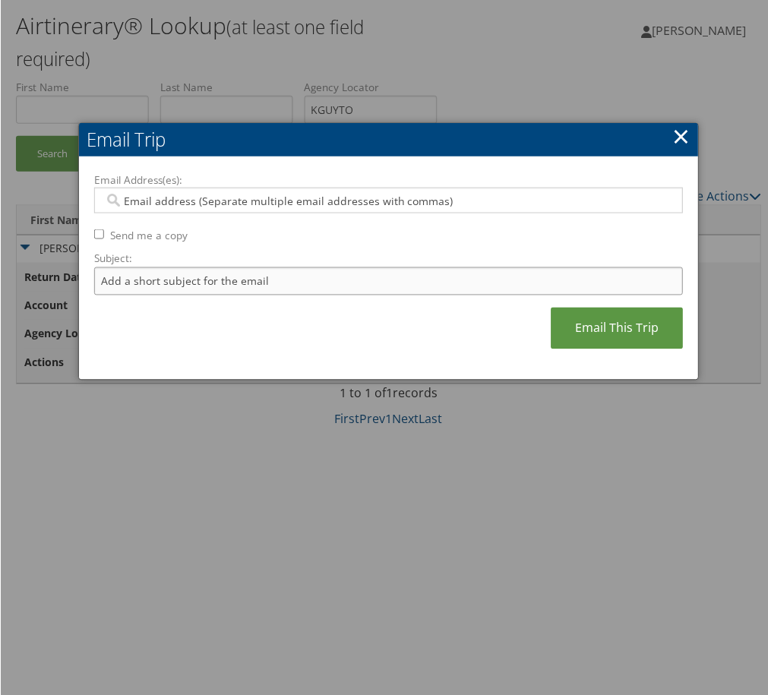
drag, startPoint x: 205, startPoint y: 342, endPoint x: 216, endPoint y: 354, distance: 16.1
click at [205, 295] on input "Subject:" at bounding box center [387, 281] width 589 height 28
click at [458, 295] on input "Itinerary Change. Please see notes in TR-748126" at bounding box center [387, 281] width 589 height 28
paste input "52345"
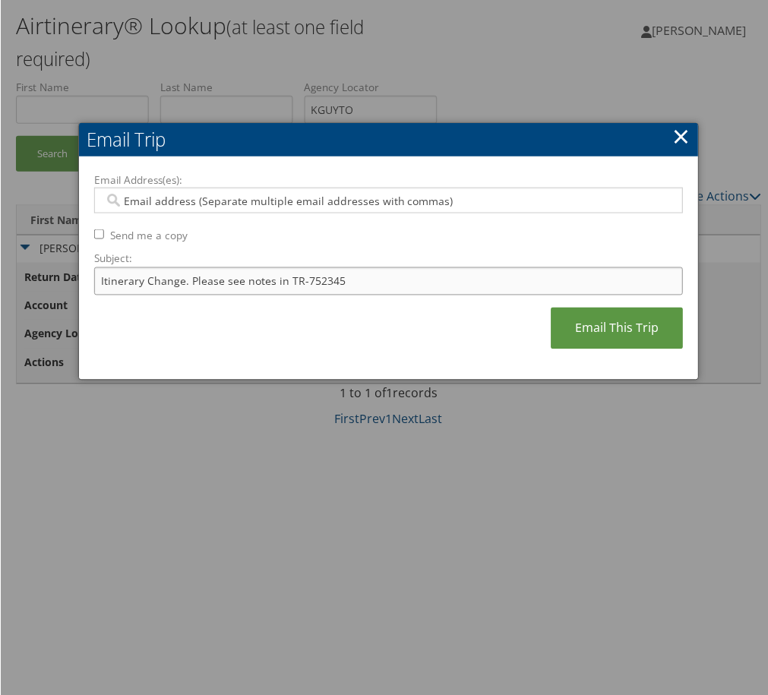
type input "Itinerary Change. Please see notes in TR-752345"
click at [427, 210] on div at bounding box center [387, 201] width 589 height 26
type input "madison"
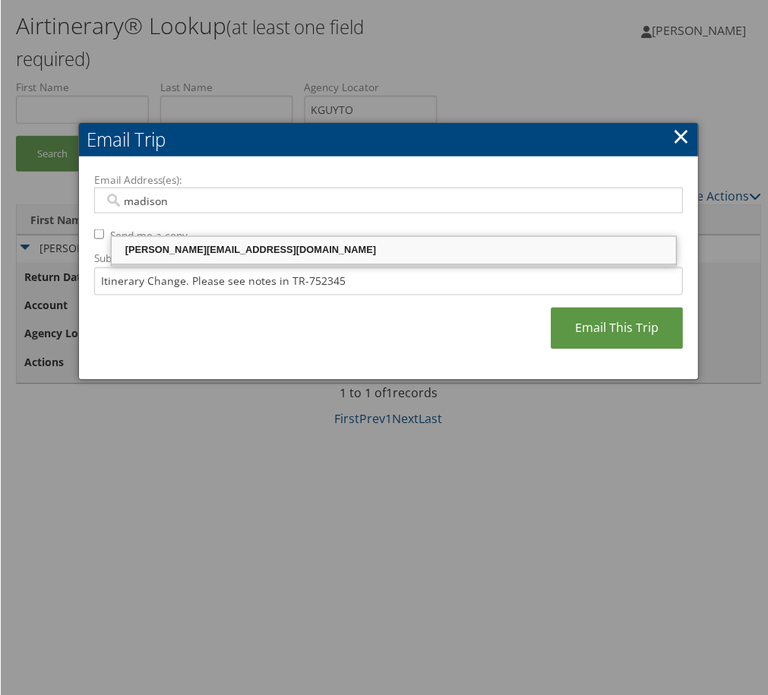
click at [401, 243] on div "madison.hancock@comphealth.com" at bounding box center [393, 250] width 561 height 15
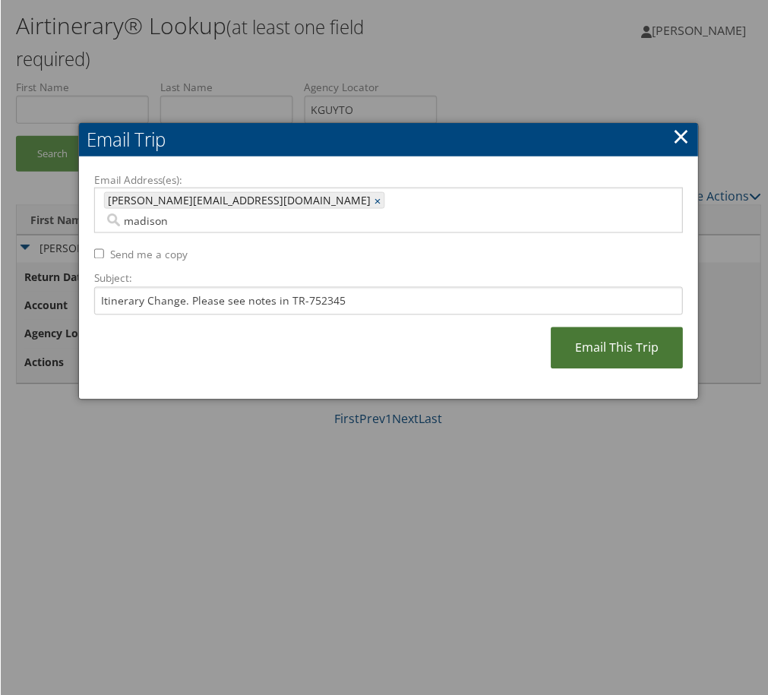
click at [574, 369] on link "Email This Trip" at bounding box center [617, 348] width 132 height 42
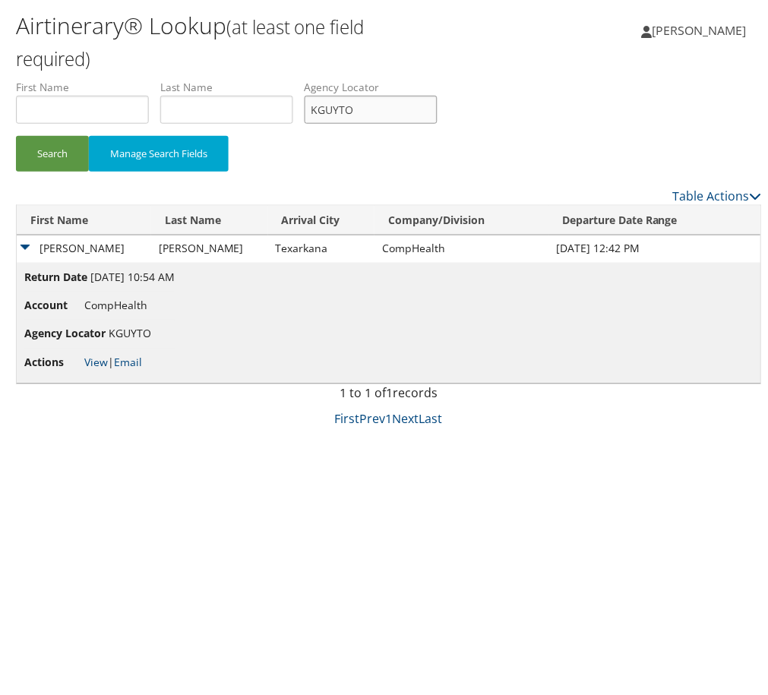
click at [437, 124] on input "KGUYTO" at bounding box center [370, 110] width 133 height 28
paste input "ICAXWV"
type input "ICAXWV"
click at [50, 172] on button "Search" at bounding box center [51, 154] width 73 height 36
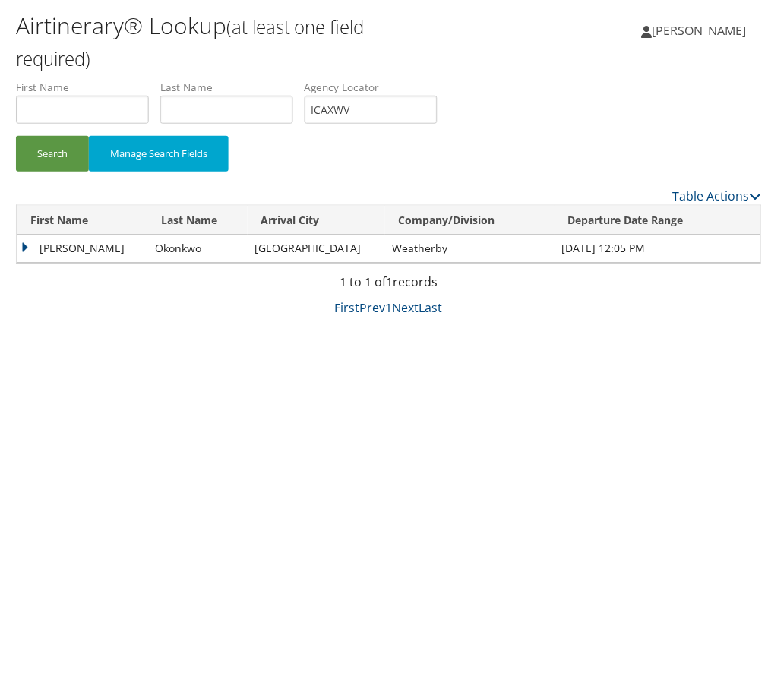
click at [68, 263] on td "Jerris" at bounding box center [81, 248] width 131 height 27
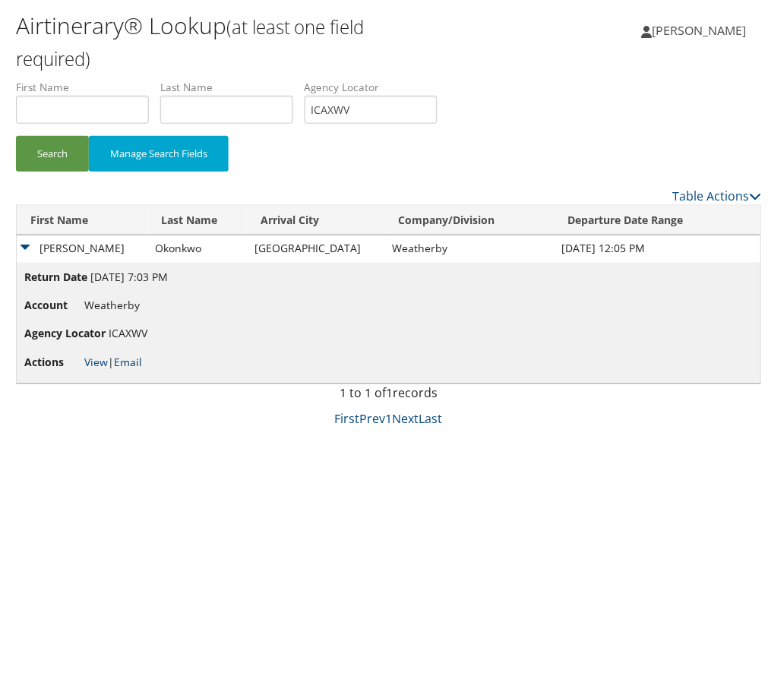
click at [141, 370] on link "Email" at bounding box center [127, 363] width 28 height 14
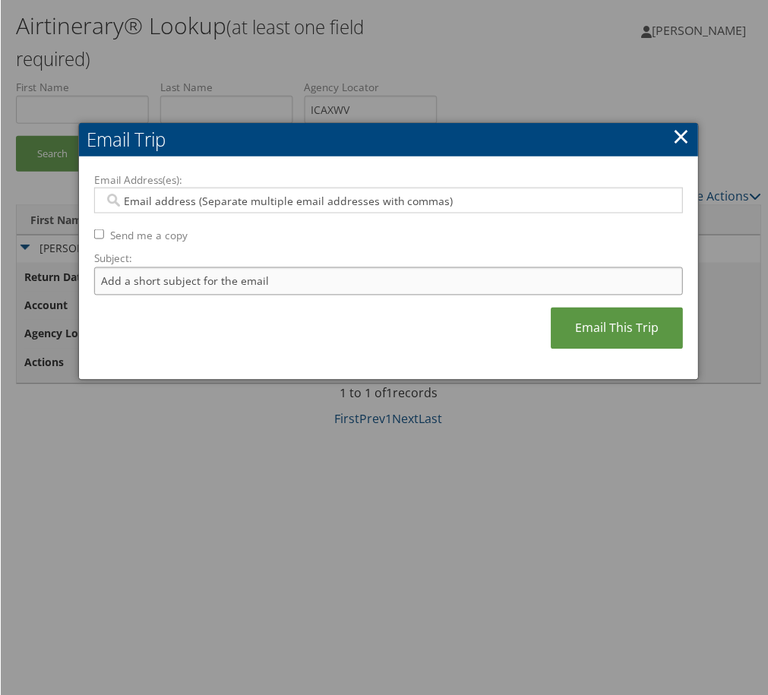
click at [232, 295] on input "Subject:" at bounding box center [387, 281] width 589 height 28
type input "Itinerary Change. Please see notes in task sent."
type input "KGUYTO"
click at [245, 295] on input "Itinerary Change. Please see notes in task sent." at bounding box center [387, 281] width 589 height 28
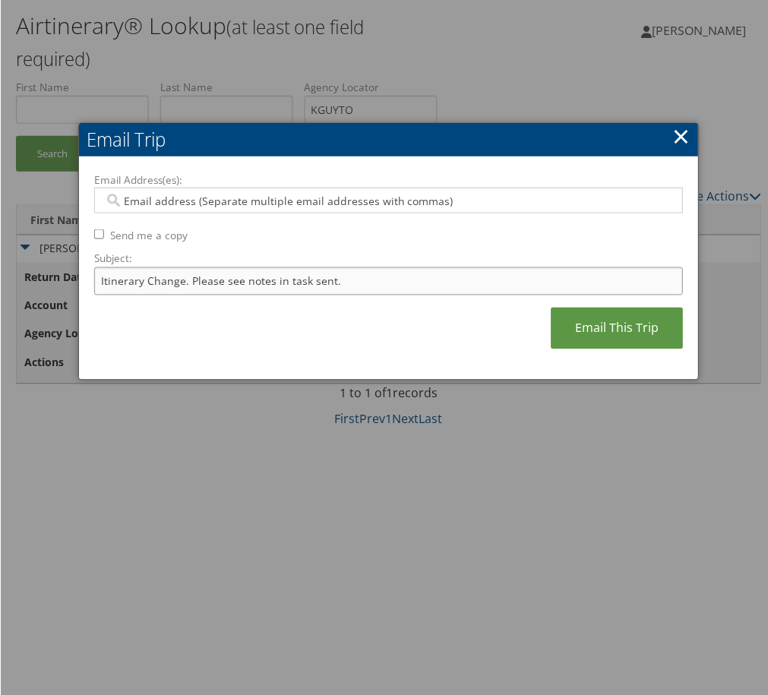
drag, startPoint x: 245, startPoint y: 333, endPoint x: 1005, endPoint y: 375, distance: 761.6
click at [767, 375] on html "Menu Dashboards ► AirPortal 360™ (Manager) AirPortal 360™ (Agent) My Travel Das…" at bounding box center [388, 309] width 776 height 703
click at [450, 295] on input "Itinerary Change. Please see notes in TR-748126" at bounding box center [387, 281] width 589 height 28
paste input "67389"
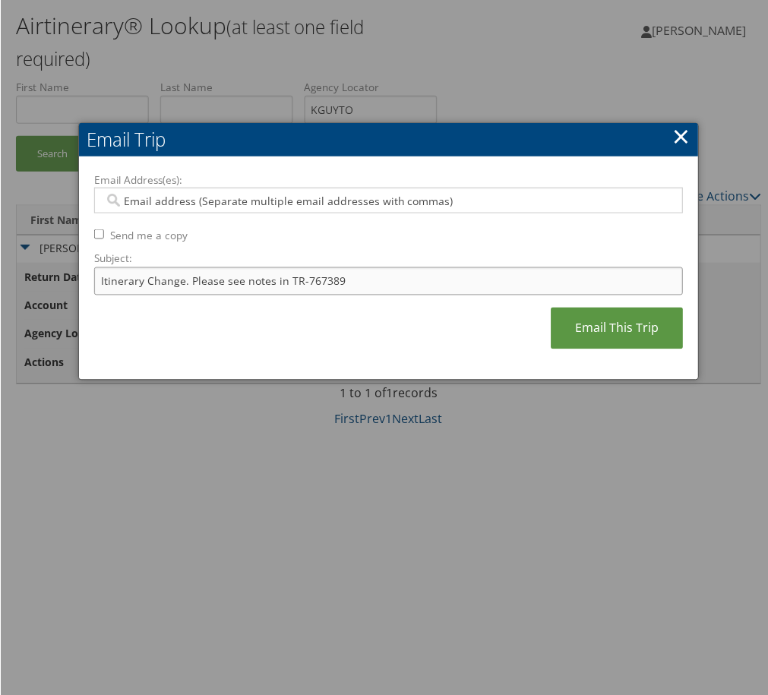
type input "Itinerary Change. Please see notes in TR-767389"
click at [401, 210] on div at bounding box center [387, 201] width 589 height 26
type input "er"
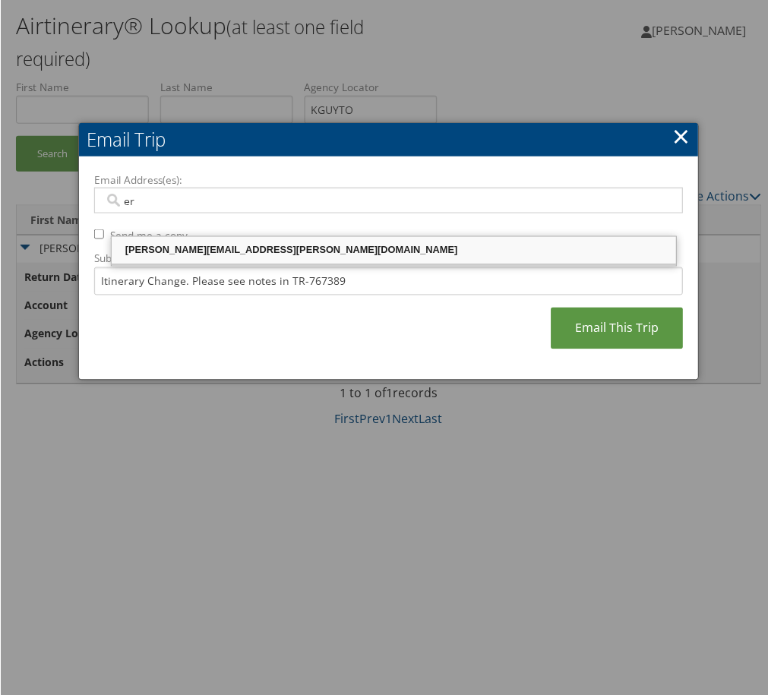
click at [204, 250] on div "erin.wahlberg@weatherbyhealthcare.com" at bounding box center [393, 250] width 561 height 15
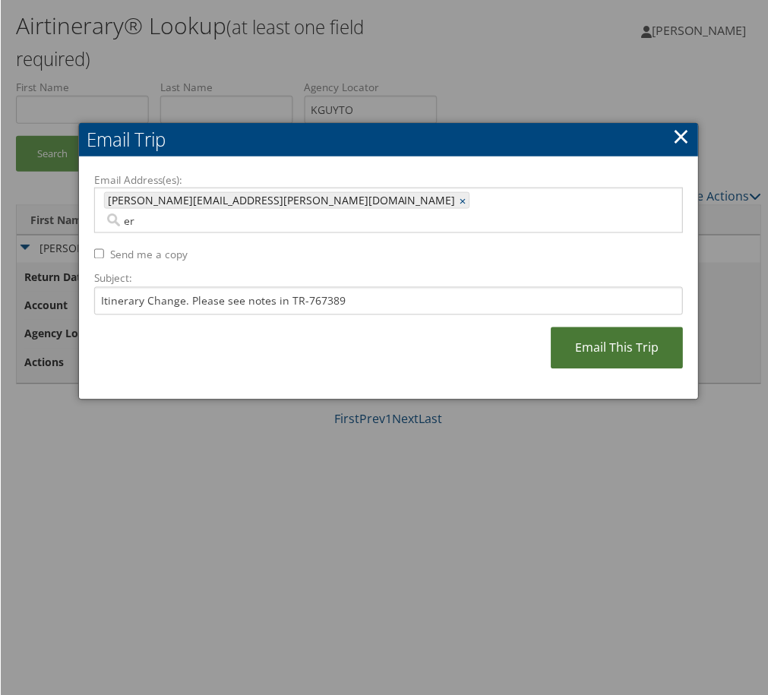
click at [585, 369] on link "Email This Trip" at bounding box center [617, 348] width 132 height 42
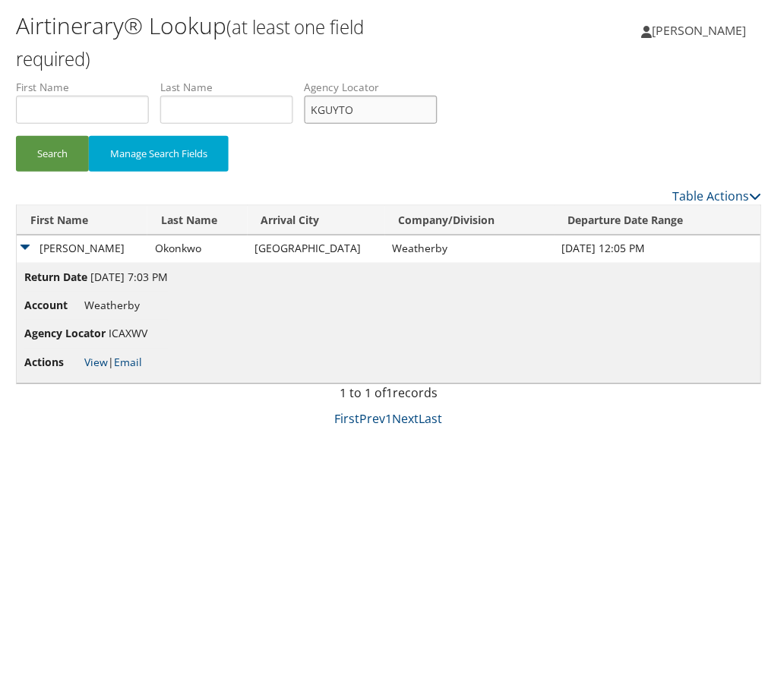
click at [437, 124] on input "KGUYTO" at bounding box center [370, 110] width 133 height 28
paste input "SQWRAS"
type input "SQWRAS"
click at [15, 136] on button "Search" at bounding box center [51, 154] width 73 height 36
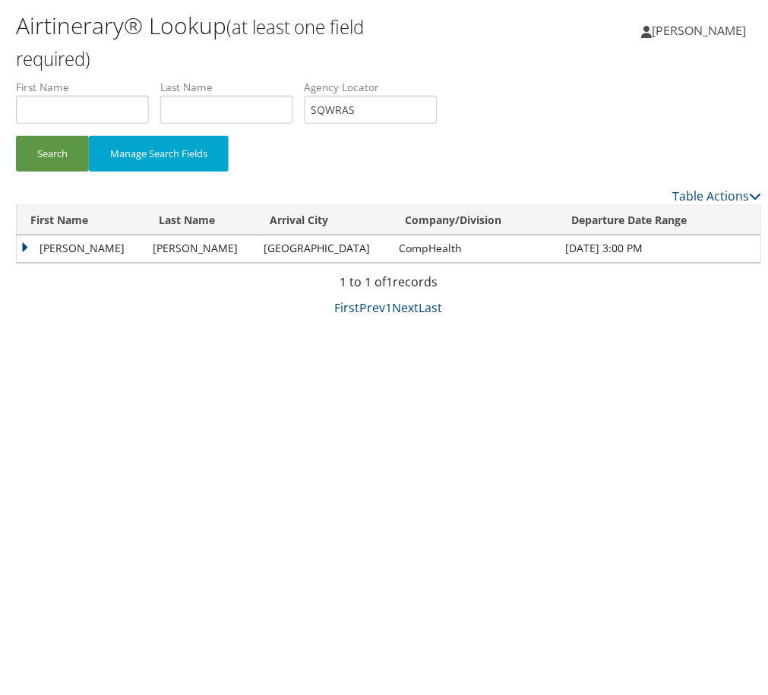
click at [46, 263] on td "Marie" at bounding box center [80, 248] width 128 height 27
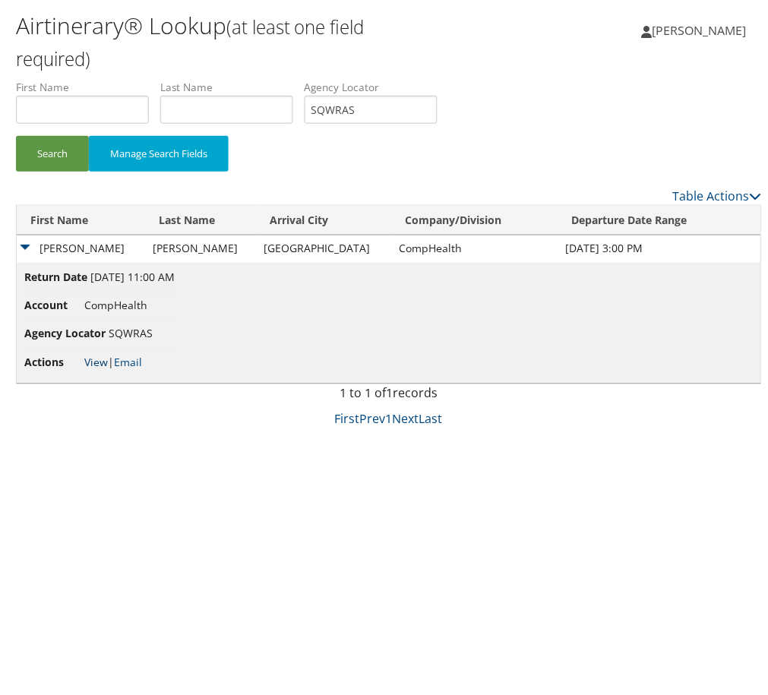
click at [107, 370] on link "View" at bounding box center [96, 363] width 24 height 14
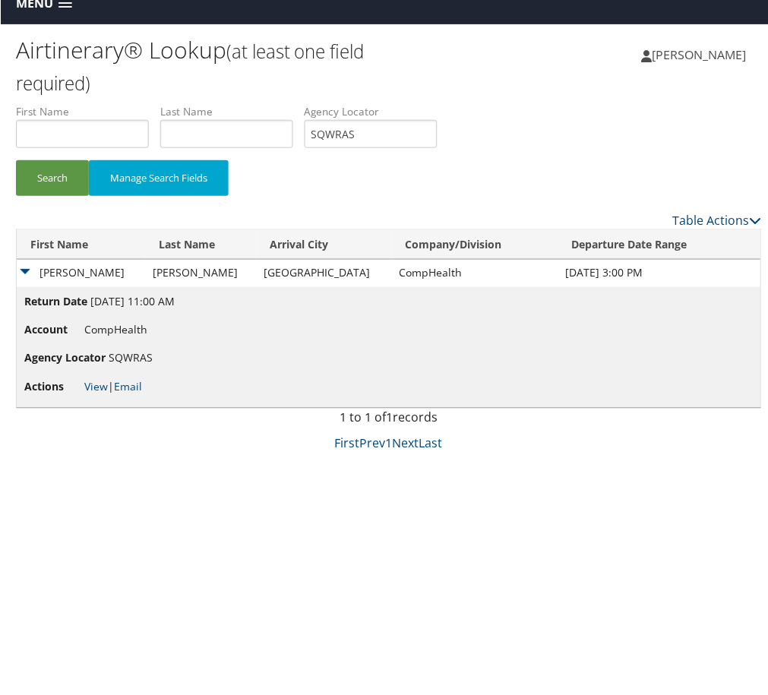
scroll to position [0, 2]
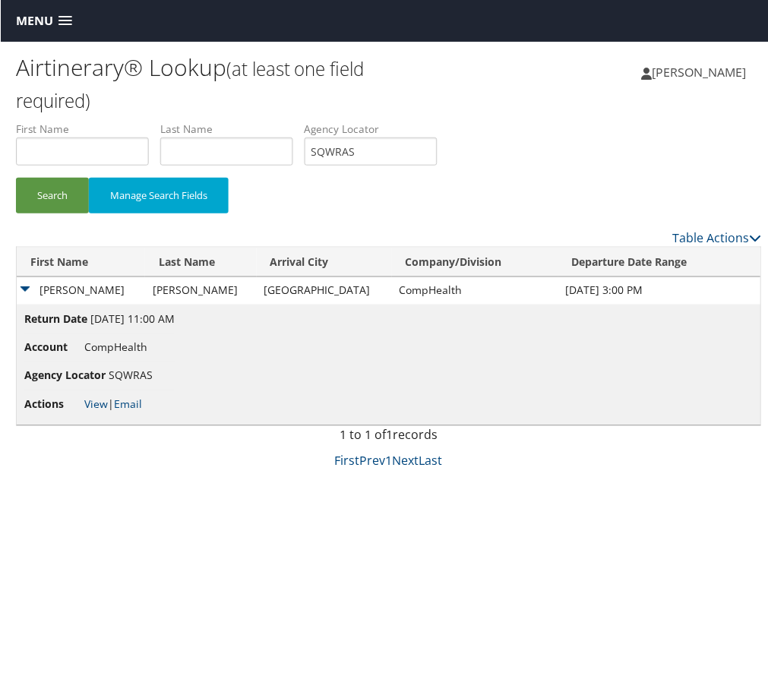
drag, startPoint x: 32, startPoint y: 4, endPoint x: 36, endPoint y: 12, distance: 9.5
click at [32, 4] on div "Menu Dashboards ► AirPortal 360™ (Manager) AirPortal 360™ (Agent) My Travel Das…" at bounding box center [388, 21] width 776 height 42
click at [40, 29] on link "Menu" at bounding box center [43, 20] width 71 height 25
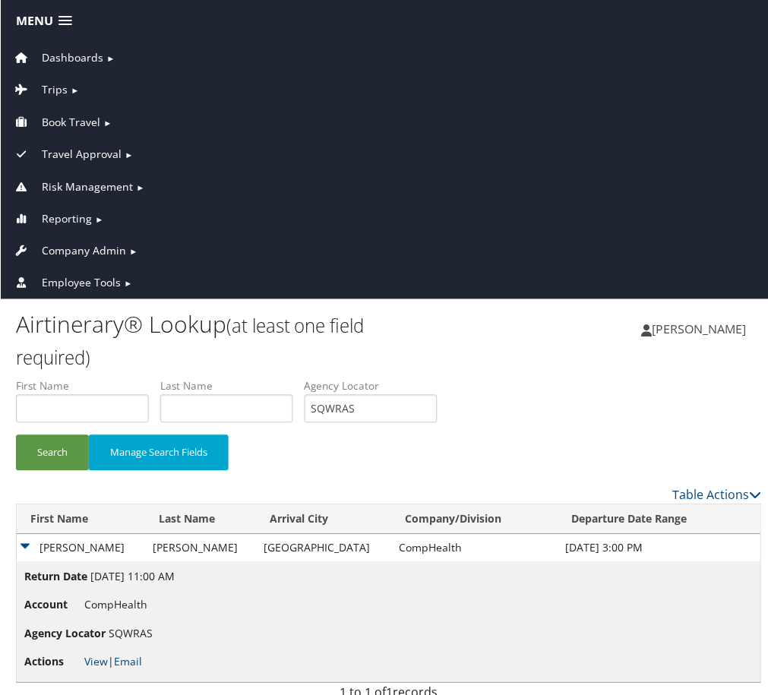
click at [85, 210] on span "Reporting" at bounding box center [66, 218] width 50 height 17
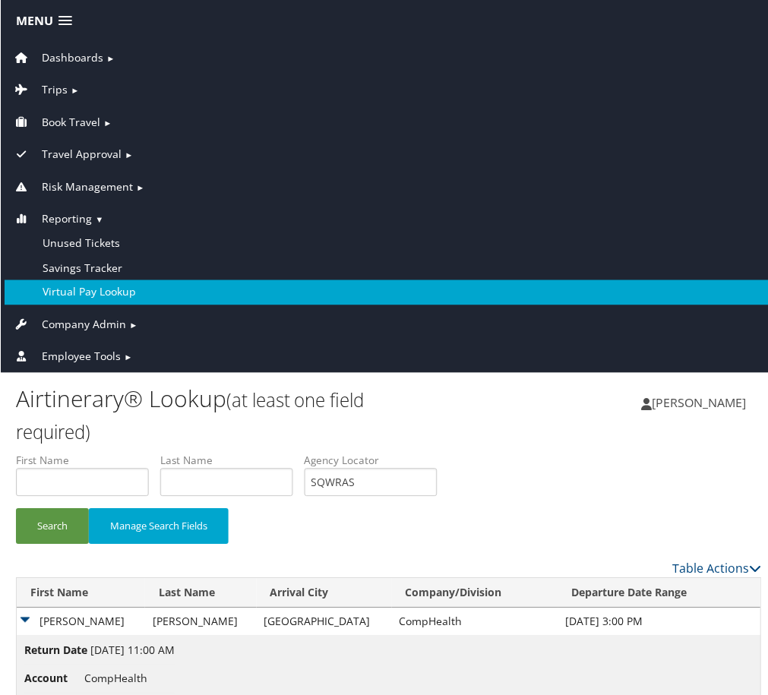
click at [118, 283] on link "Virtual Pay Lookup" at bounding box center [388, 292] width 769 height 24
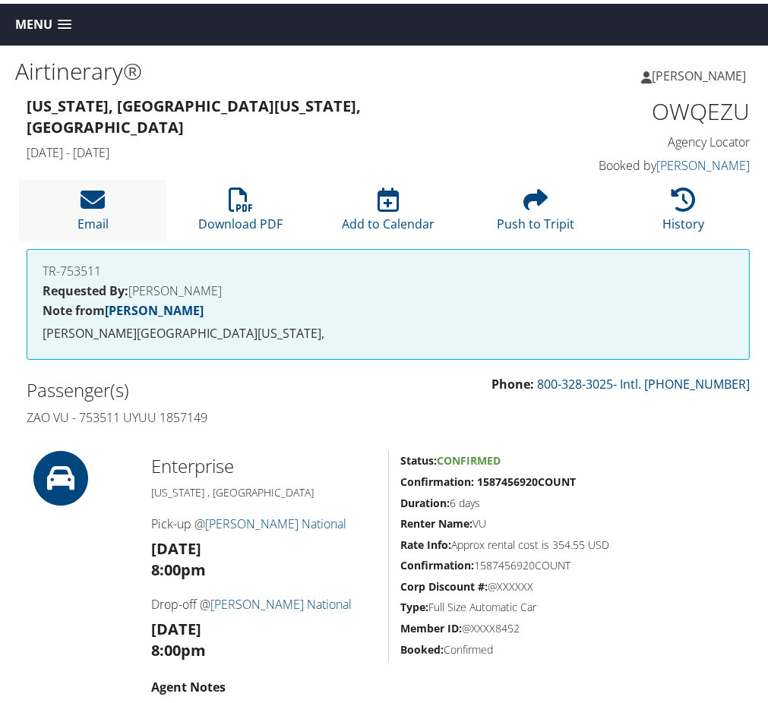
click at [150, 238] on li "Email" at bounding box center [92, 207] width 147 height 62
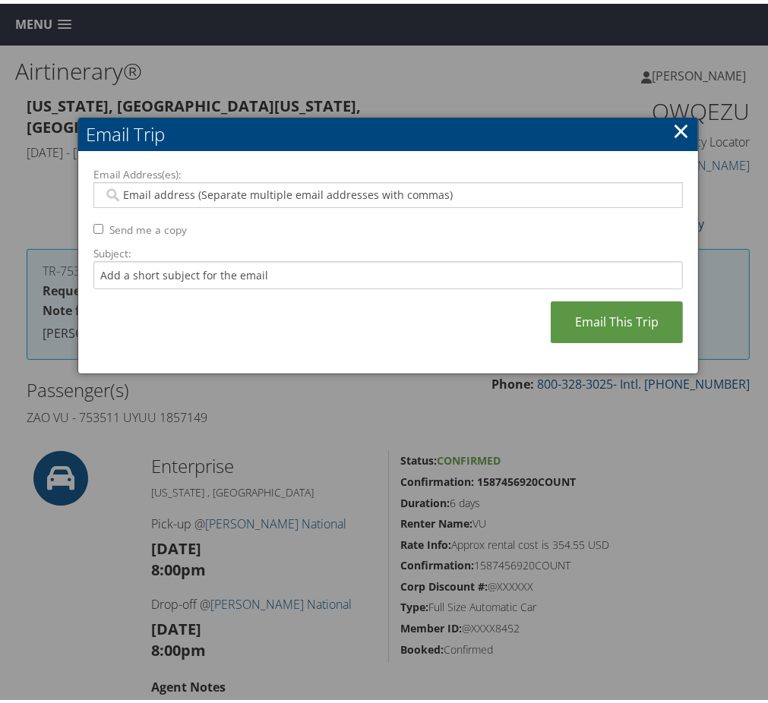
click at [223, 199] on input "Email Address(es):" at bounding box center [376, 191] width 547 height 15
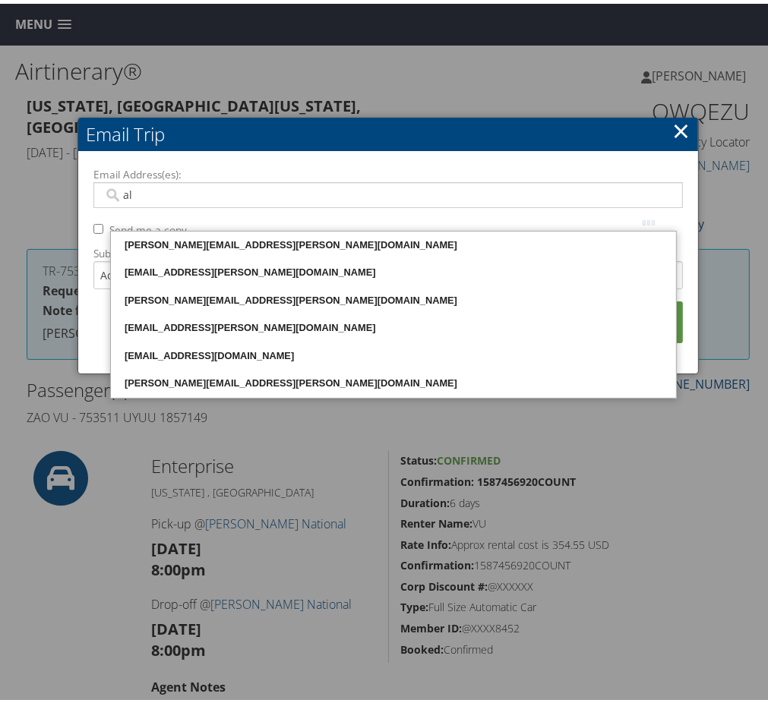
type input "ale"
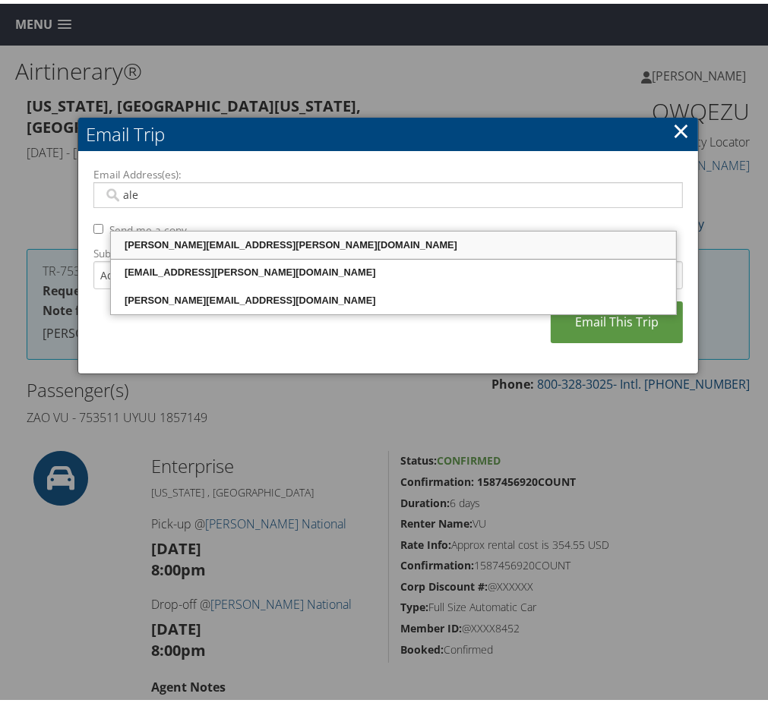
click at [229, 243] on div "alejandro.mirabal@weatherbyhealthcare.com" at bounding box center [393, 241] width 561 height 15
type input "alejandro.mirabal@weatherbyhealthcare.com"
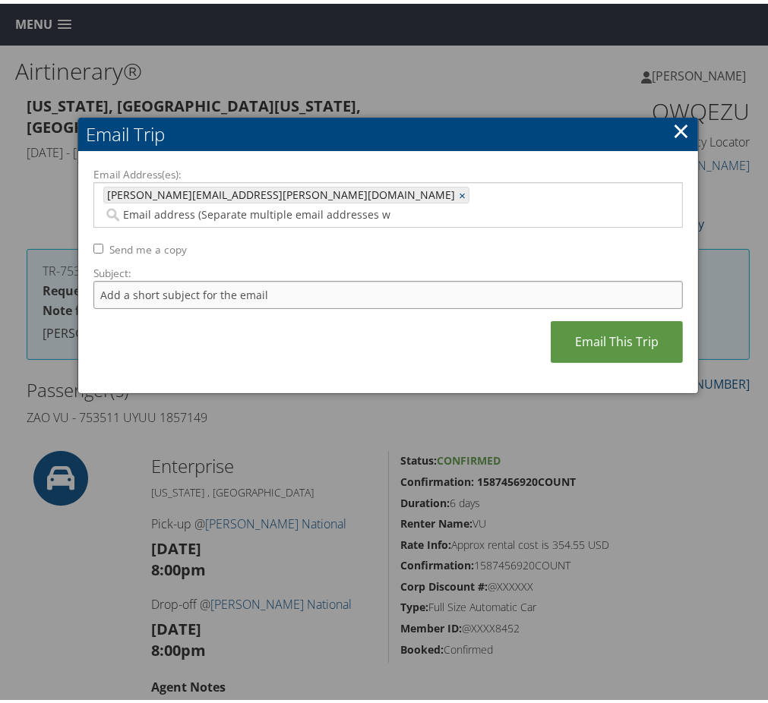
click at [216, 305] on input "Subject:" at bounding box center [387, 291] width 589 height 28
click at [439, 305] on input "Itinerary Change. Please see notes in TR-748126" at bounding box center [387, 291] width 589 height 28
paste input "53511"
type input "Itinerary Change. Please see notes in TR-753511"
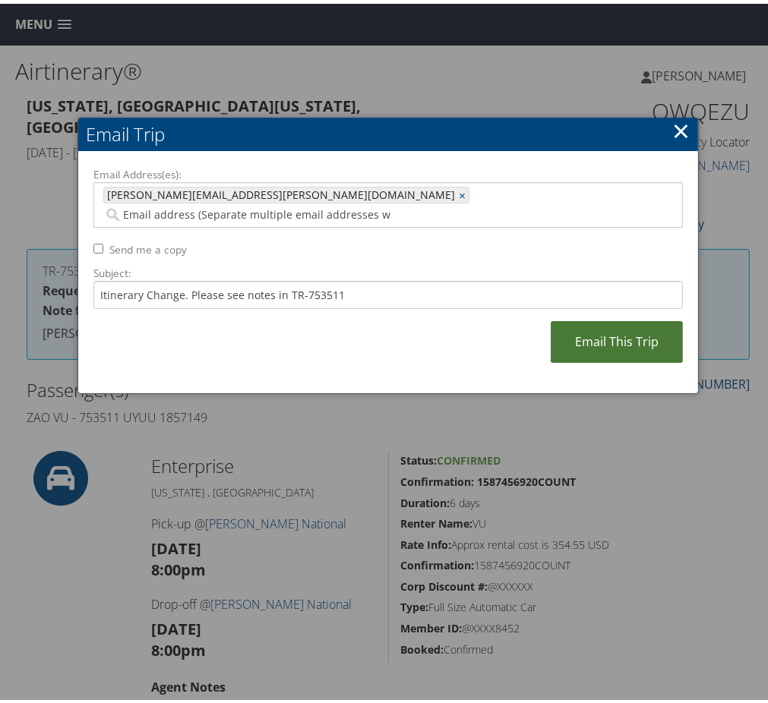
click at [551, 359] on link "Email This Trip" at bounding box center [617, 339] width 132 height 42
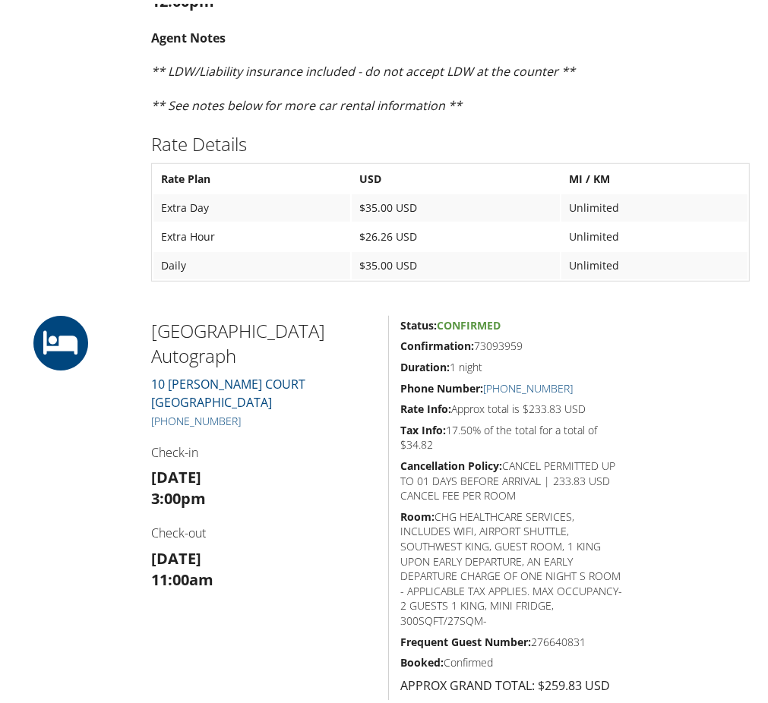
scroll to position [608, 0]
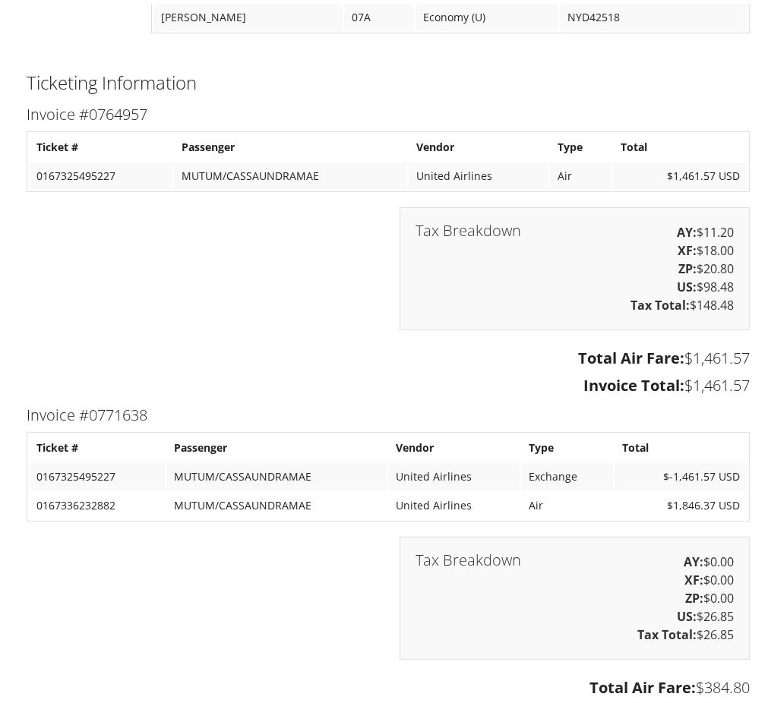
scroll to position [3950, 0]
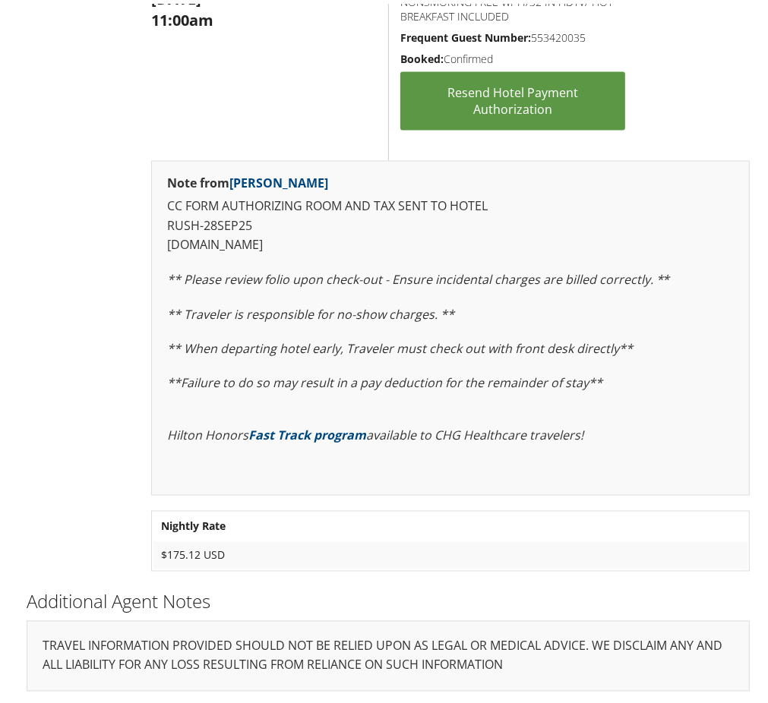
scroll to position [1035, 0]
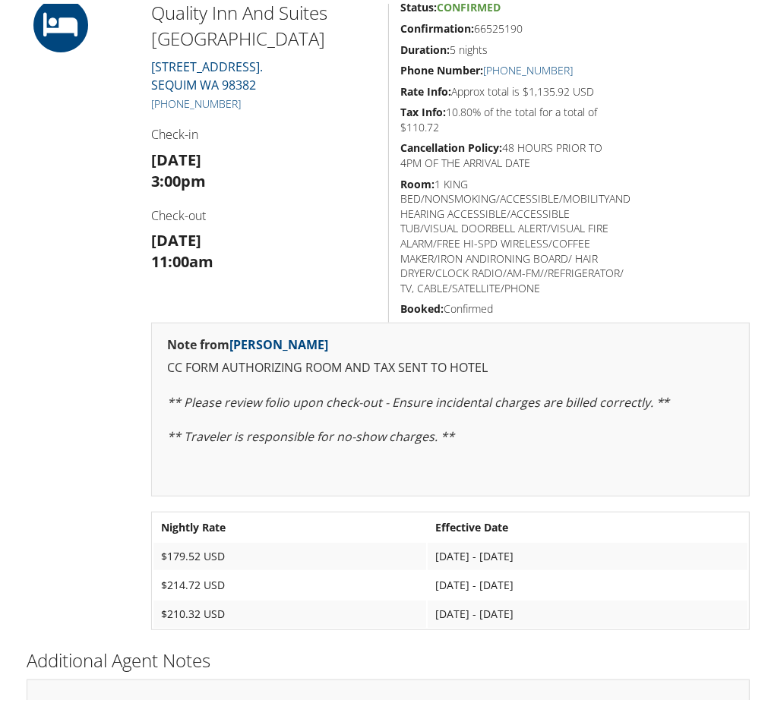
scroll to position [411, 0]
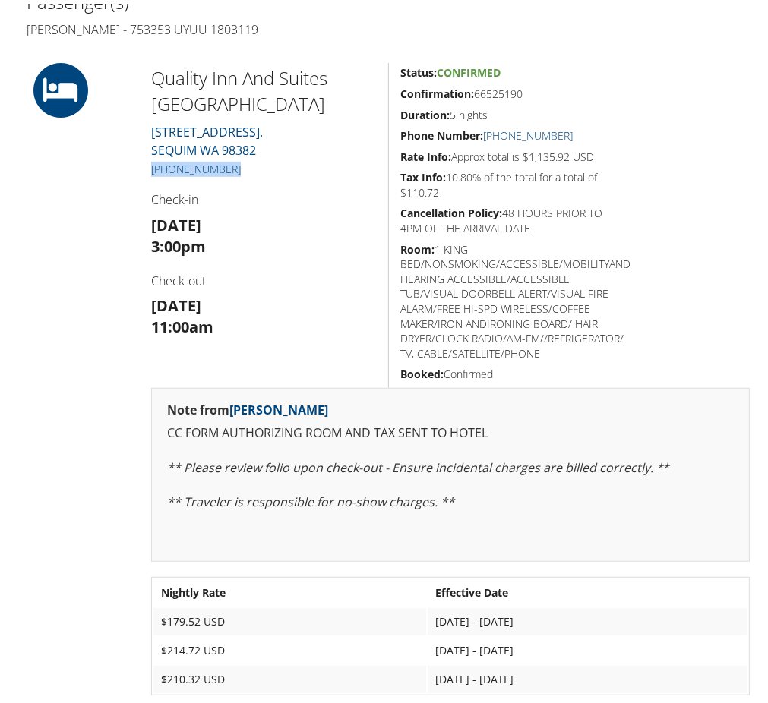
drag, startPoint x: 277, startPoint y: 393, endPoint x: 131, endPoint y: 402, distance: 146.8
click at [131, 402] on div "[GEOGRAPHIC_DATA][STREET_ADDRESS]. SEQUIM WA 98382 [PHONE_NUMBER] Check-in [DAT…" at bounding box center [388, 383] width 746 height 648
copy link "[PHONE_NUMBER]"
click at [648, 577] on div "[GEOGRAPHIC_DATA][STREET_ADDRESS]. SEQUIM WA 98382 [PHONE_NUMBER] Check-in [DAT…" at bounding box center [388, 383] width 746 height 648
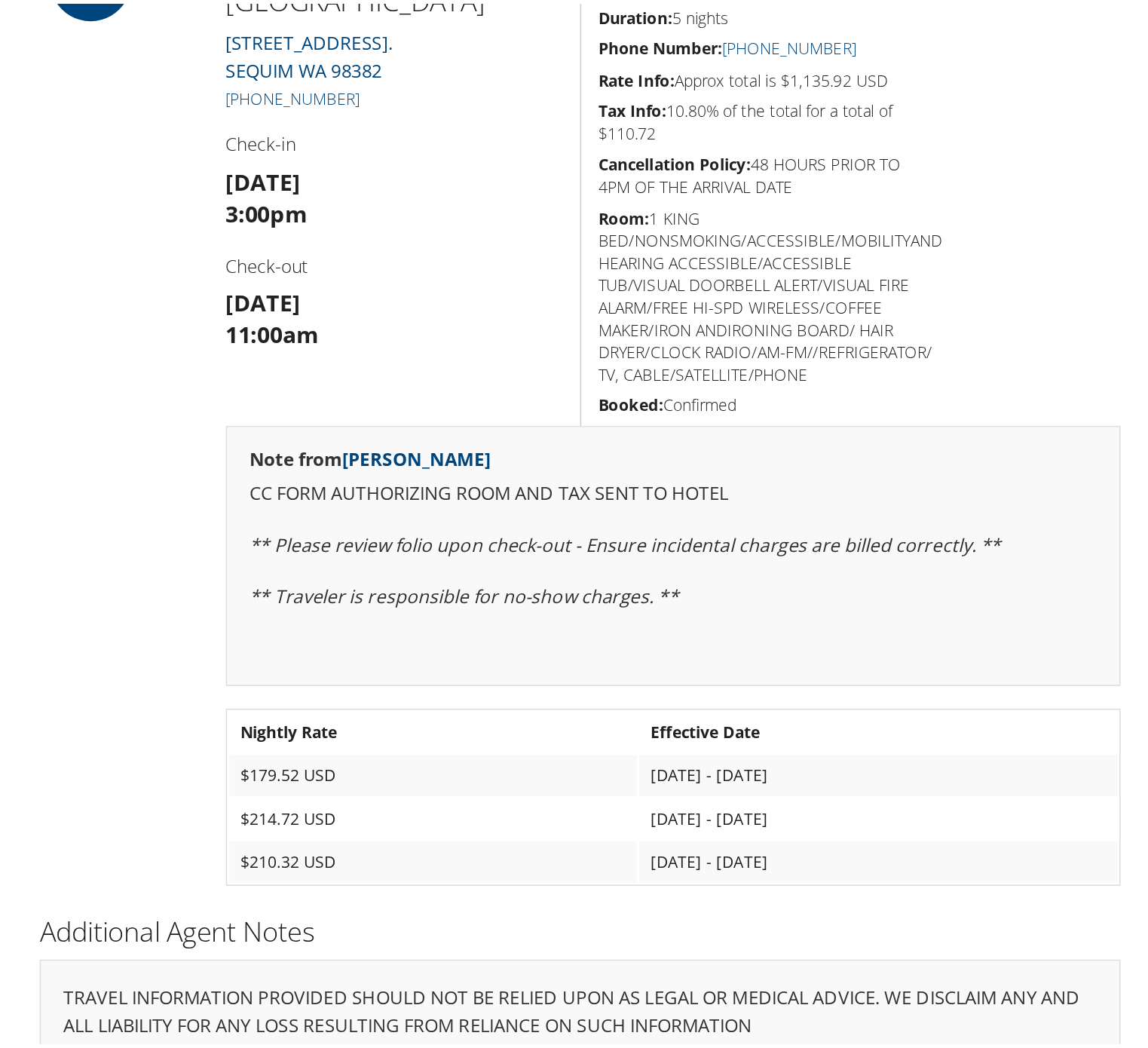
scroll to position [368, 0]
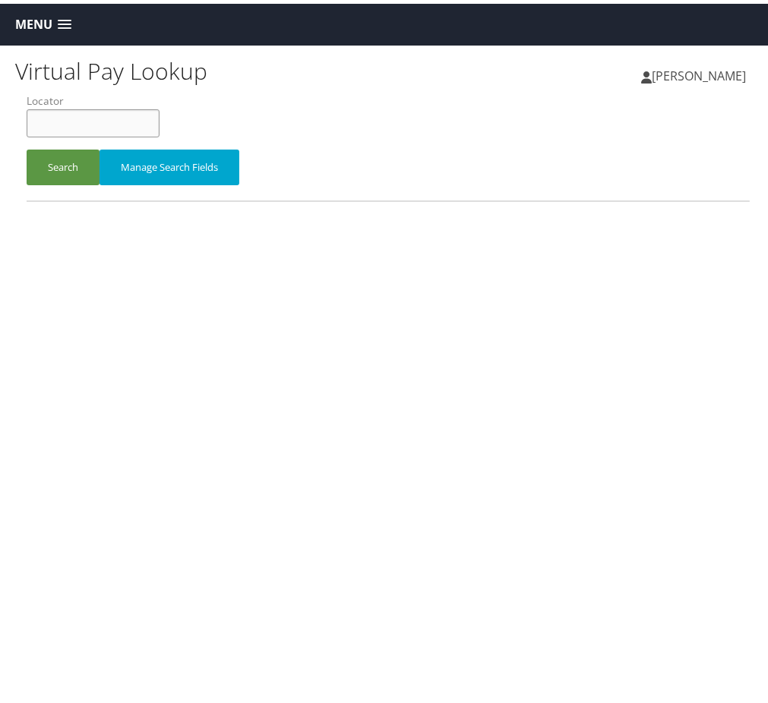
click at [138, 134] on input "text" at bounding box center [93, 120] width 133 height 28
paste input "TR-749851"
click at [100, 182] on button "Search" at bounding box center [63, 164] width 73 height 36
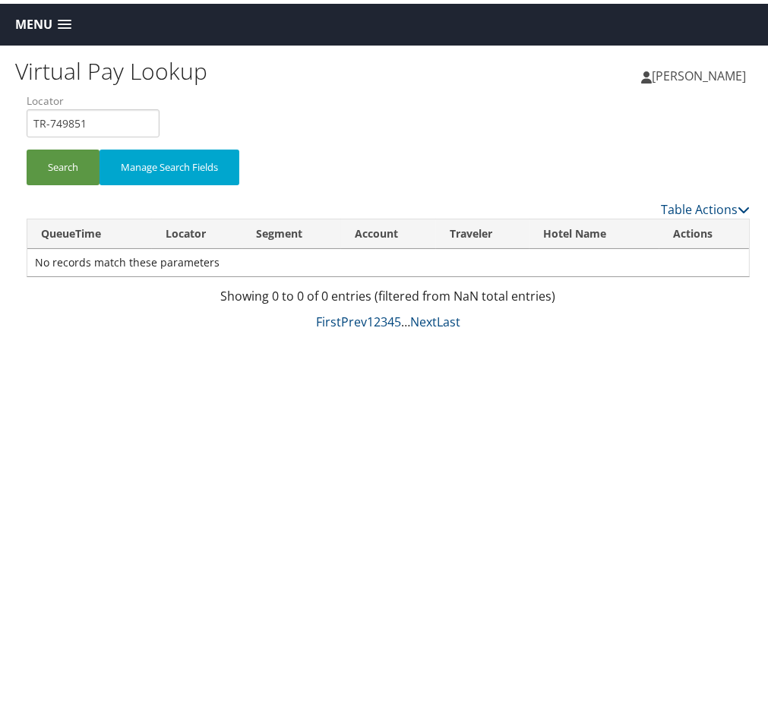
click at [51, 26] on span "Menu" at bounding box center [33, 21] width 37 height 14
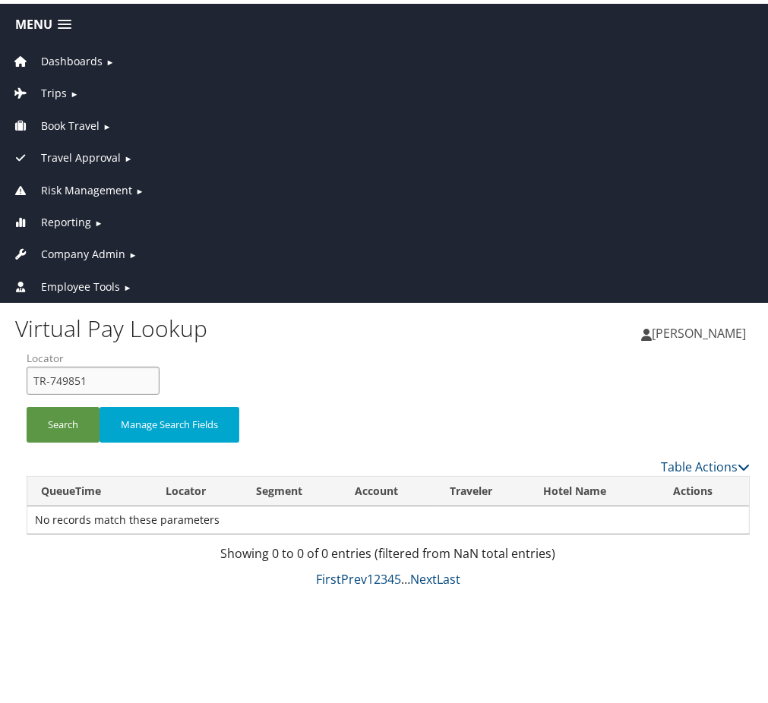
click at [108, 391] on input "TR-749851" at bounding box center [93, 377] width 133 height 28
drag, startPoint x: 166, startPoint y: 406, endPoint x: 0, endPoint y: 390, distance: 167.2
click at [0, 390] on html "Menu Dashboards ► AirPortal 360™ (Manager) AirPortal 360™ (Agent) My Travel Das…" at bounding box center [388, 351] width 776 height 703
paste input "HWCFGC,MMDXBJ, HSRCAT"
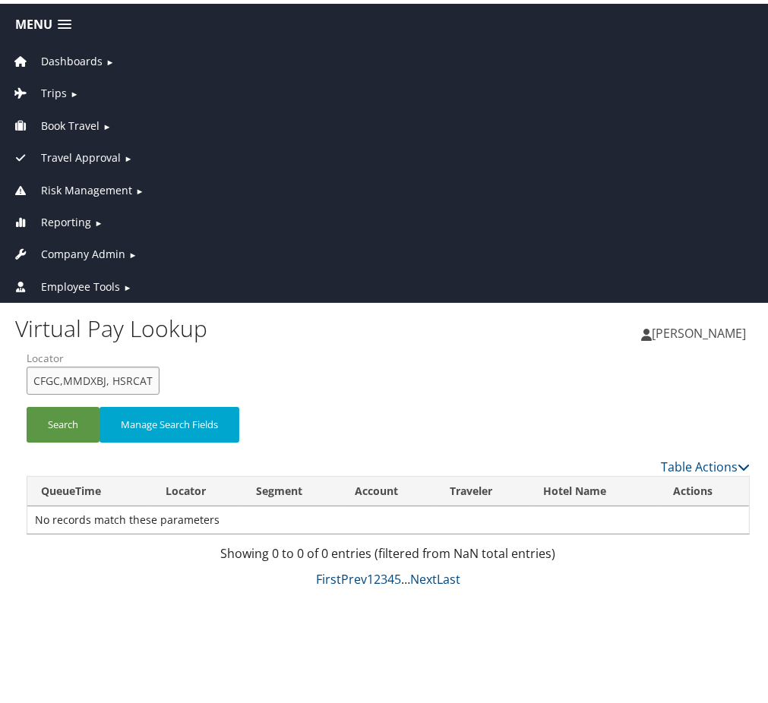
click at [160, 391] on input "HWCFGC,MMDXBJ, HSRCAT" at bounding box center [93, 377] width 133 height 28
click at [100, 439] on button "Search" at bounding box center [63, 421] width 73 height 36
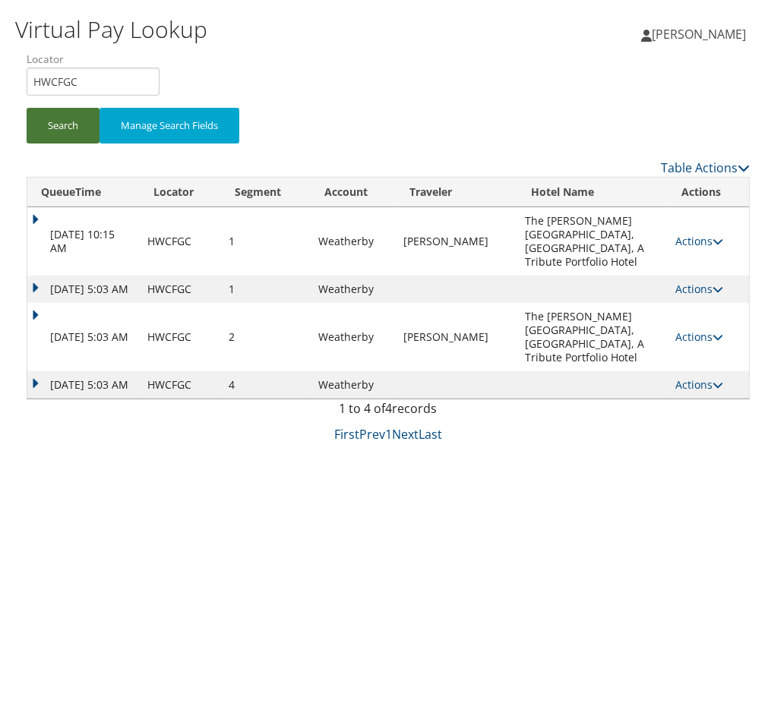
scroll to position [499, 0]
click at [713, 339] on icon at bounding box center [718, 333] width 11 height 11
click at [649, 639] on link "Logs" at bounding box center [606, 652] width 96 height 26
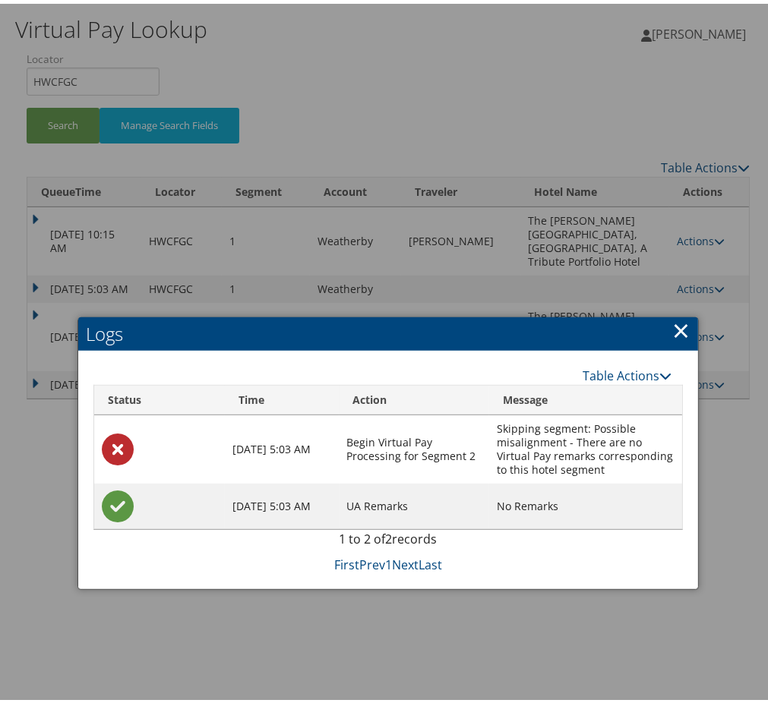
click at [672, 311] on link "×" at bounding box center [680, 326] width 17 height 30
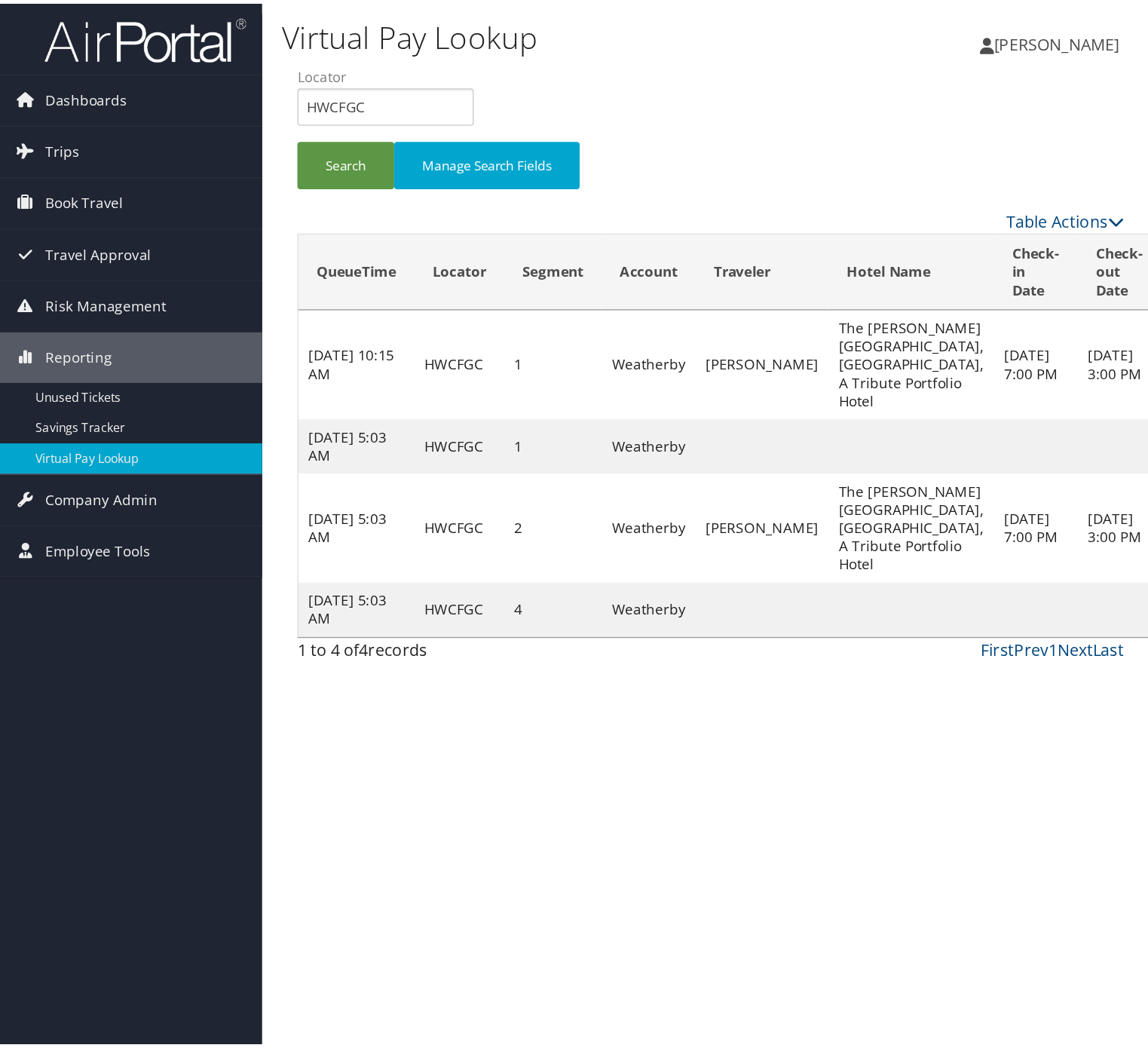
scroll to position [388, 0]
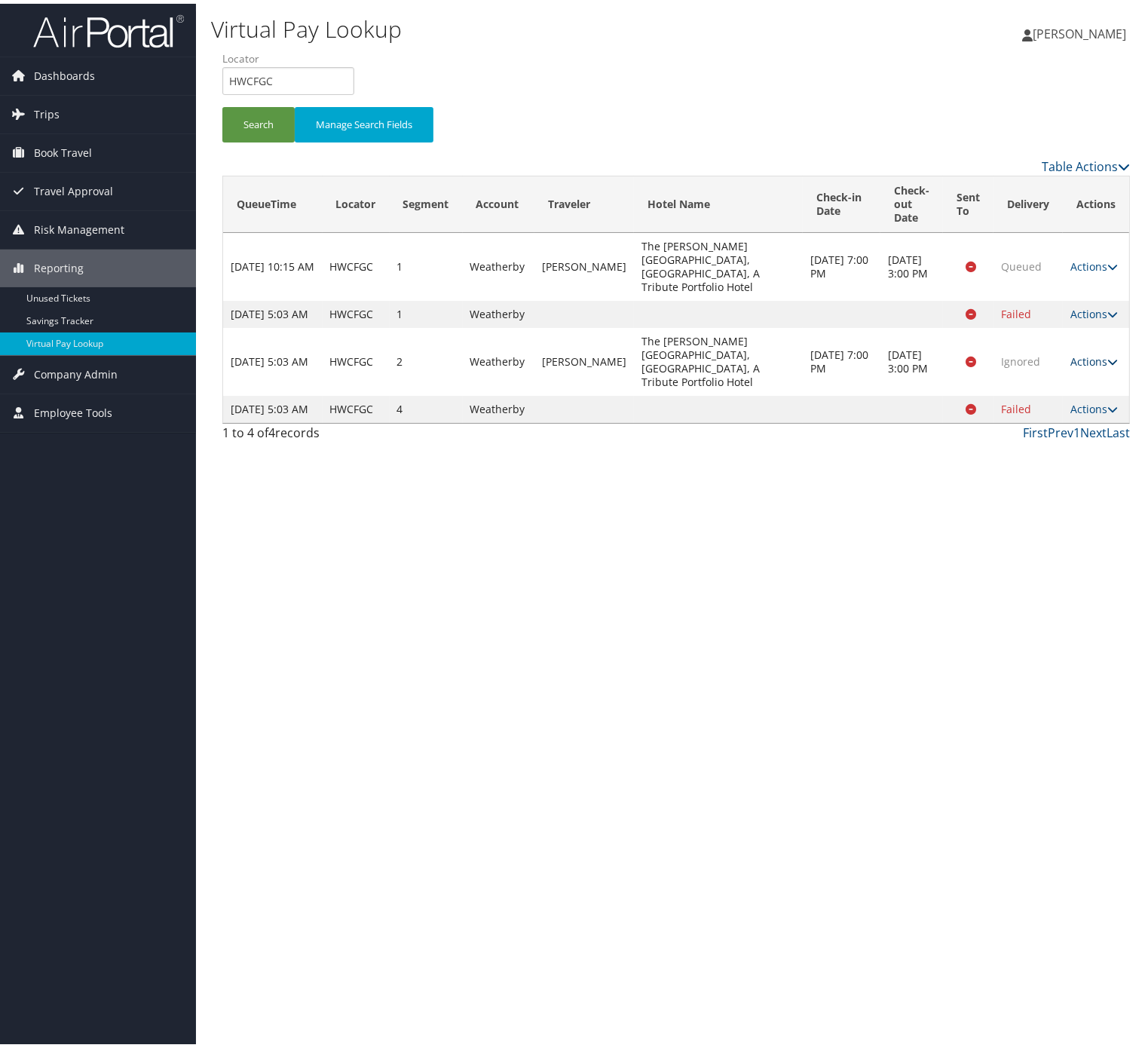
click at [761, 363] on icon at bounding box center [1112, 358] width 11 height 11
click at [761, 552] on link "Logs" at bounding box center [1164, 539] width 55 height 26
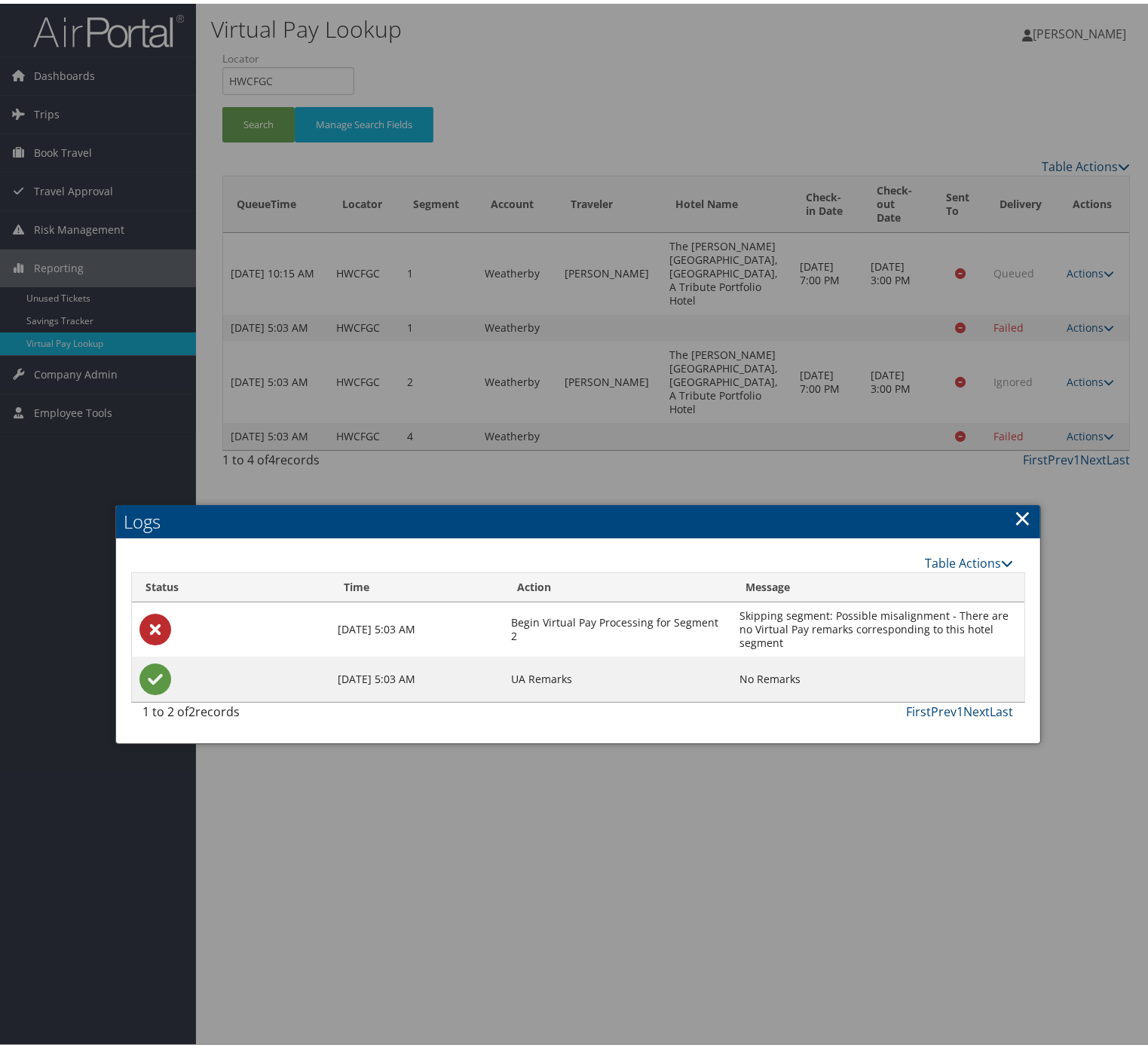
click at [761, 499] on link "×" at bounding box center [1022, 514] width 17 height 30
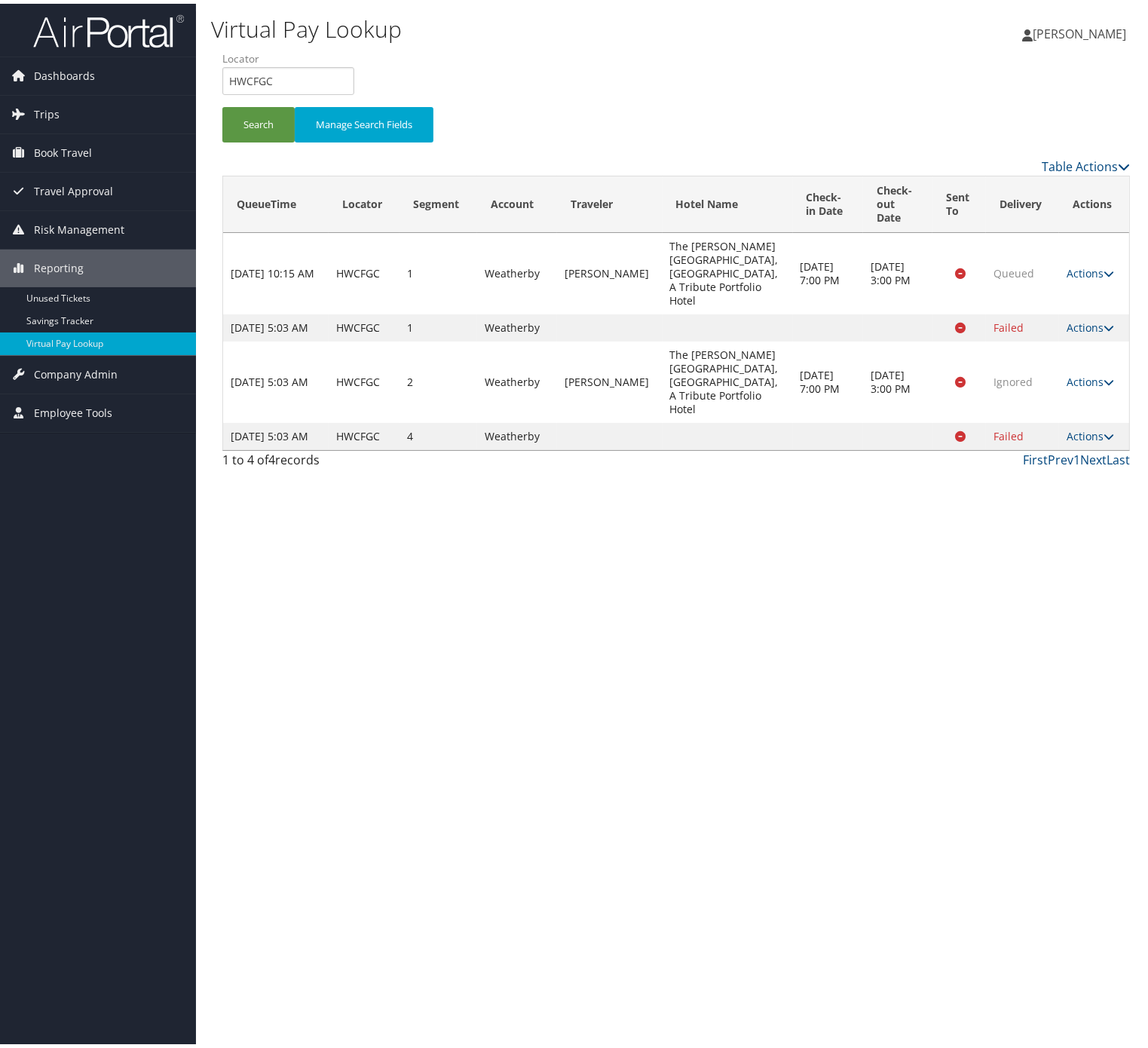
click at [425, 154] on div "Search Manage Search Fields" at bounding box center [676, 128] width 930 height 51
click at [222, 91] on input "HWCFGC" at bounding box center [288, 77] width 132 height 28
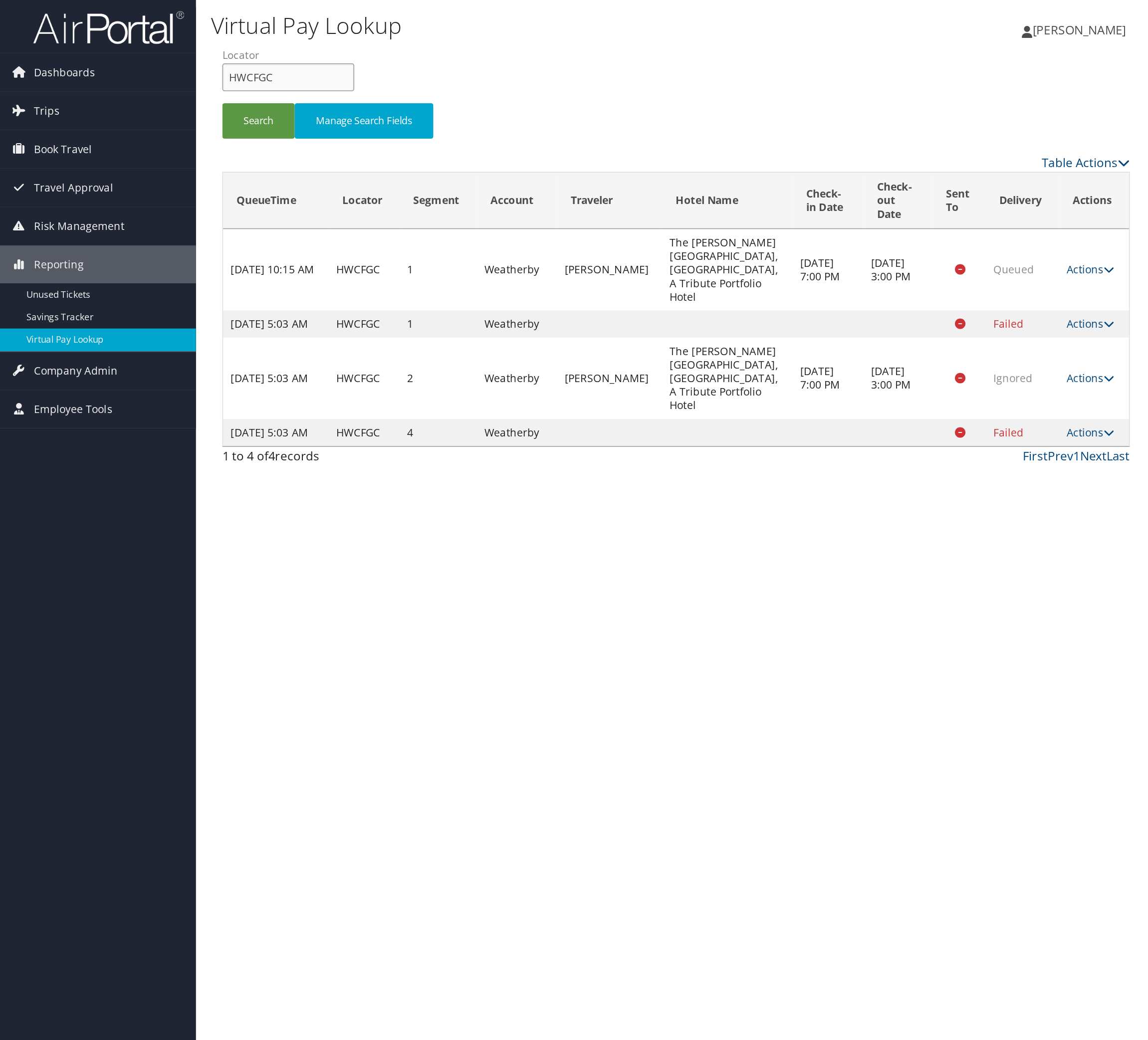
scroll to position [0, 0]
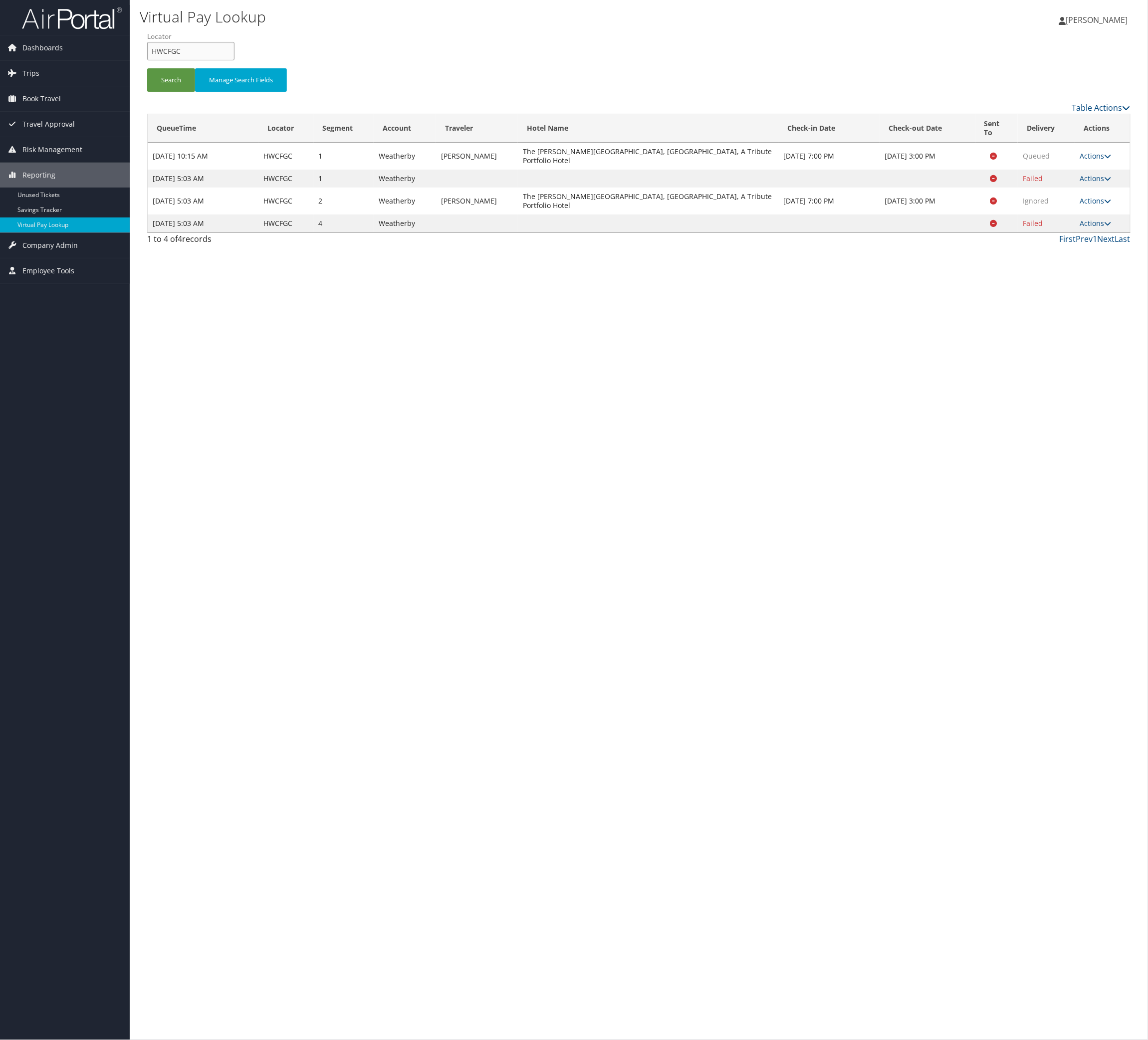
click at [234, 60] on input "HWCFGC" at bounding box center [190, 51] width 87 height 18
drag, startPoint x: 257, startPoint y: 84, endPoint x: 157, endPoint y: 146, distance: 117.7
click at [234, 60] on input "HWCFGC" at bounding box center [190, 51] width 87 height 18
paste input "QQGUCO"
type input "QQGUCO"
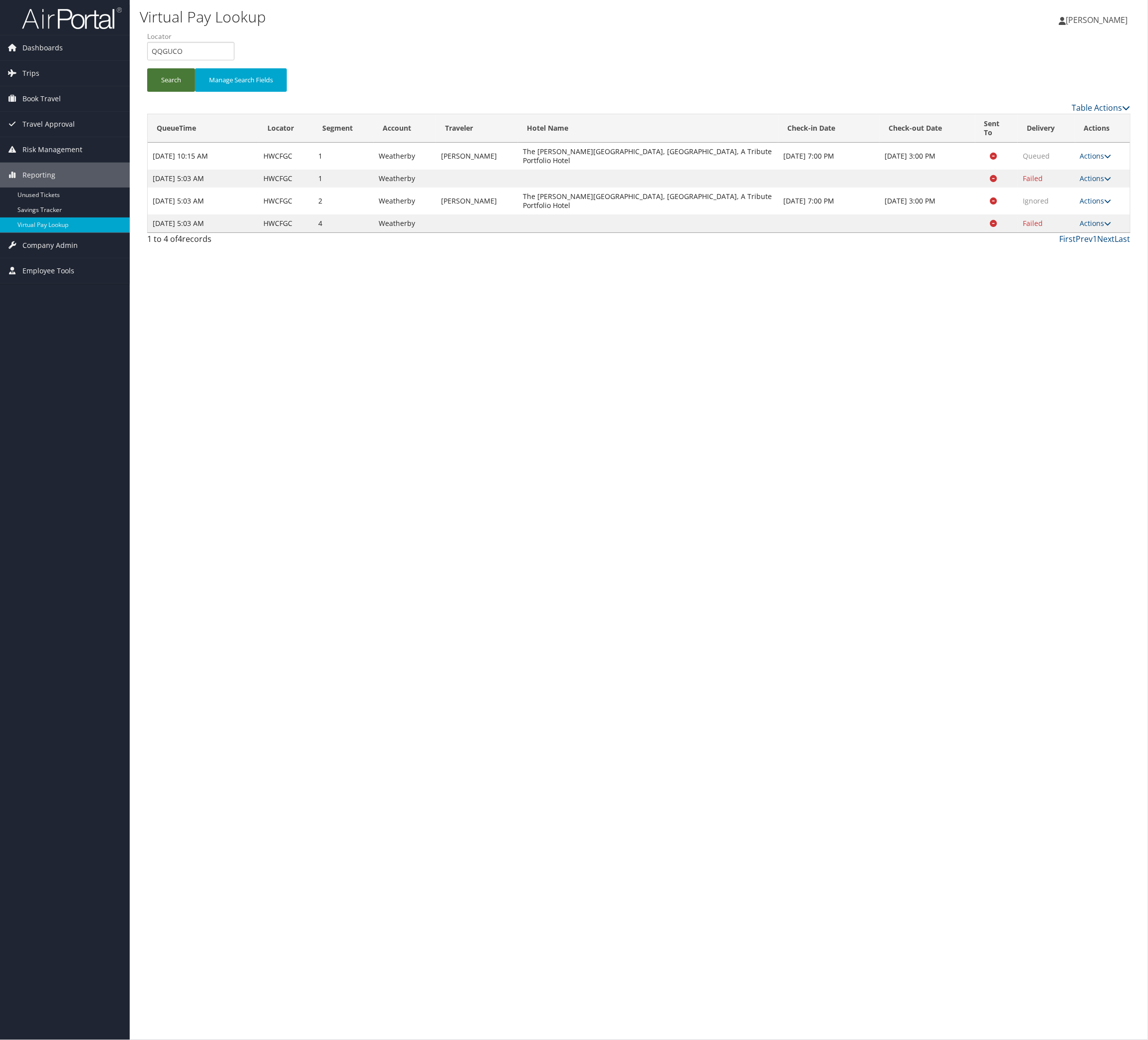
click at [192, 92] on button "Search" at bounding box center [171, 80] width 48 height 24
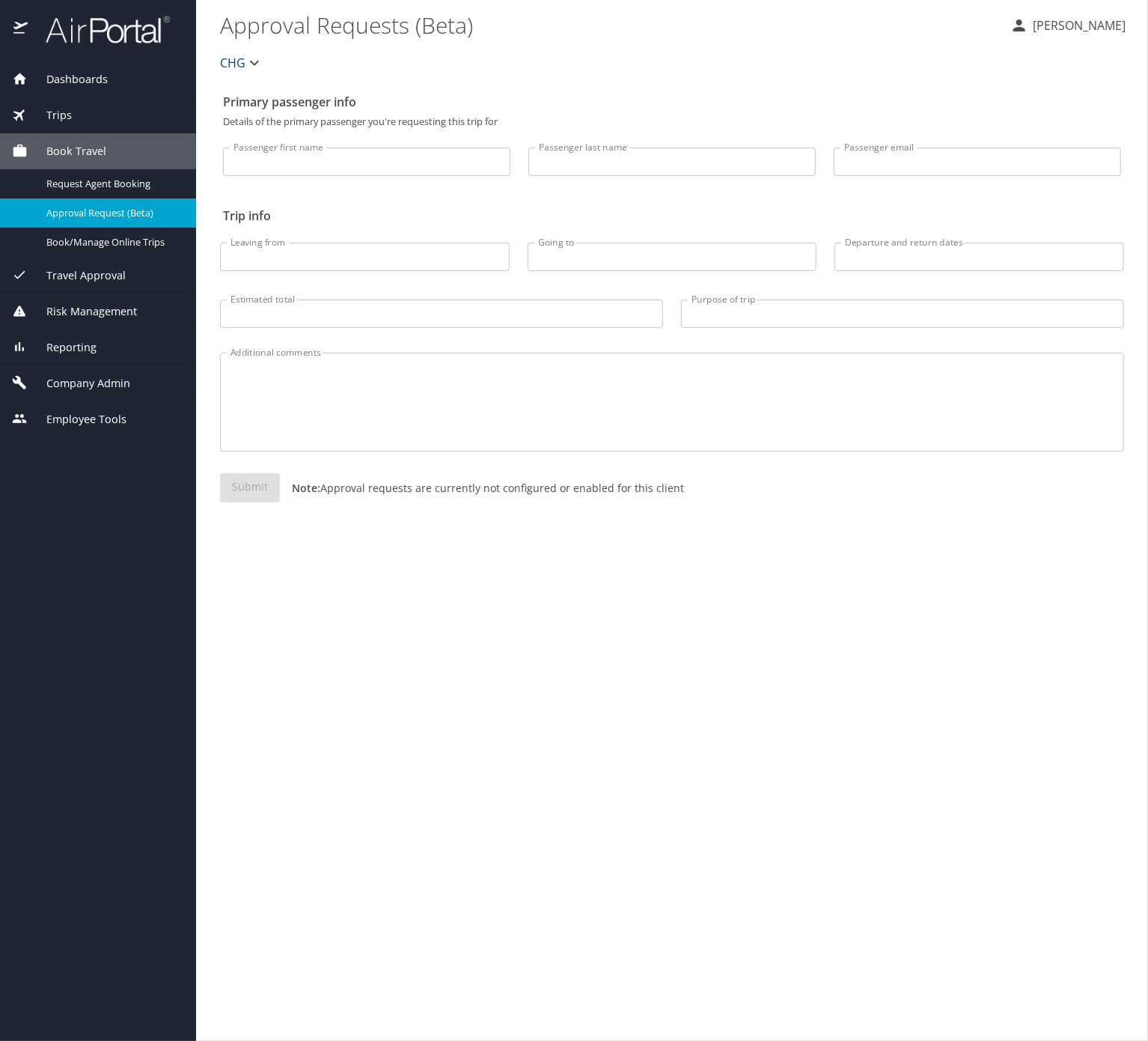
click at [92, 356] on span "Reporting" at bounding box center [62, 347] width 69 height 17
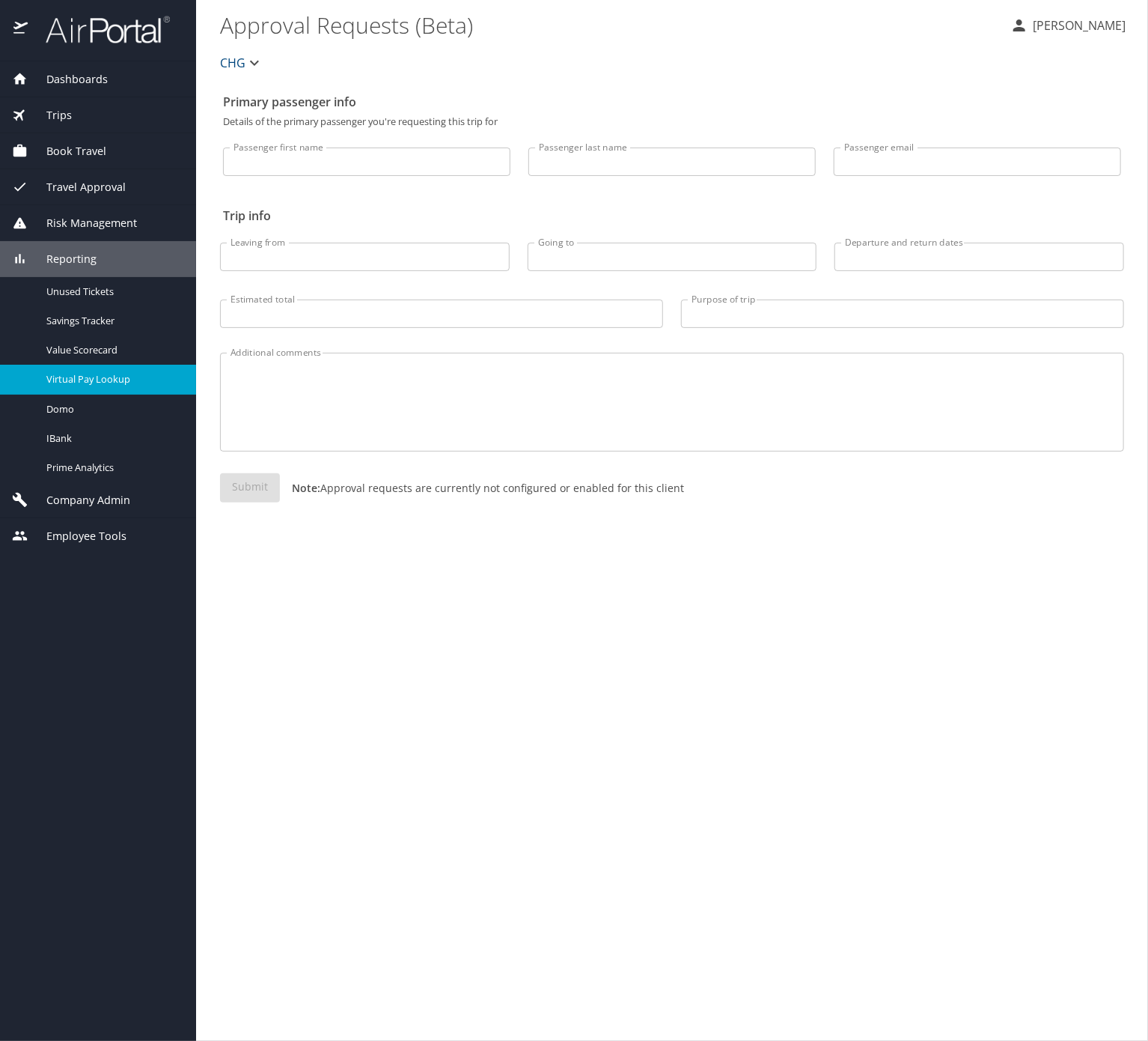
click at [118, 387] on div "Virtual Pay Lookup" at bounding box center [98, 379] width 172 height 17
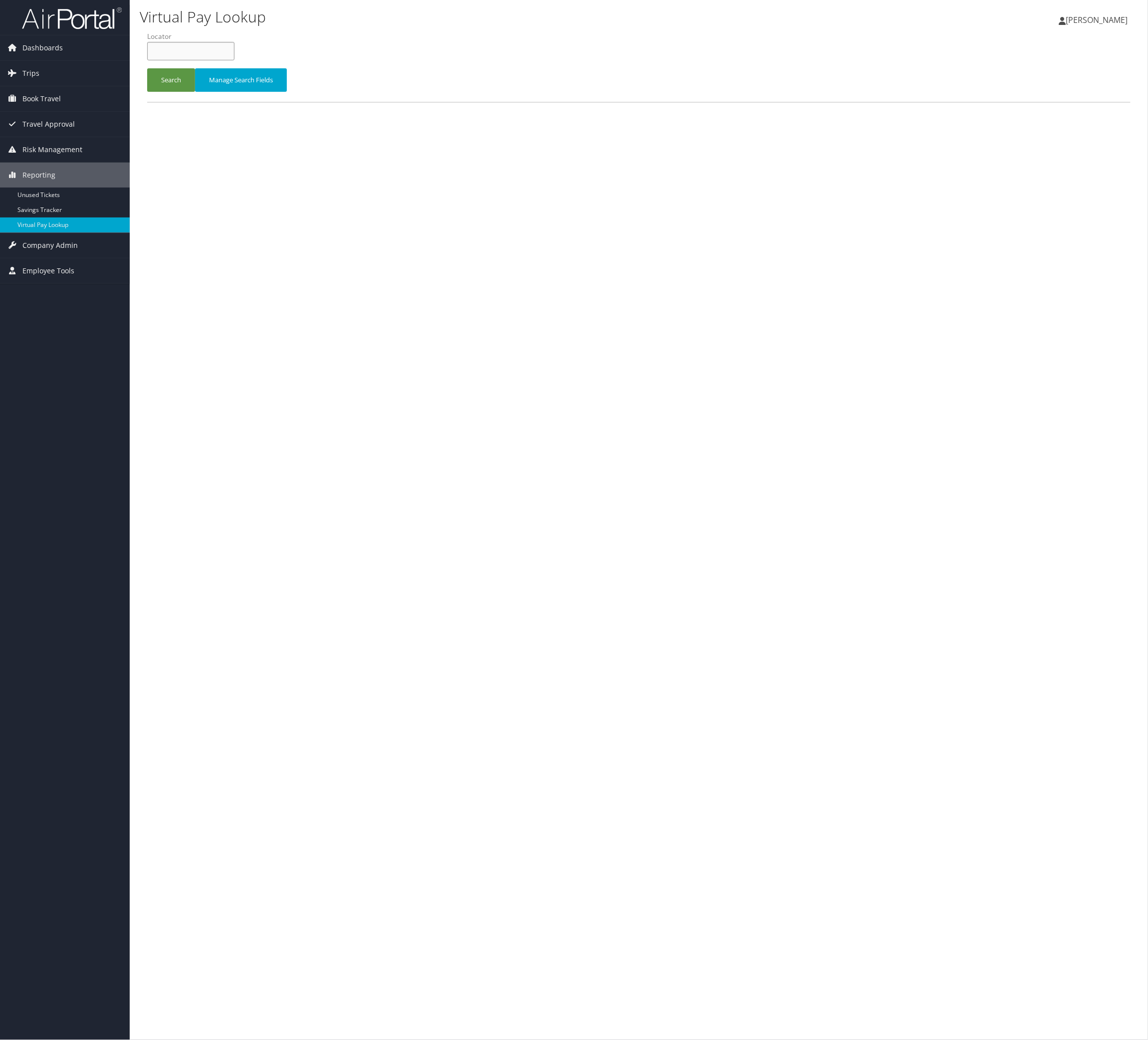
click at [191, 60] on input "text" at bounding box center [190, 51] width 87 height 18
paste input "AYEZLK"
type input "AYEZLK"
click at [195, 92] on button "Search" at bounding box center [171, 80] width 48 height 24
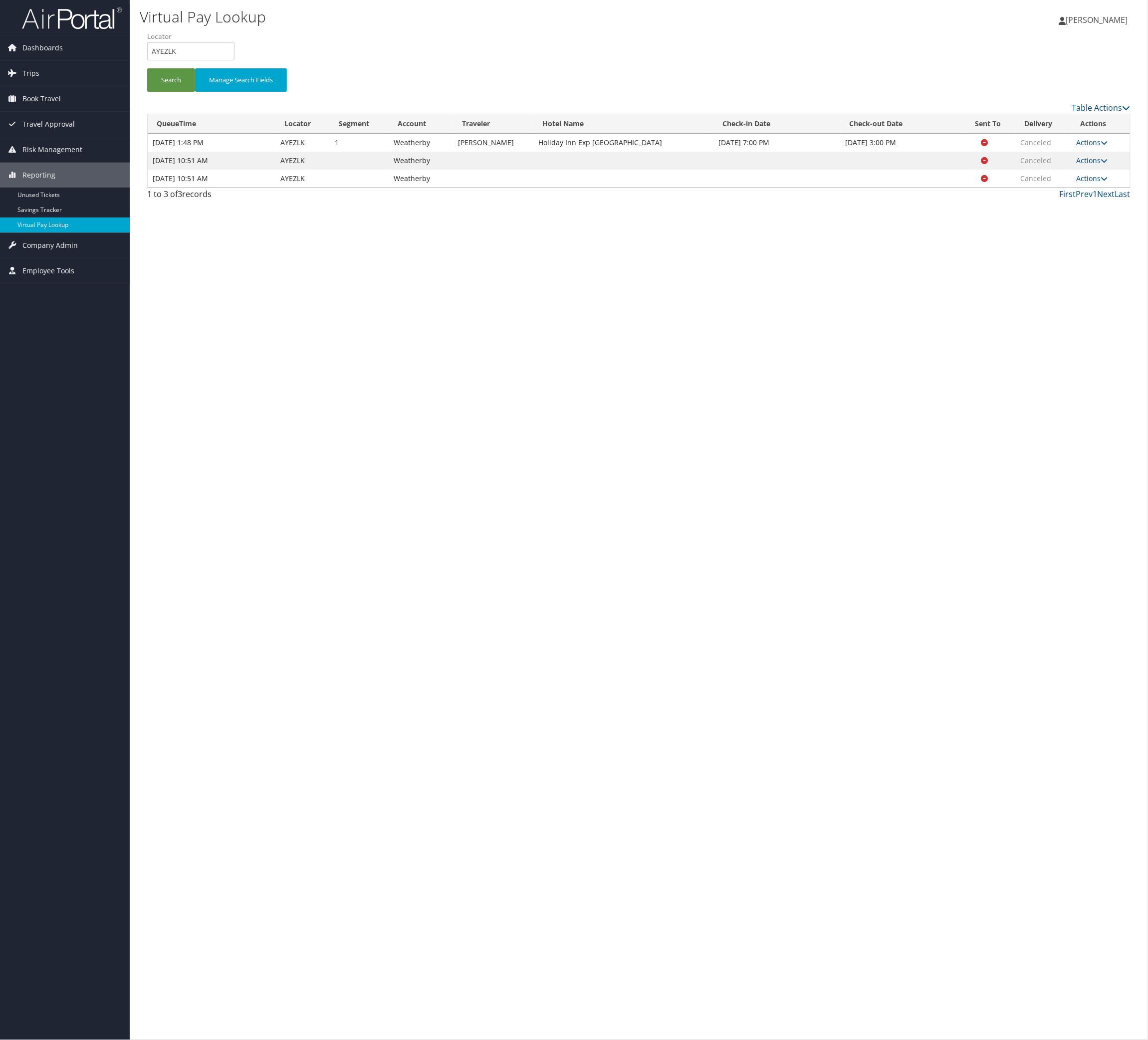
drag, startPoint x: 851, startPoint y: 538, endPoint x: 1069, endPoint y: 437, distance: 240.3
click at [860, 536] on div "Virtual Pay Lookup Nathalie Hernandez Nathalie Hernandez My Settings Travel Age…" at bounding box center [639, 520] width 1018 height 1040
